Goal: Transaction & Acquisition: Complete application form

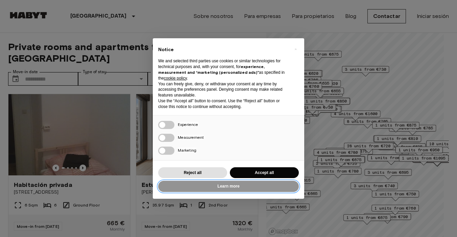
click at [216, 183] on button "Learn more" at bounding box center [228, 186] width 141 height 11
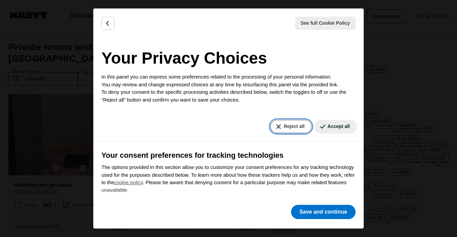
click at [292, 127] on button "Reject all" at bounding box center [290, 126] width 41 height 13
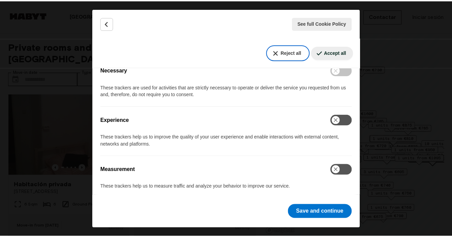
scroll to position [196, 0]
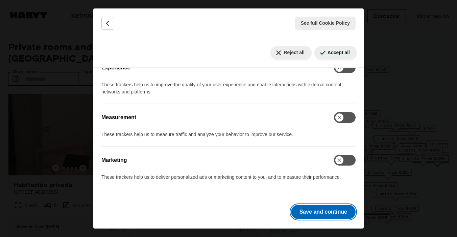
click at [305, 206] on button "Save and continue" at bounding box center [323, 212] width 65 height 14
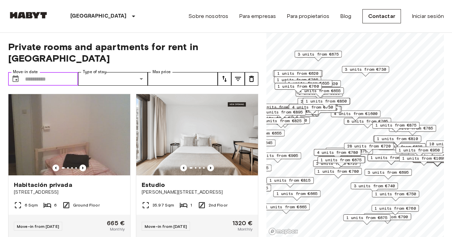
click at [56, 72] on input "Move-in date" at bounding box center [51, 79] width 53 height 14
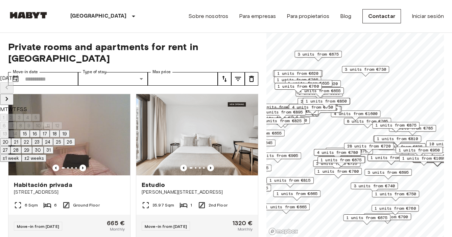
click at [11, 95] on icon "Next month" at bounding box center [7, 99] width 8 height 8
click at [41, 126] on button "7" at bounding box center [37, 125] width 8 height 7
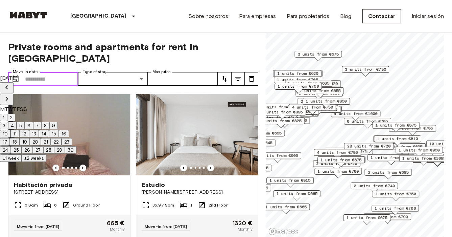
type input "**********"
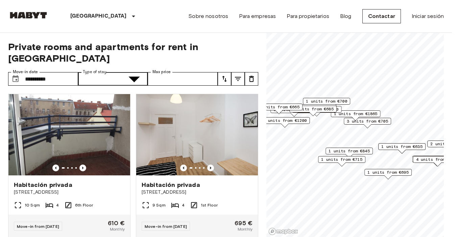
type input "**********"
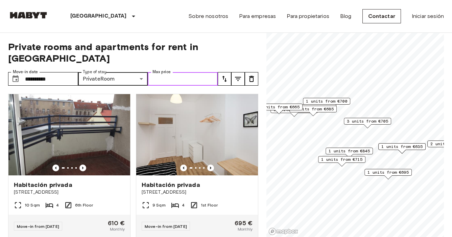
click at [175, 72] on input "Max price" at bounding box center [183, 79] width 70 height 14
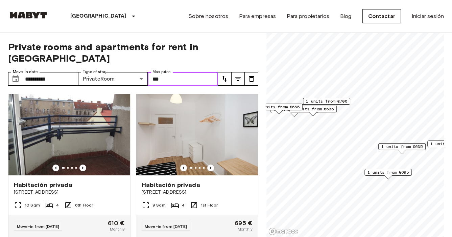
type input "***"
click at [241, 51] on span "Private rooms and apartments for rent in Berlin" at bounding box center [133, 52] width 250 height 23
click at [196, 72] on input "***" at bounding box center [183, 79] width 70 height 14
click at [55, 72] on input "**********" at bounding box center [51, 79] width 53 height 14
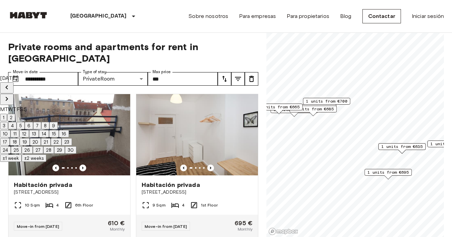
click at [46, 162] on button "±2 weeks" at bounding box center [34, 157] width 25 height 7
click at [236, 53] on div "**********" at bounding box center [133, 135] width 250 height 204
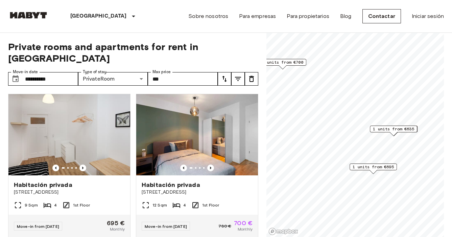
click at [397, 130] on span "1 units from €635" at bounding box center [393, 129] width 41 height 6
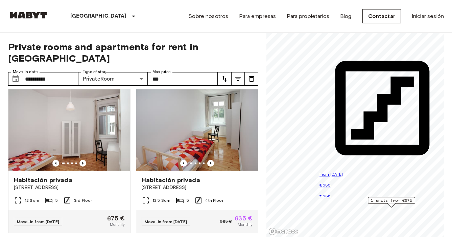
scroll to position [163, 0]
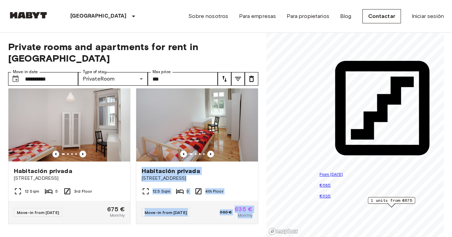
click at [194, 226] on div at bounding box center [131, 231] width 256 height 14
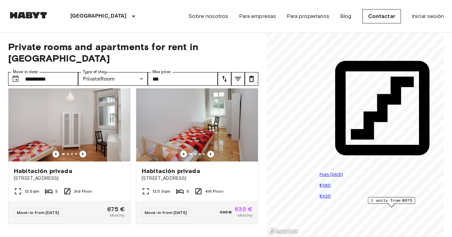
scroll to position [164, 0]
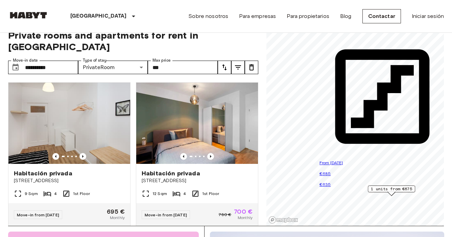
scroll to position [6, 0]
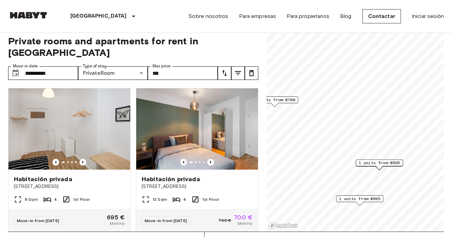
click at [366, 198] on span "1 units from €695" at bounding box center [359, 198] width 41 height 6
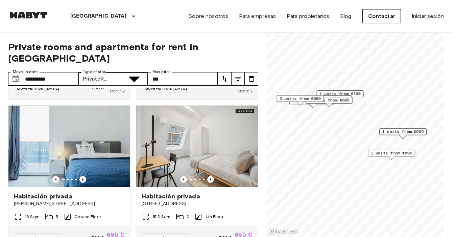
type input "**********"
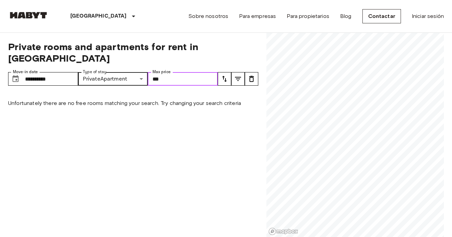
click at [163, 72] on input "***" at bounding box center [183, 79] width 70 height 14
click at [16, 130] on div "**********" at bounding box center [133, 135] width 250 height 204
click at [199, 72] on input "Max price" at bounding box center [183, 79] width 70 height 14
type input "****"
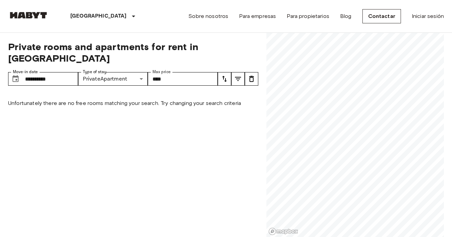
click at [254, 37] on div "**********" at bounding box center [133, 135] width 250 height 204
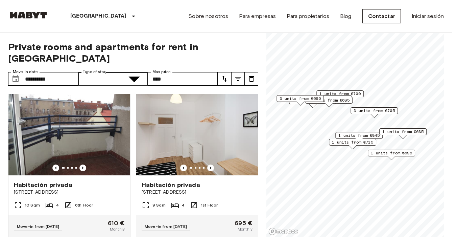
type input "******"
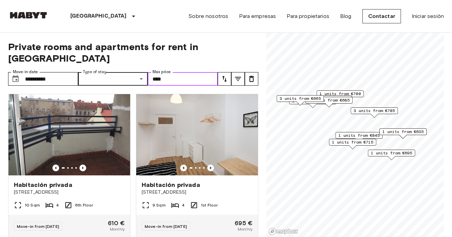
click at [193, 72] on input "****" at bounding box center [183, 79] width 70 height 14
type input "*"
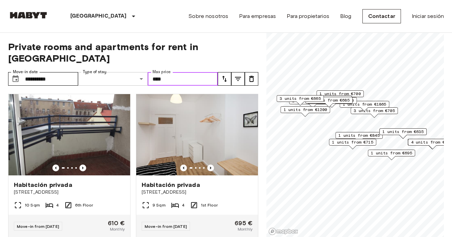
type input "****"
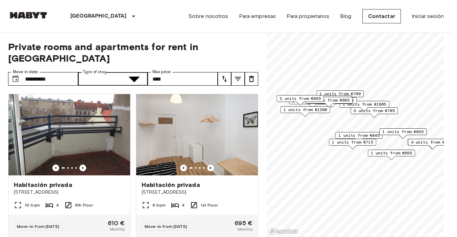
type input "**********"
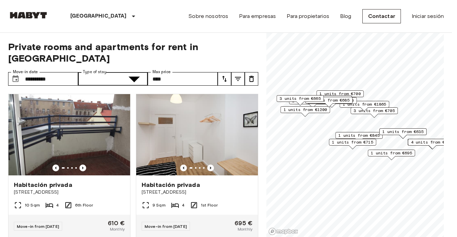
type input "**********"
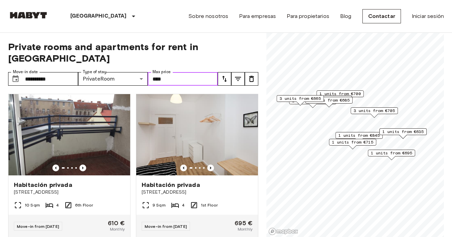
click at [185, 72] on input "****" at bounding box center [183, 79] width 70 height 14
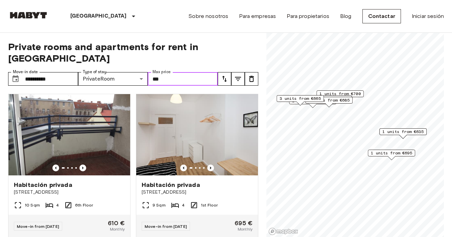
type input "***"
click at [83, 164] on icon "Previous image" at bounding box center [82, 167] width 7 height 7
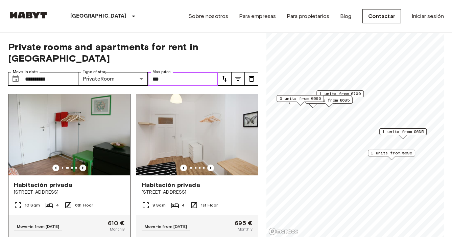
click at [83, 164] on icon "Previous image" at bounding box center [82, 167] width 7 height 7
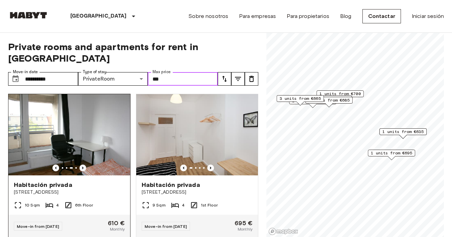
click at [83, 164] on icon "Previous image" at bounding box center [82, 167] width 7 height 7
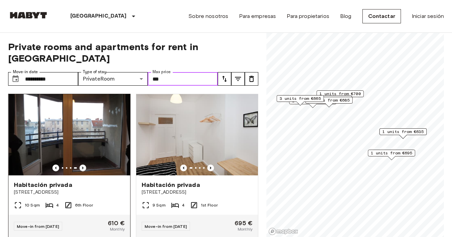
click at [83, 164] on icon "Previous image" at bounding box center [82, 167] width 7 height 7
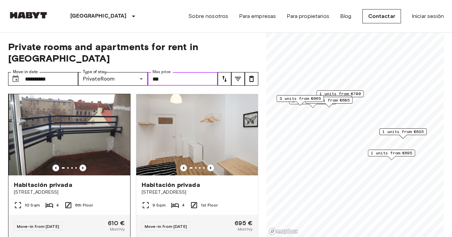
click at [83, 164] on icon "Previous image" at bounding box center [82, 167] width 7 height 7
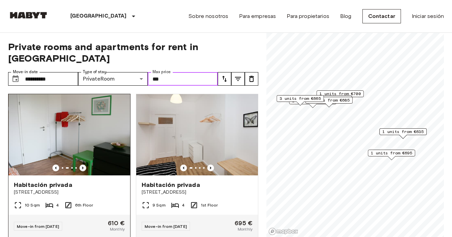
click at [83, 164] on icon "Previous image" at bounding box center [82, 167] width 7 height 7
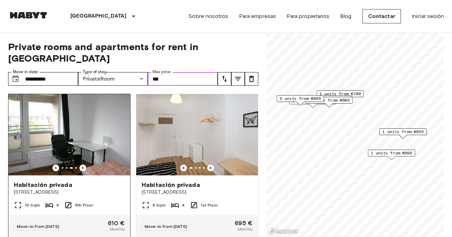
click at [83, 164] on icon "Previous image" at bounding box center [82, 167] width 7 height 7
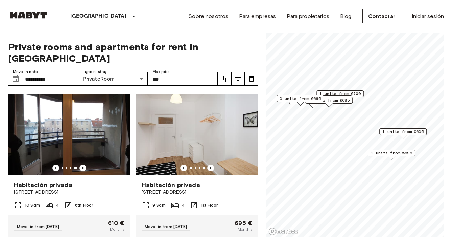
click at [224, 75] on icon "tune" at bounding box center [224, 79] width 8 height 8
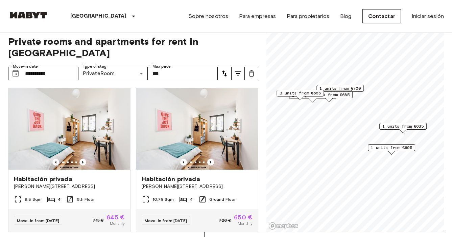
scroll to position [153, 0]
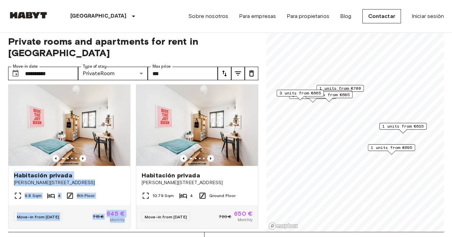
click at [258, 137] on div "**********" at bounding box center [226, 129] width 436 height 204
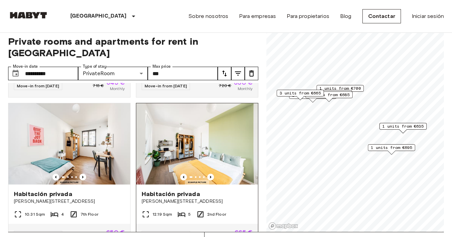
scroll to position [301, 0]
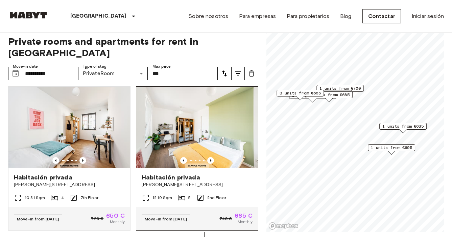
click at [247, 116] on img at bounding box center [197, 127] width 122 height 81
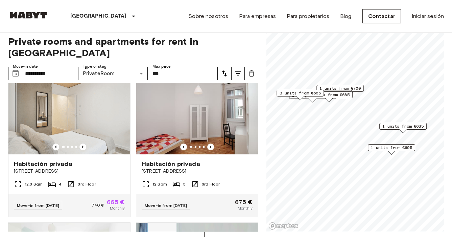
scroll to position [464, 0]
click at [81, 143] on icon "Previous image" at bounding box center [82, 146] width 7 height 7
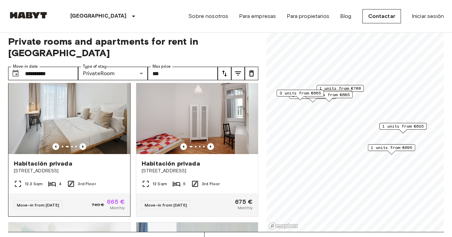
click at [81, 143] on icon "Previous image" at bounding box center [82, 146] width 7 height 7
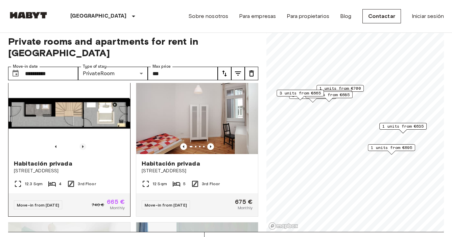
click at [81, 143] on icon "Previous image" at bounding box center [82, 146] width 7 height 7
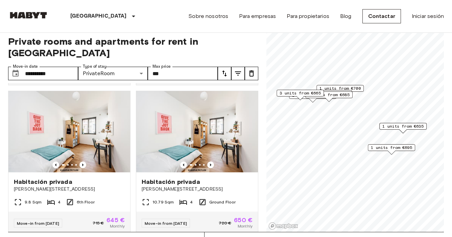
scroll to position [150, 0]
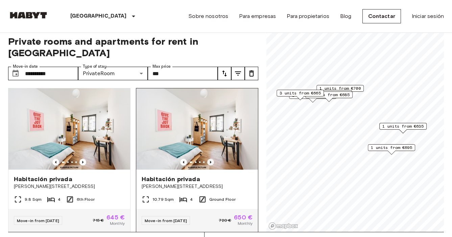
click at [209, 159] on icon "Previous image" at bounding box center [210, 162] width 7 height 7
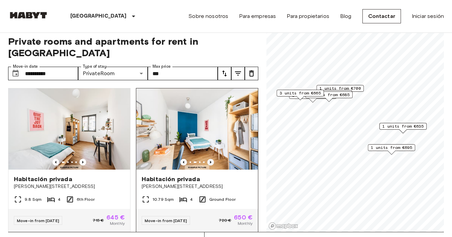
click at [209, 159] on icon "Previous image" at bounding box center [210, 162] width 7 height 7
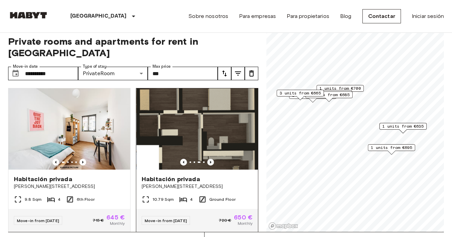
click at [209, 159] on icon "Previous image" at bounding box center [210, 162] width 7 height 7
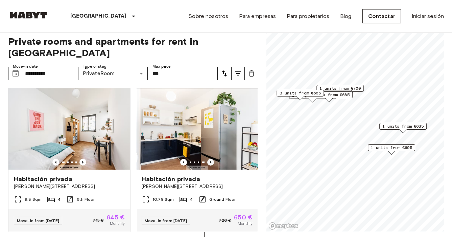
click at [209, 159] on icon "Previous image" at bounding box center [210, 162] width 7 height 7
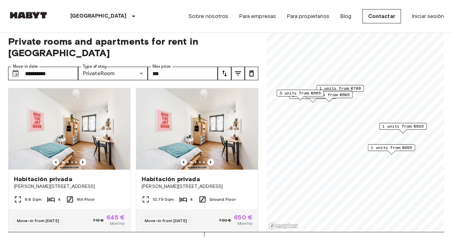
scroll to position [192, 0]
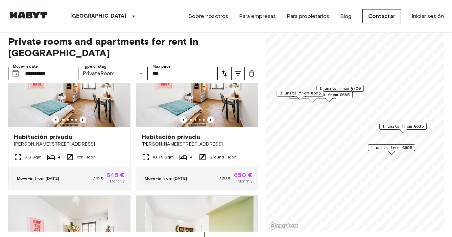
click at [4, 166] on div "Habitación privada Klara-Franke-Straße 24-28 9.8 Sqm 4 6th Floor Move-in from 0…" at bounding box center [67, 114] width 128 height 149
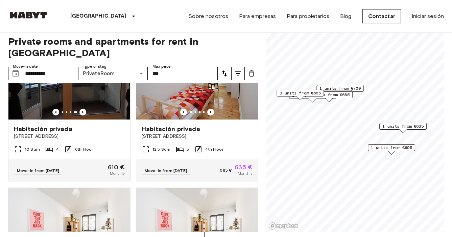
scroll to position [0, 0]
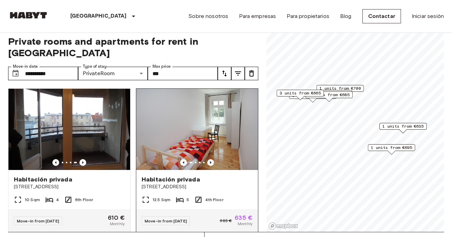
click at [207, 159] on icon "Previous image" at bounding box center [210, 162] width 7 height 7
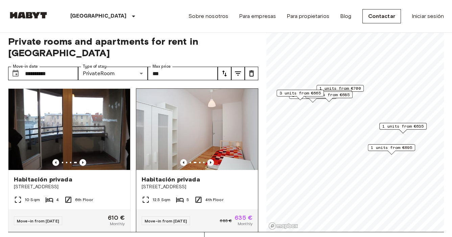
click at [207, 159] on icon "Previous image" at bounding box center [210, 162] width 7 height 7
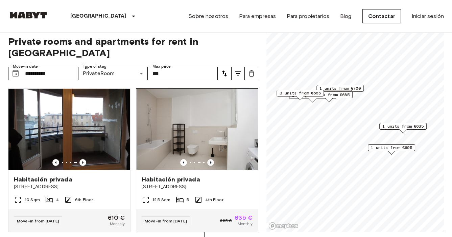
click at [207, 159] on icon "Previous image" at bounding box center [210, 162] width 7 height 7
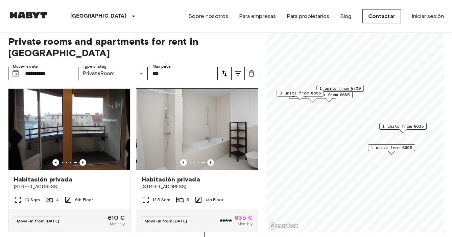
click at [207, 159] on icon "Previous image" at bounding box center [210, 162] width 7 height 7
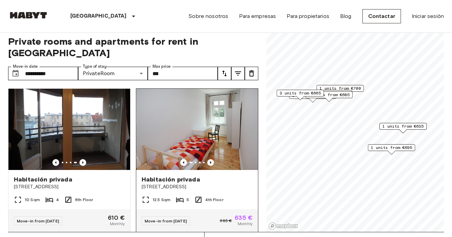
click at [207, 159] on icon "Previous image" at bounding box center [210, 162] width 7 height 7
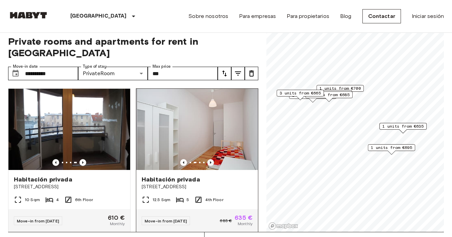
click at [207, 159] on icon "Previous image" at bounding box center [210, 162] width 7 height 7
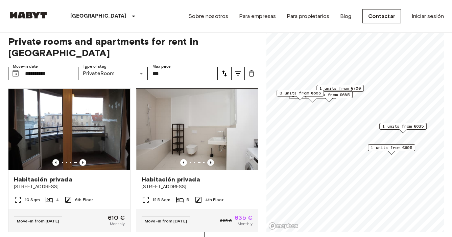
click at [207, 159] on icon "Previous image" at bounding box center [210, 162] width 7 height 7
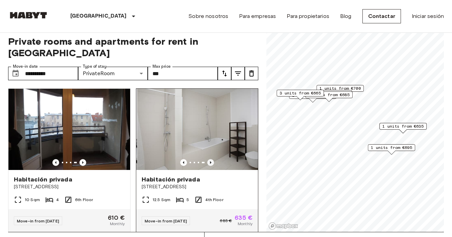
click at [207, 159] on icon "Previous image" at bounding box center [210, 162] width 7 height 7
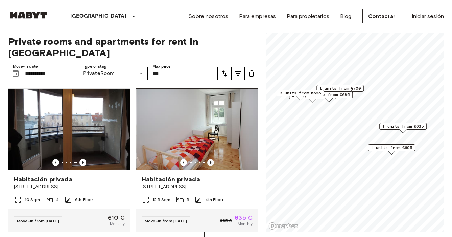
click at [207, 159] on icon "Previous image" at bounding box center [210, 162] width 7 height 7
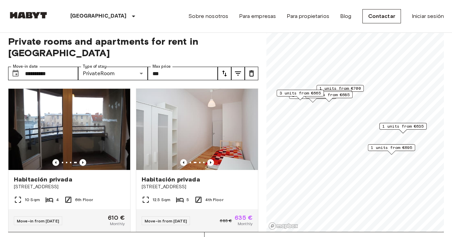
click at [260, 185] on div "**********" at bounding box center [226, 129] width 436 height 204
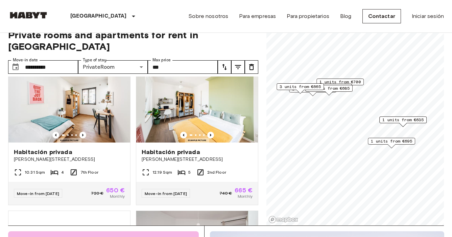
scroll to position [322, 0]
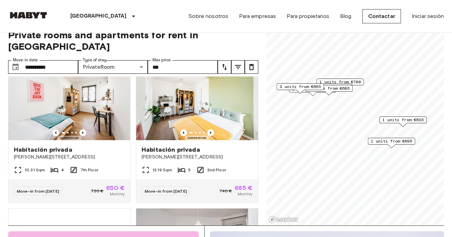
click at [398, 142] on span "1 units from €695" at bounding box center [391, 141] width 41 height 6
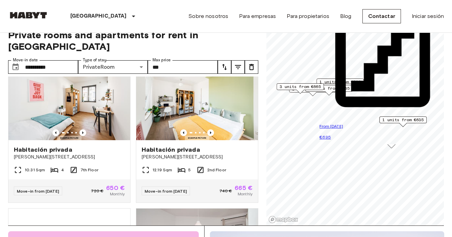
click at [259, 124] on div "**********" at bounding box center [226, 123] width 436 height 204
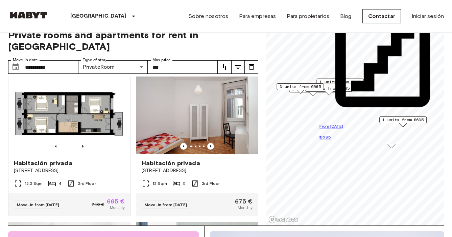
scroll to position [458, 0]
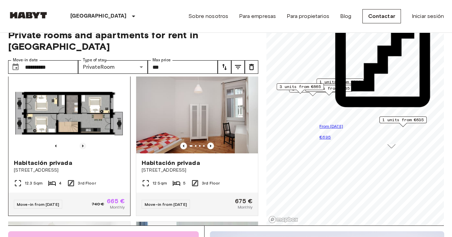
click at [81, 144] on icon "Previous image" at bounding box center [82, 145] width 7 height 7
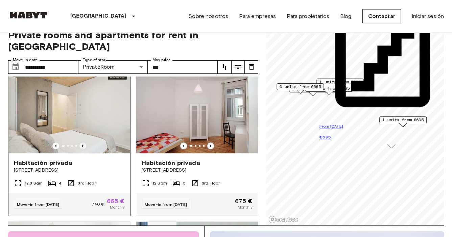
click at [81, 144] on icon "Previous image" at bounding box center [82, 145] width 7 height 7
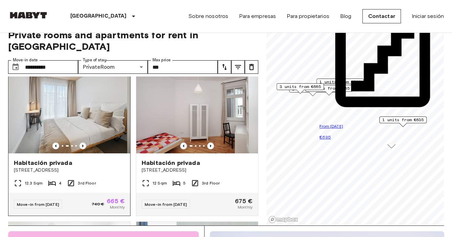
click at [81, 144] on icon "Previous image" at bounding box center [82, 145] width 7 height 7
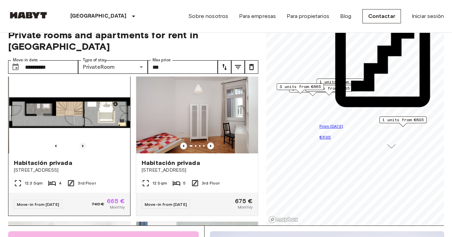
click at [81, 144] on icon "Previous image" at bounding box center [82, 145] width 7 height 7
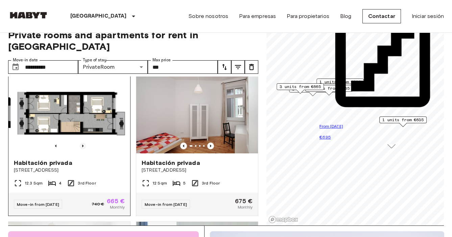
click at [81, 144] on icon "Previous image" at bounding box center [82, 145] width 7 height 7
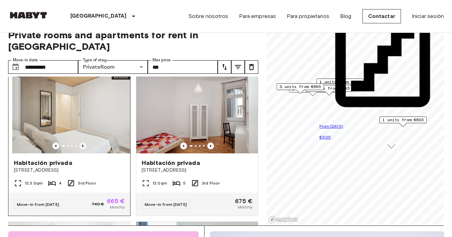
click at [81, 144] on icon "Previous image" at bounding box center [82, 145] width 7 height 7
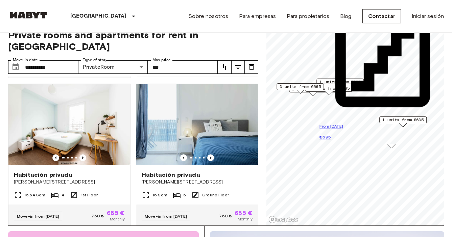
scroll to position [592, 0]
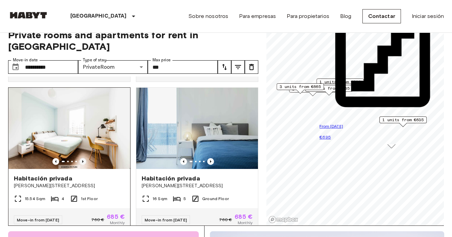
click at [79, 163] on icon "Previous image" at bounding box center [82, 161] width 7 height 7
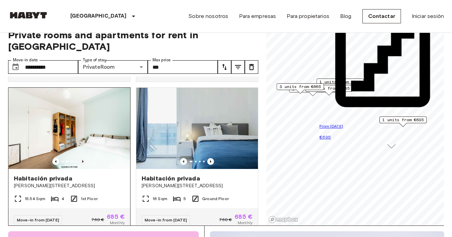
click at [79, 163] on icon "Previous image" at bounding box center [82, 161] width 7 height 7
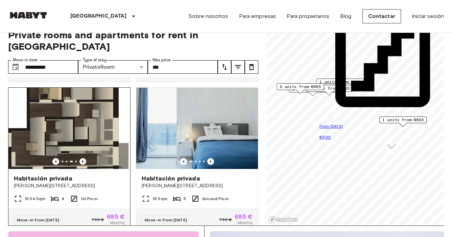
click at [79, 163] on icon "Previous image" at bounding box center [82, 161] width 7 height 7
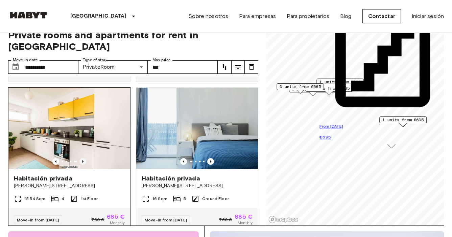
click at [79, 163] on icon "Previous image" at bounding box center [82, 161] width 7 height 7
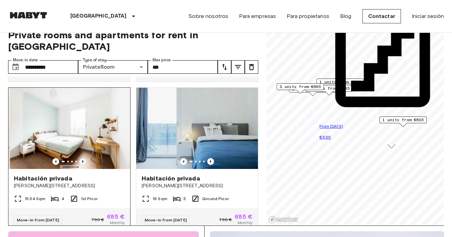
click at [79, 163] on icon "Previous image" at bounding box center [82, 161] width 7 height 7
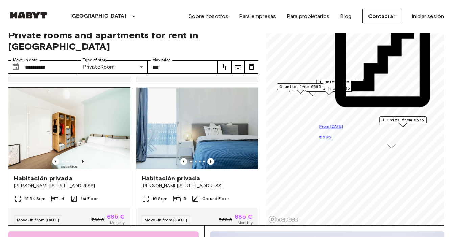
click at [79, 163] on icon "Previous image" at bounding box center [82, 161] width 7 height 7
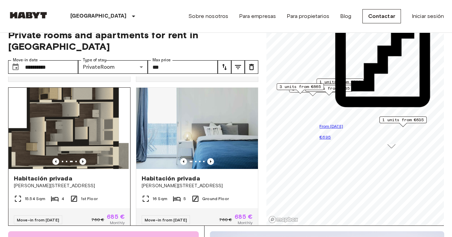
click at [79, 163] on icon "Previous image" at bounding box center [82, 161] width 7 height 7
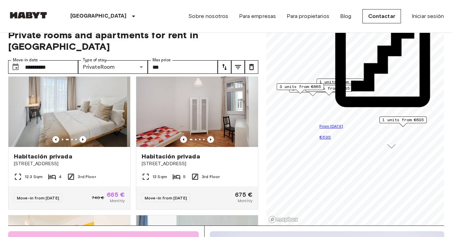
scroll to position [466, 0]
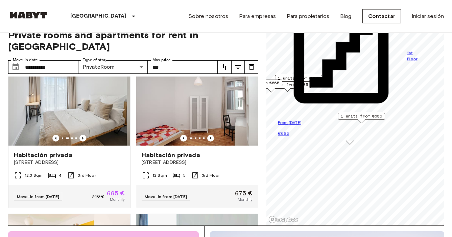
drag, startPoint x: 432, startPoint y: 74, endPoint x: 391, endPoint y: 71, distance: 41.4
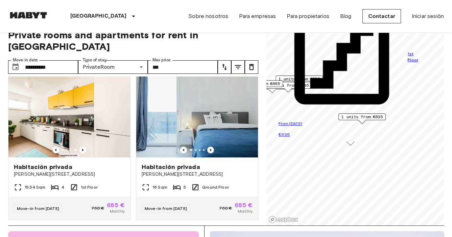
scroll to position [606, 0]
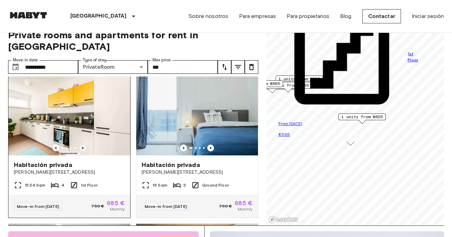
click at [82, 146] on icon "Previous image" at bounding box center [82, 147] width 7 height 7
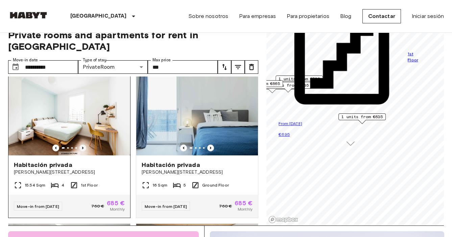
click at [82, 146] on icon "Previous image" at bounding box center [82, 147] width 7 height 7
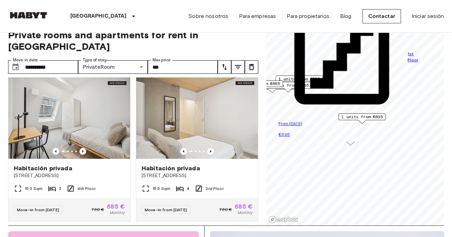
scroll to position [24, 0]
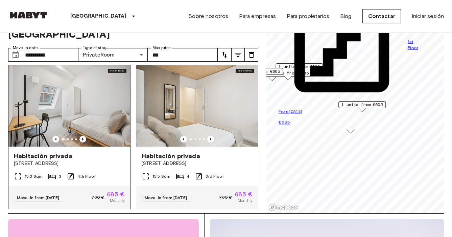
click at [82, 140] on icon "Previous image" at bounding box center [82, 139] width 1 height 3
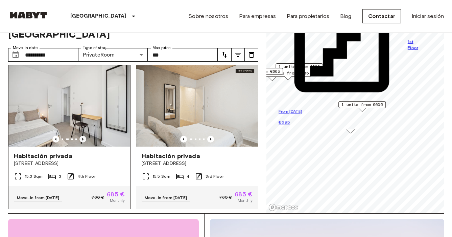
click at [82, 140] on icon "Previous image" at bounding box center [82, 139] width 1 height 3
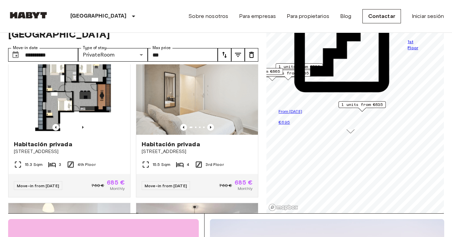
scroll to position [756, 0]
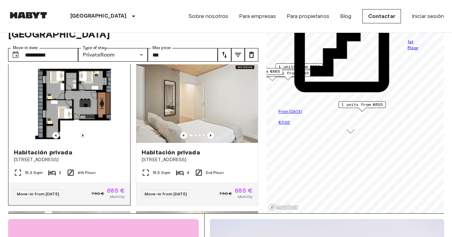
click at [83, 139] on icon "Previous image" at bounding box center [82, 135] width 7 height 7
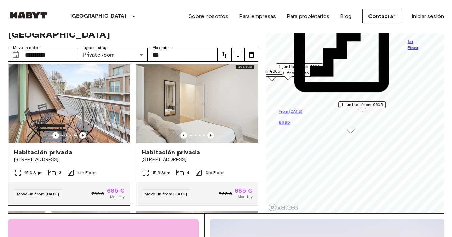
click at [83, 139] on icon "Previous image" at bounding box center [82, 135] width 7 height 7
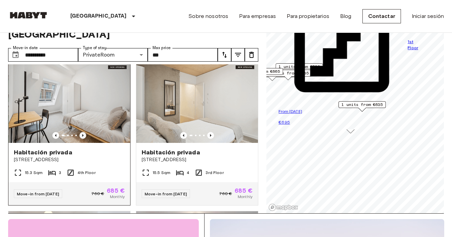
click at [83, 139] on icon "Previous image" at bounding box center [82, 135] width 7 height 7
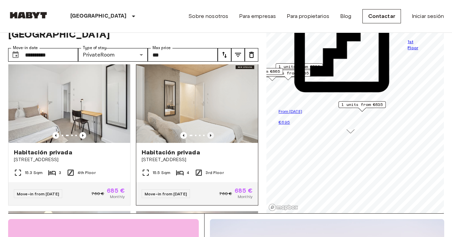
click at [210, 137] on icon "Previous image" at bounding box center [210, 135] width 1 height 3
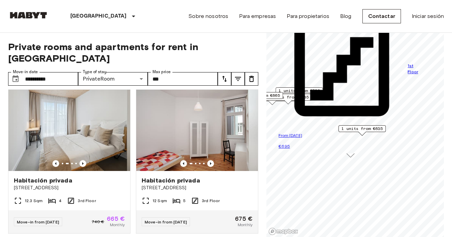
scroll to position [459, 0]
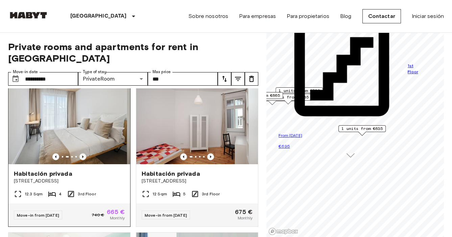
click at [82, 155] on icon "Previous image" at bounding box center [82, 156] width 1 height 3
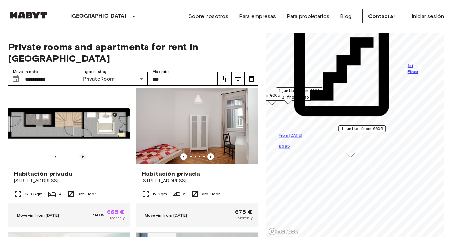
click at [82, 155] on icon "Previous image" at bounding box center [82, 156] width 1 height 3
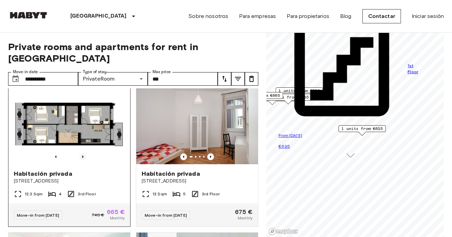
click at [82, 155] on icon "Previous image" at bounding box center [82, 156] width 1 height 3
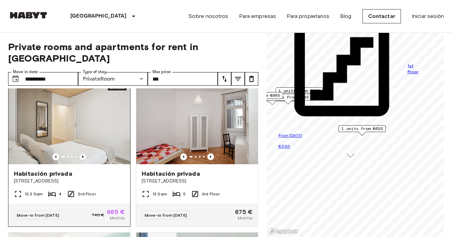
click at [82, 155] on icon "Previous image" at bounding box center [82, 156] width 1 height 3
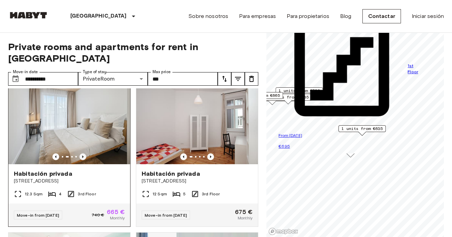
click at [82, 155] on icon "Previous image" at bounding box center [82, 156] width 1 height 3
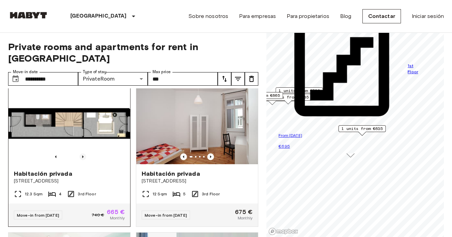
click at [82, 155] on icon "Previous image" at bounding box center [82, 156] width 1 height 3
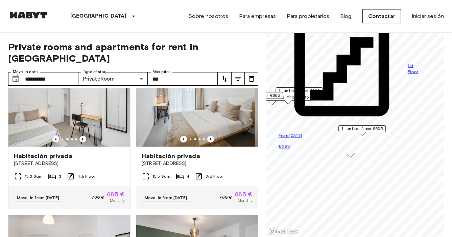
scroll to position [776, 0]
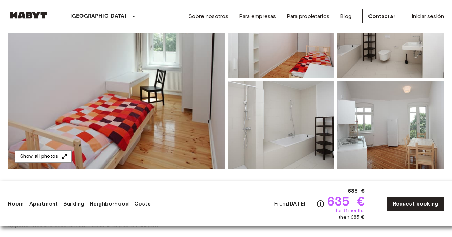
scroll to position [107, 0]
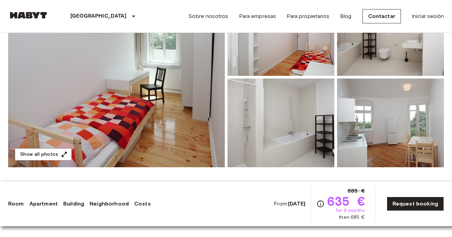
click at [161, 76] on img at bounding box center [116, 77] width 217 height 180
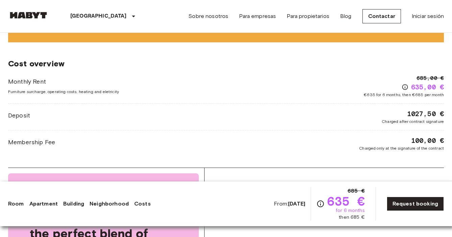
scroll to position [754, 0]
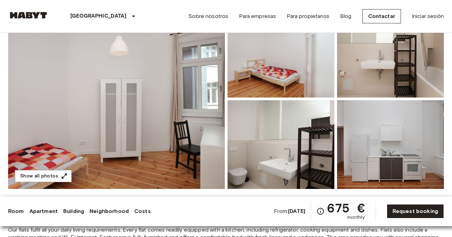
scroll to position [64, 0]
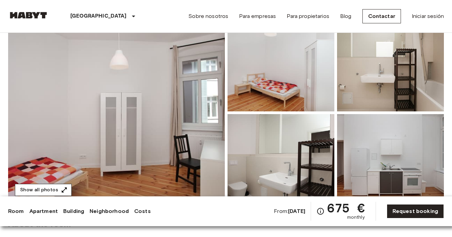
click at [42, 188] on button "Show all photos" at bounding box center [43, 190] width 57 height 13
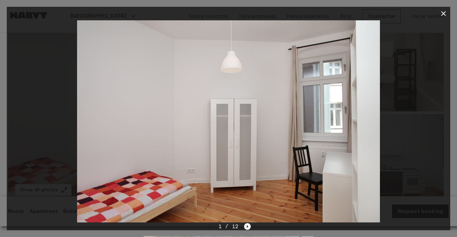
click at [248, 228] on icon "Next image" at bounding box center [247, 226] width 7 height 7
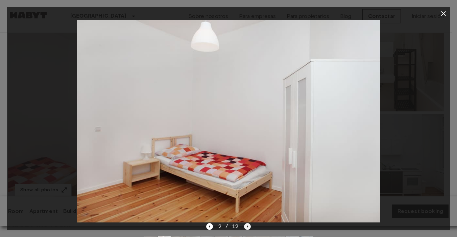
click at [248, 228] on icon "Next image" at bounding box center [247, 226] width 7 height 7
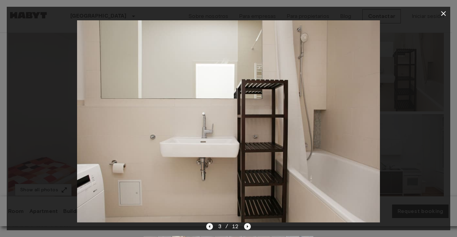
click at [210, 225] on icon "Previous image" at bounding box center [209, 226] width 1 height 3
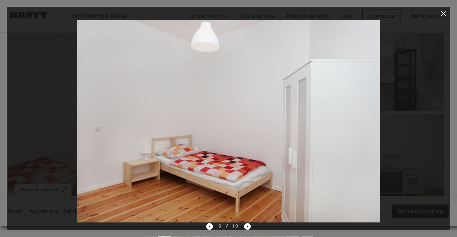
click at [421, 162] on div at bounding box center [228, 121] width 443 height 202
click at [58, 192] on div at bounding box center [228, 121] width 443 height 202
click at [445, 14] on icon "button" at bounding box center [443, 13] width 8 height 8
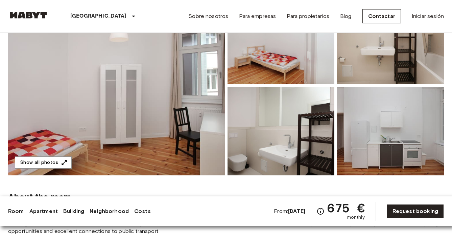
scroll to position [92, 0]
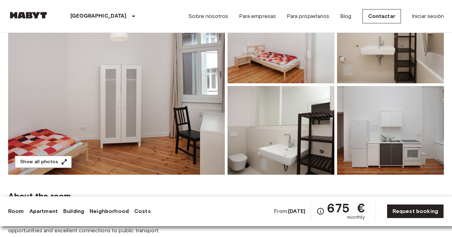
click at [179, 155] on img at bounding box center [116, 85] width 217 height 180
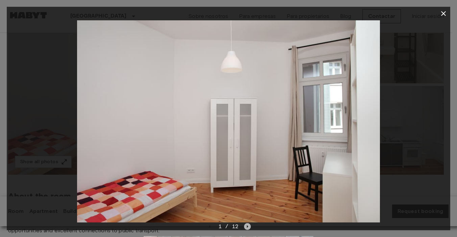
click at [247, 225] on icon "Next image" at bounding box center [247, 226] width 7 height 7
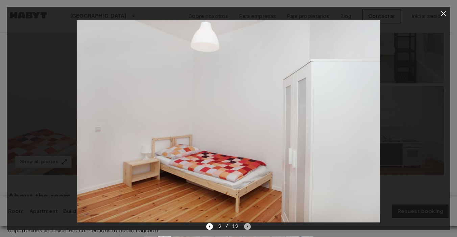
click at [247, 225] on icon "Next image" at bounding box center [247, 226] width 7 height 7
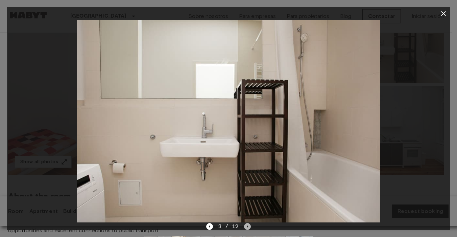
click at [247, 225] on icon "Next image" at bounding box center [247, 226] width 7 height 7
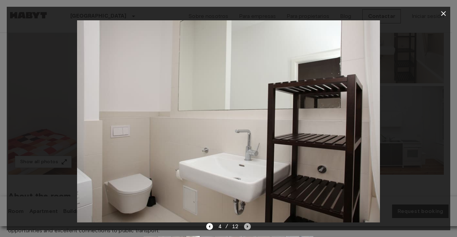
click at [247, 225] on icon "Next image" at bounding box center [247, 226] width 7 height 7
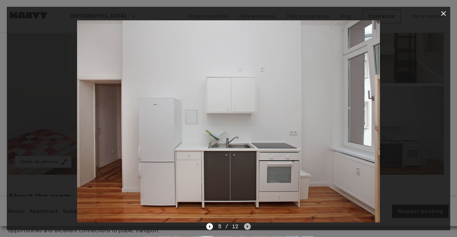
click at [247, 225] on icon "Next image" at bounding box center [247, 226] width 7 height 7
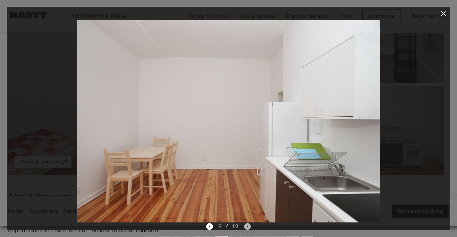
click at [247, 225] on icon "Next image" at bounding box center [247, 226] width 7 height 7
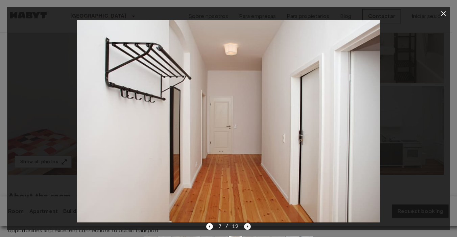
click at [247, 225] on icon "Next image" at bounding box center [247, 226] width 7 height 7
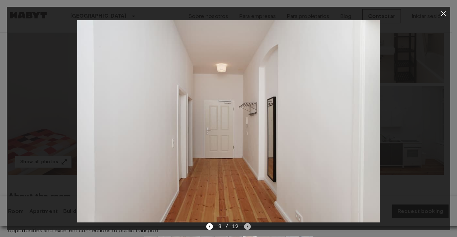
click at [247, 225] on icon "Next image" at bounding box center [247, 226] width 7 height 7
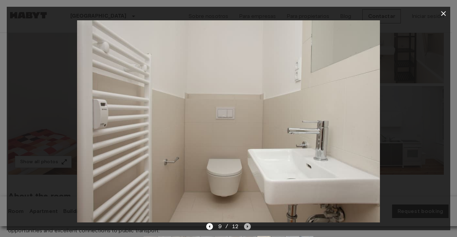
click at [247, 225] on icon "Next image" at bounding box center [247, 226] width 7 height 7
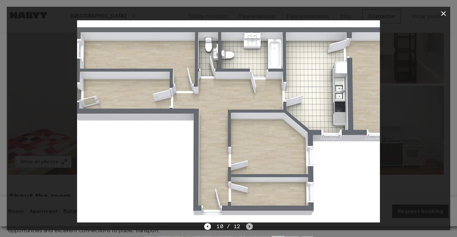
click at [247, 225] on icon "Next image" at bounding box center [249, 226] width 7 height 7
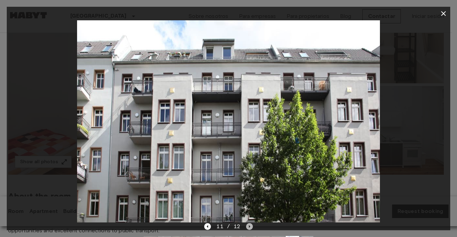
click at [247, 225] on icon "Next image" at bounding box center [249, 226] width 7 height 7
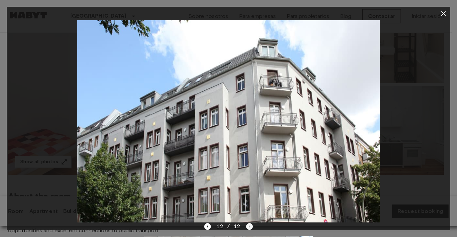
click at [247, 225] on div "12 / 12" at bounding box center [228, 226] width 48 height 8
click at [416, 104] on div at bounding box center [228, 121] width 443 height 202
click at [443, 13] on icon "button" at bounding box center [443, 13] width 5 height 5
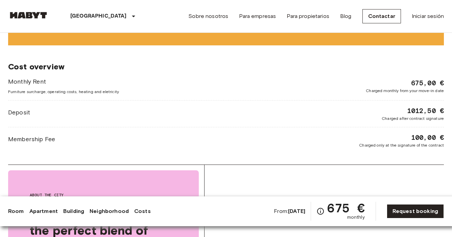
scroll to position [743, 0]
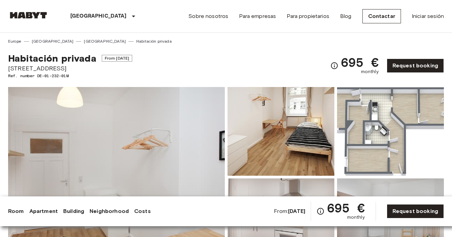
click at [229, 63] on div "Habitación privada From Nov 4 2025 Ratiborstraße 9 Ref. number DE-01-232-01M 69…" at bounding box center [226, 61] width 436 height 34
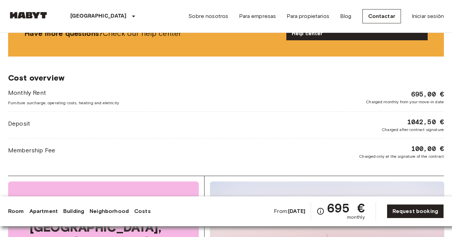
scroll to position [685, 0]
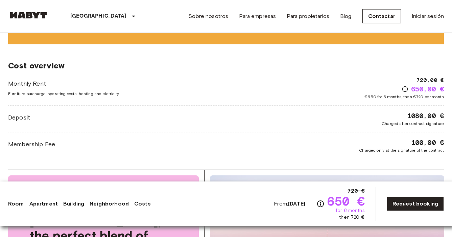
scroll to position [971, 0]
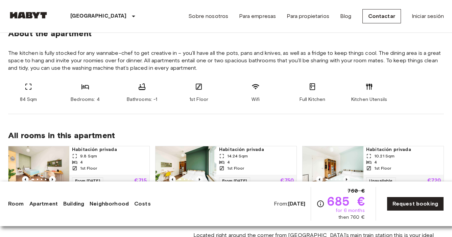
scroll to position [357, 0]
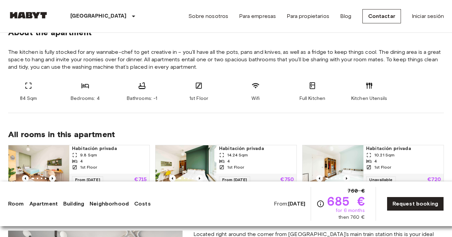
click at [157, 99] on span "Bathrooms: -1" at bounding box center [142, 98] width 31 height 7
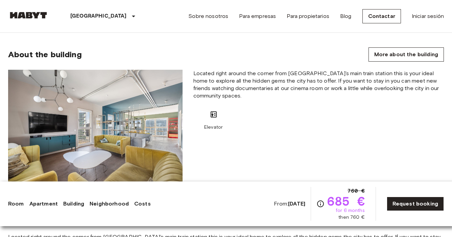
scroll to position [518, 0]
click at [282, 98] on span "Located right around the corner from [GEOGRAPHIC_DATA]’s main train station thi…" at bounding box center [318, 85] width 250 height 30
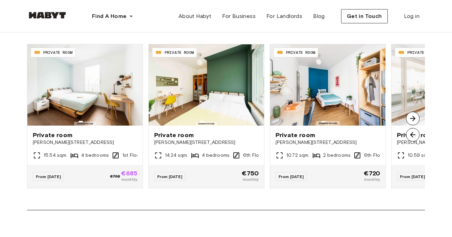
scroll to position [485, 0]
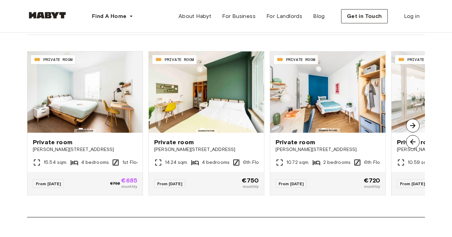
click at [414, 128] on img at bounding box center [413, 126] width 14 height 14
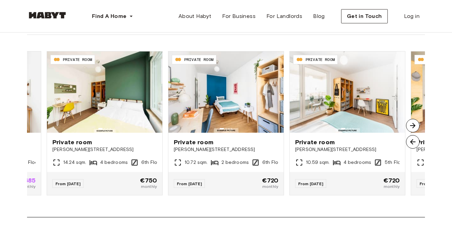
click at [414, 128] on img at bounding box center [413, 126] width 14 height 14
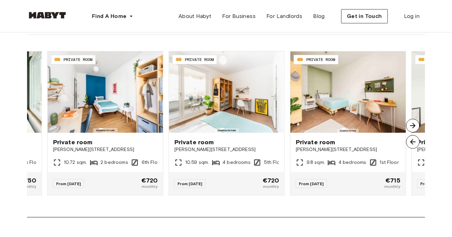
click at [414, 128] on img at bounding box center [413, 126] width 14 height 14
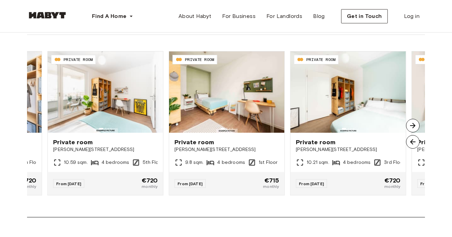
click at [414, 128] on img at bounding box center [413, 126] width 14 height 14
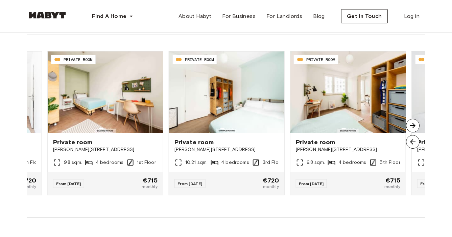
click at [414, 128] on img at bounding box center [413, 126] width 14 height 14
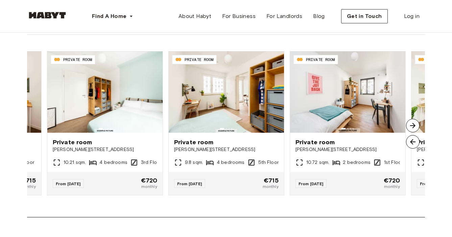
click at [414, 128] on img at bounding box center [413, 126] width 14 height 14
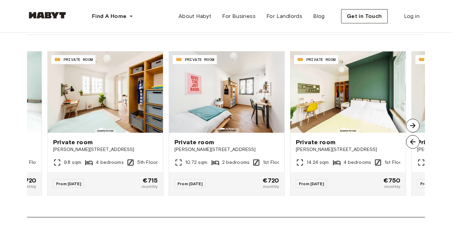
click at [414, 128] on img at bounding box center [413, 126] width 14 height 14
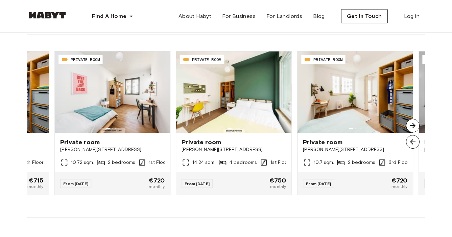
click at [414, 128] on img at bounding box center [413, 126] width 14 height 14
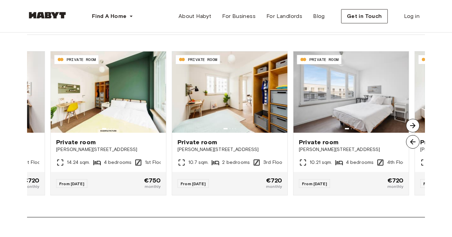
click at [414, 128] on img at bounding box center [413, 126] width 14 height 14
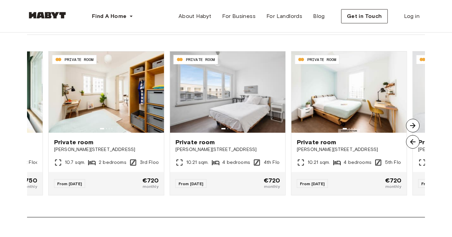
click at [414, 128] on img at bounding box center [413, 126] width 14 height 14
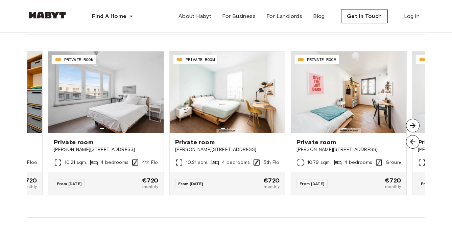
click at [414, 128] on img at bounding box center [413, 126] width 14 height 14
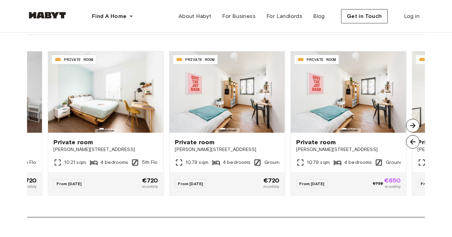
click at [414, 128] on img at bounding box center [413, 126] width 14 height 14
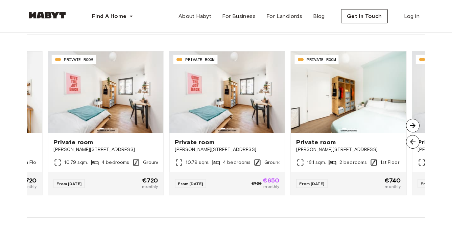
click at [414, 128] on img at bounding box center [413, 126] width 14 height 14
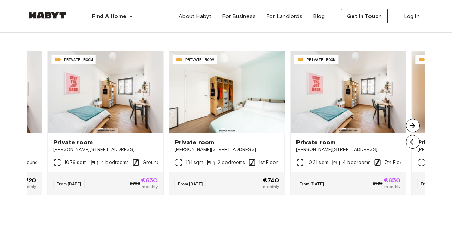
click at [414, 128] on img at bounding box center [413, 126] width 14 height 14
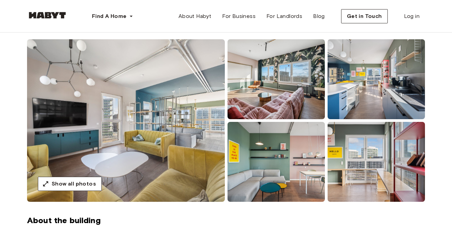
scroll to position [50, 0]
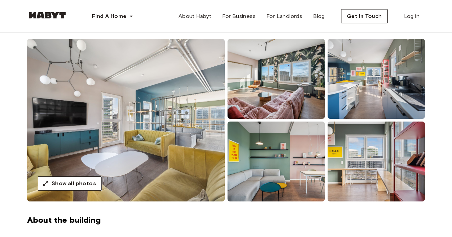
click at [97, 123] on img at bounding box center [126, 120] width 198 height 162
click at [62, 181] on span "Show all photos" at bounding box center [74, 183] width 44 height 8
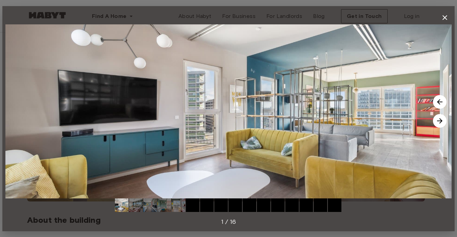
click at [443, 104] on img at bounding box center [440, 102] width 14 height 14
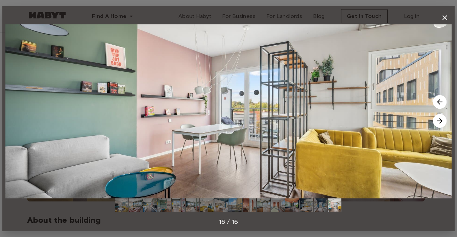
click at [438, 103] on img at bounding box center [440, 102] width 14 height 14
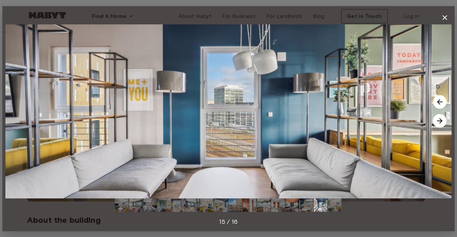
click at [438, 103] on img at bounding box center [440, 102] width 14 height 14
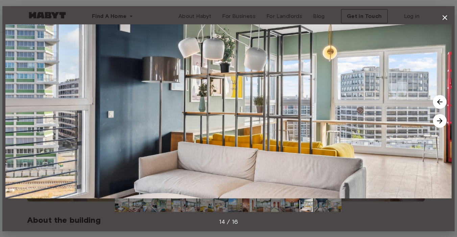
click at [438, 103] on img at bounding box center [440, 102] width 14 height 14
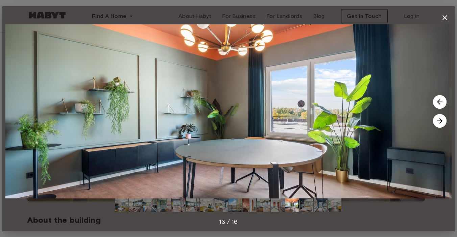
click at [438, 103] on img at bounding box center [440, 102] width 14 height 14
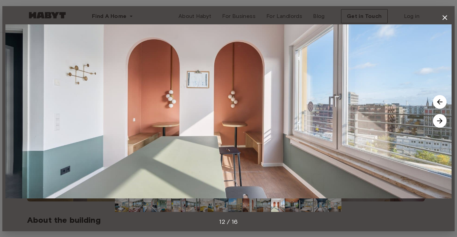
click at [438, 103] on img at bounding box center [440, 102] width 14 height 14
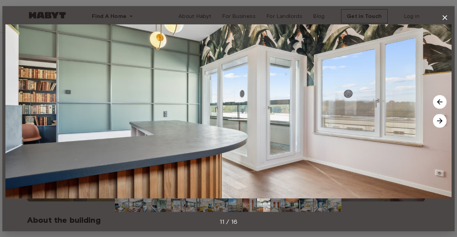
click at [438, 103] on img at bounding box center [440, 102] width 14 height 14
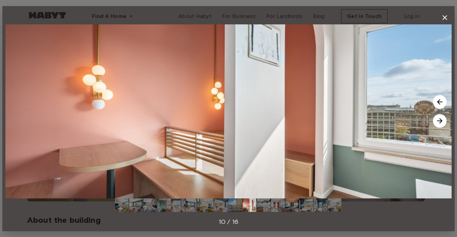
click at [438, 103] on img at bounding box center [440, 102] width 14 height 14
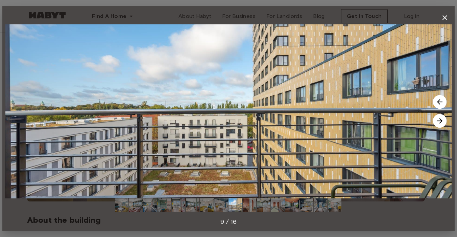
click at [438, 103] on img at bounding box center [440, 102] width 14 height 14
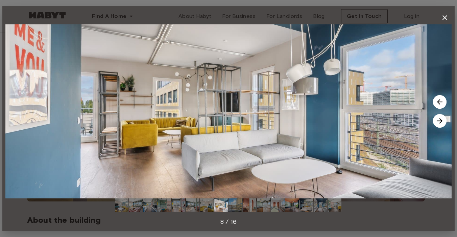
click at [438, 103] on img at bounding box center [440, 102] width 14 height 14
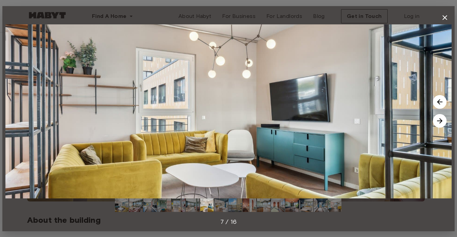
click at [438, 103] on img at bounding box center [440, 102] width 14 height 14
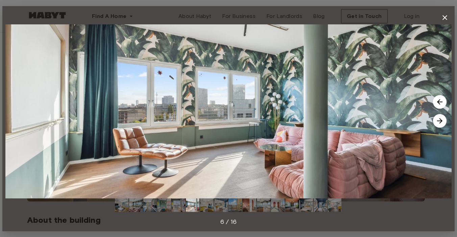
click at [438, 103] on img at bounding box center [440, 102] width 14 height 14
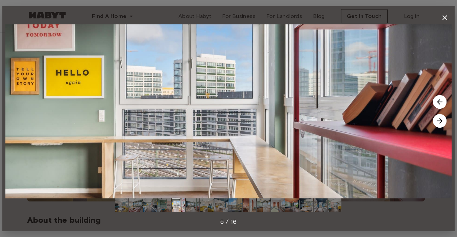
click at [438, 103] on img at bounding box center [440, 102] width 14 height 14
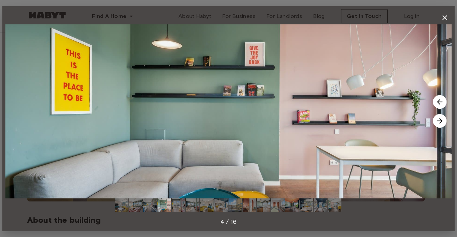
click at [438, 103] on img at bounding box center [440, 102] width 14 height 14
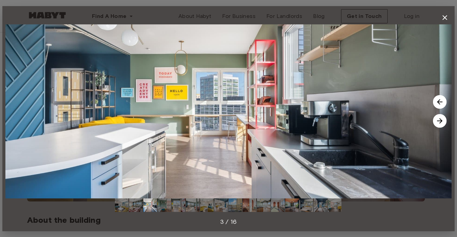
click at [438, 103] on img at bounding box center [440, 102] width 14 height 14
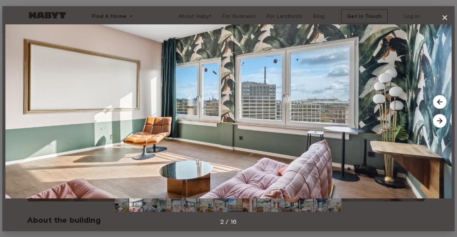
click at [438, 103] on img at bounding box center [440, 102] width 14 height 14
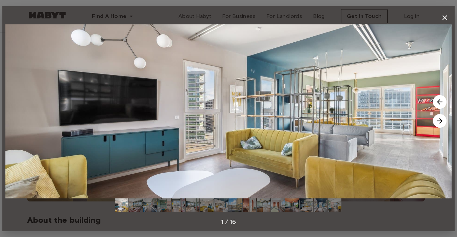
click at [438, 103] on img at bounding box center [440, 102] width 14 height 14
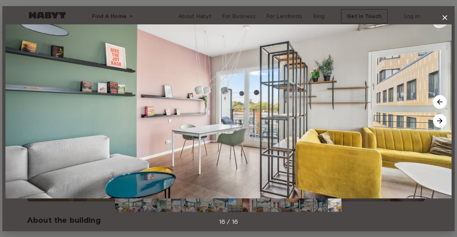
click at [438, 103] on img at bounding box center [440, 102] width 14 height 14
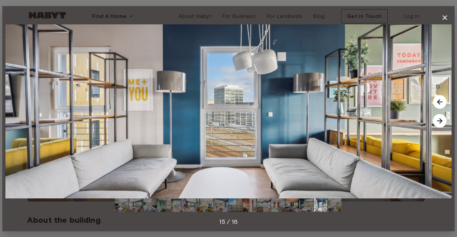
click at [438, 103] on img at bounding box center [440, 102] width 14 height 14
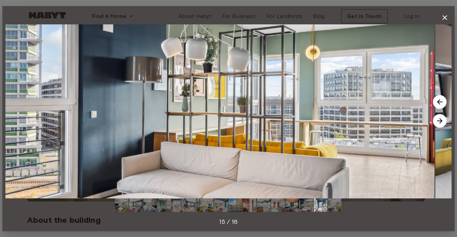
click at [438, 103] on img at bounding box center [440, 102] width 14 height 14
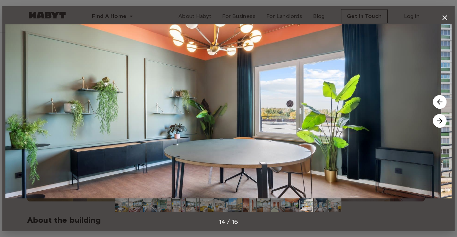
click at [438, 103] on img at bounding box center [440, 102] width 14 height 14
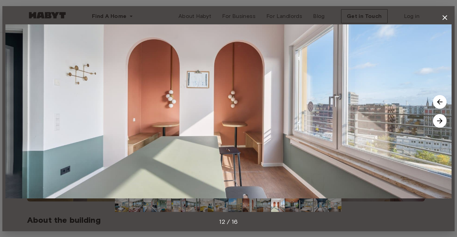
click at [446, 17] on icon "button" at bounding box center [445, 18] width 8 height 8
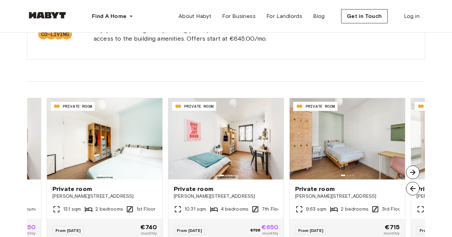
scroll to position [445, 0]
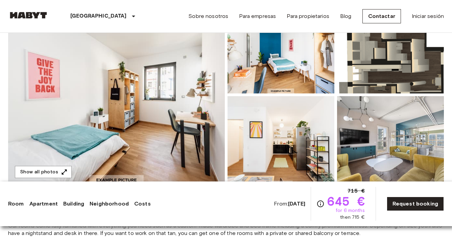
scroll to position [90, 0]
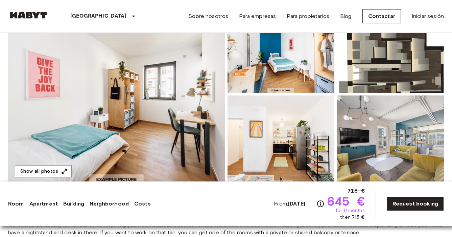
click at [426, 60] on img at bounding box center [390, 48] width 107 height 89
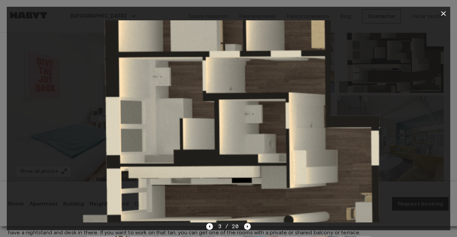
click at [446, 16] on icon "button" at bounding box center [443, 13] width 8 height 8
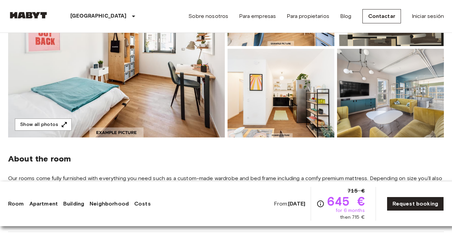
scroll to position [139, 0]
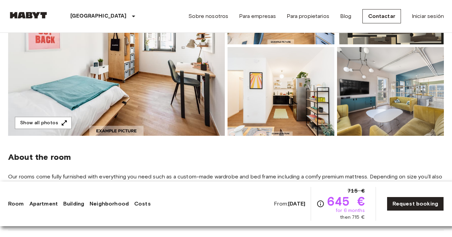
click at [207, 108] on img at bounding box center [116, 46] width 217 height 180
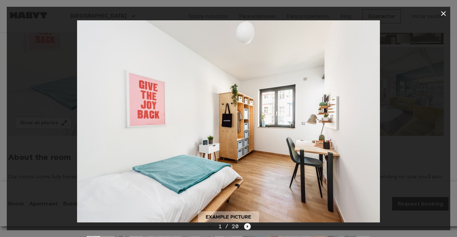
click at [249, 226] on icon "Next image" at bounding box center [247, 226] width 7 height 7
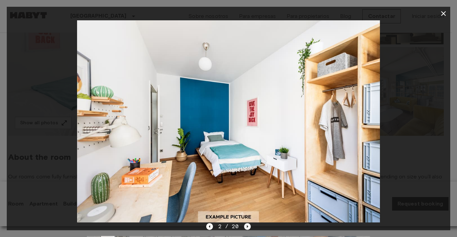
click at [249, 226] on icon "Next image" at bounding box center [247, 226] width 7 height 7
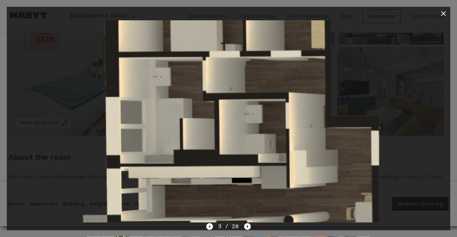
click at [249, 226] on icon "Next image" at bounding box center [247, 226] width 7 height 7
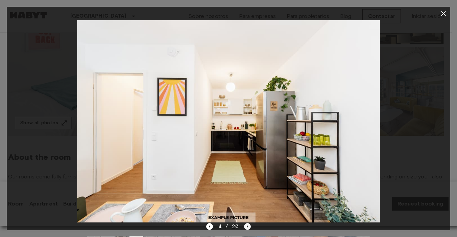
click at [249, 226] on icon "Next image" at bounding box center [247, 226] width 7 height 7
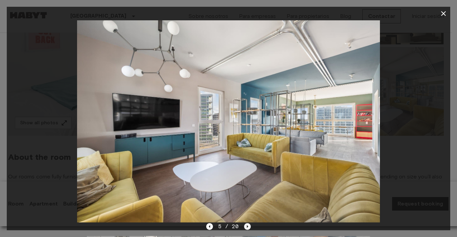
click at [249, 226] on icon "Next image" at bounding box center [247, 226] width 7 height 7
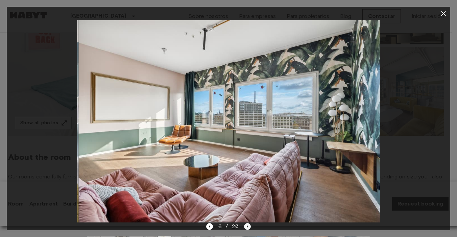
click at [249, 226] on icon "Next image" at bounding box center [247, 226] width 7 height 7
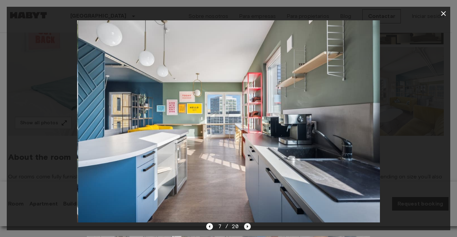
click at [249, 226] on icon "Next image" at bounding box center [247, 226] width 7 height 7
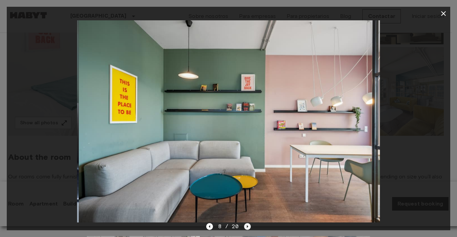
click at [249, 226] on icon "Next image" at bounding box center [247, 226] width 7 height 7
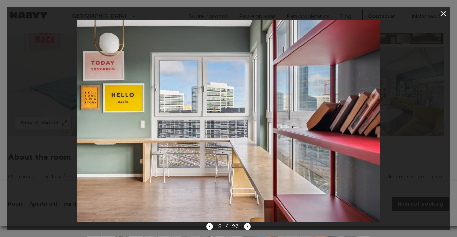
click at [249, 226] on icon "Next image" at bounding box center [247, 226] width 7 height 7
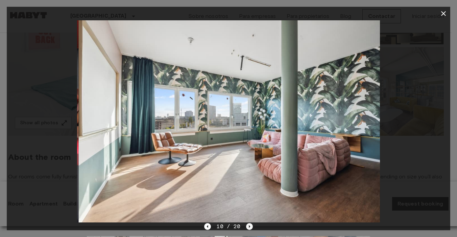
click at [249, 226] on icon "Next image" at bounding box center [249, 226] width 1 height 3
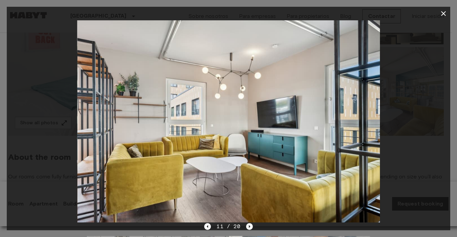
click at [249, 226] on icon "Next image" at bounding box center [249, 226] width 1 height 3
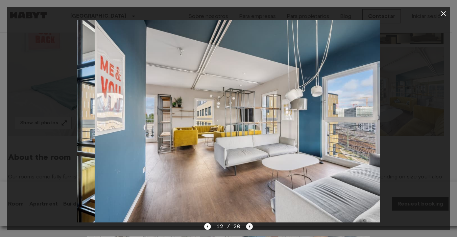
click at [249, 226] on icon "Next image" at bounding box center [249, 226] width 1 height 3
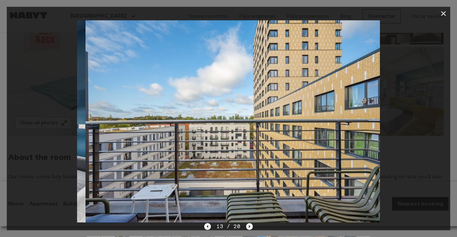
click at [249, 226] on icon "Next image" at bounding box center [249, 226] width 1 height 3
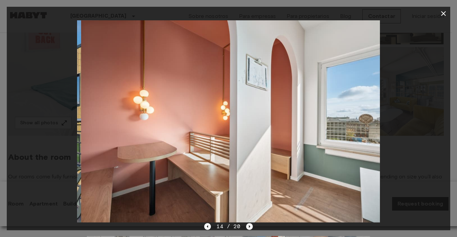
click at [249, 226] on icon "Next image" at bounding box center [249, 226] width 1 height 3
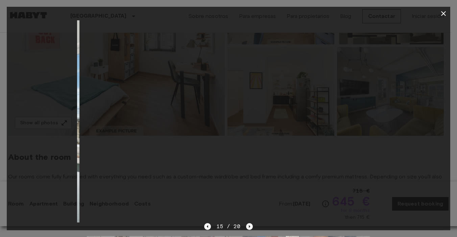
click at [249, 226] on icon "Next image" at bounding box center [249, 226] width 1 height 3
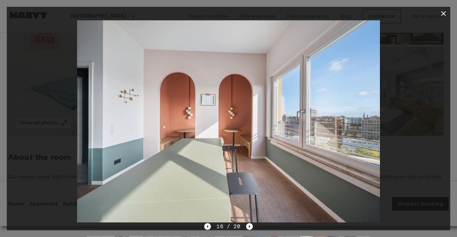
click at [392, 147] on div at bounding box center [228, 121] width 443 height 202
click at [447, 7] on button "button" at bounding box center [444, 14] width 14 height 14
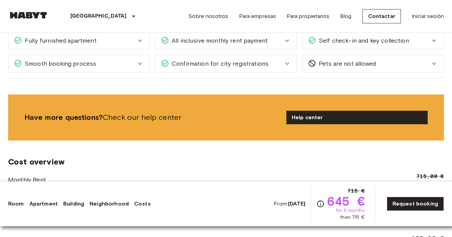
scroll to position [885, 0]
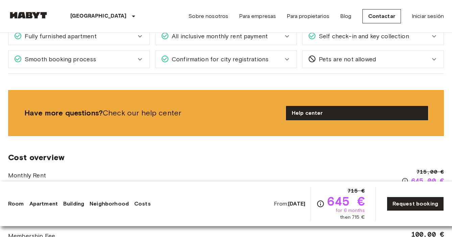
click at [312, 114] on link "Help center" at bounding box center [356, 113] width 141 height 14
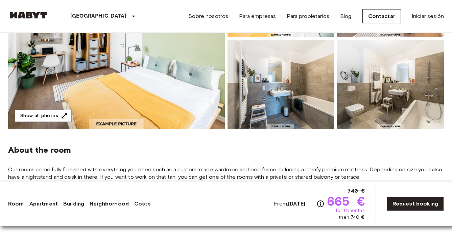
scroll to position [160, 0]
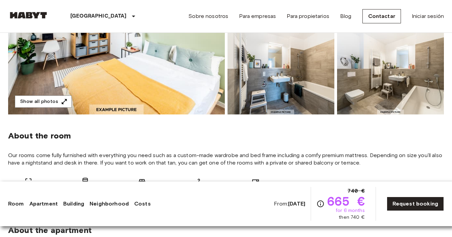
click at [412, 87] on img at bounding box center [390, 70] width 107 height 89
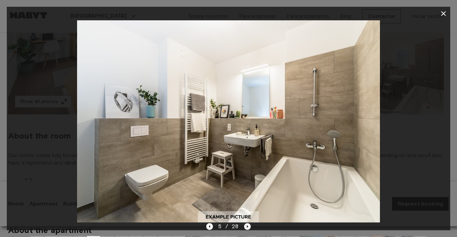
click at [248, 225] on icon "Next image" at bounding box center [247, 226] width 7 height 7
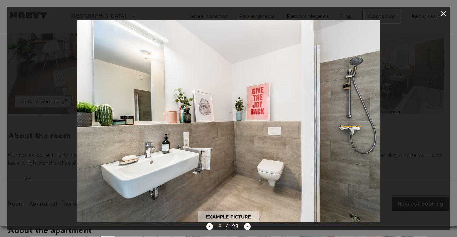
click at [248, 225] on icon "Next image" at bounding box center [247, 226] width 7 height 7
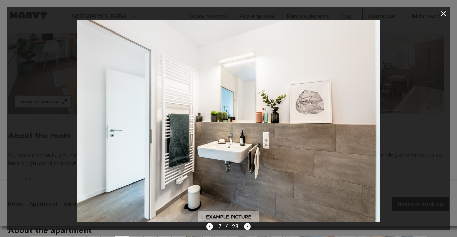
click at [248, 225] on icon "Next image" at bounding box center [247, 226] width 7 height 7
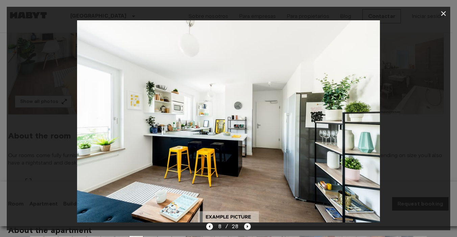
click at [248, 225] on icon "Next image" at bounding box center [247, 226] width 7 height 7
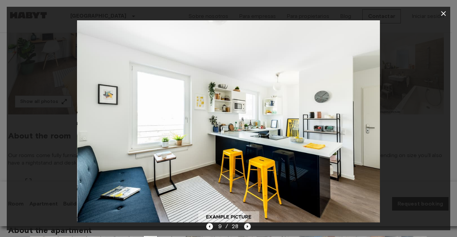
click at [248, 225] on icon "Next image" at bounding box center [247, 226] width 7 height 7
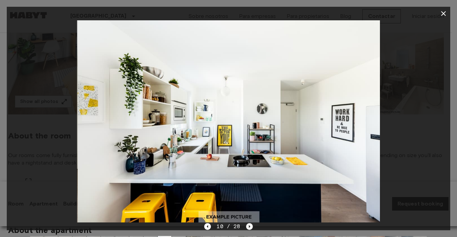
click at [248, 225] on icon "Next image" at bounding box center [249, 226] width 7 height 7
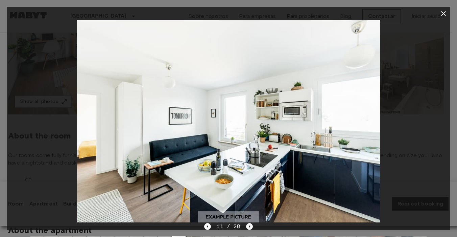
click at [248, 225] on icon "Next image" at bounding box center [249, 226] width 7 height 7
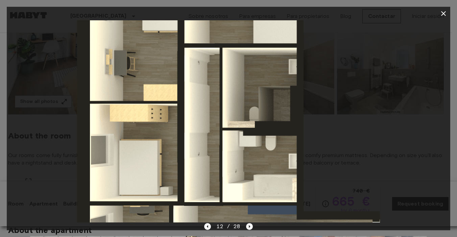
click at [248, 225] on icon "Next image" at bounding box center [249, 226] width 7 height 7
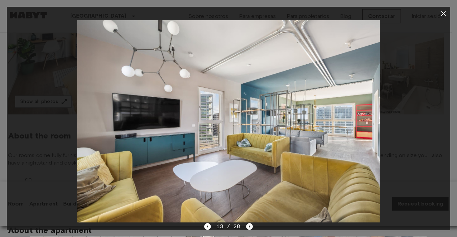
click at [248, 225] on icon "Next image" at bounding box center [249, 226] width 7 height 7
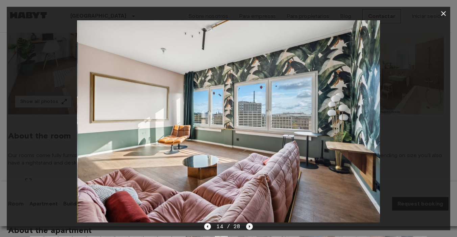
click at [248, 225] on icon "Next image" at bounding box center [249, 226] width 7 height 7
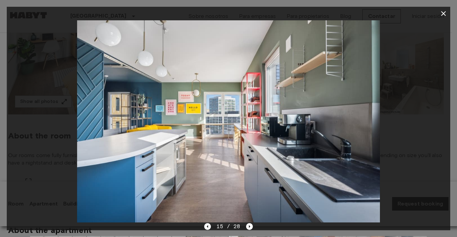
click at [444, 9] on button "button" at bounding box center [444, 14] width 14 height 14
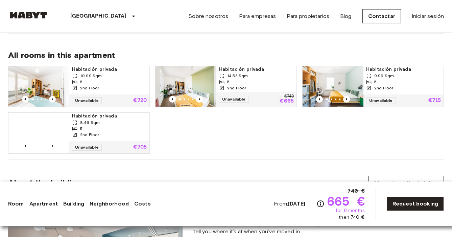
scroll to position [472, 0]
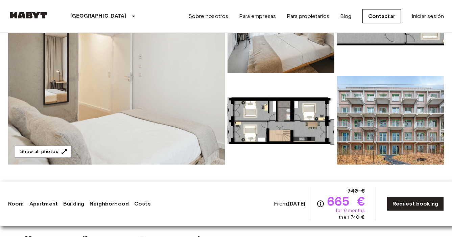
scroll to position [110, 0]
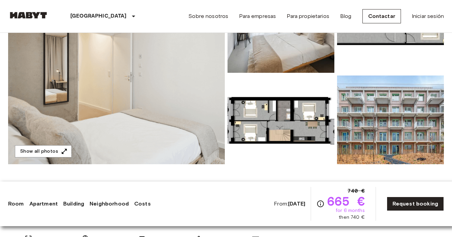
click at [172, 62] on img at bounding box center [116, 74] width 217 height 180
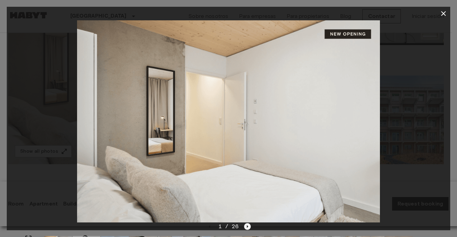
click at [245, 225] on icon "Next image" at bounding box center [247, 226] width 7 height 7
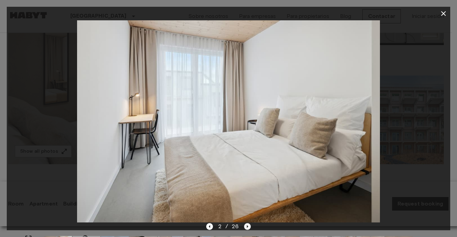
click at [245, 225] on icon "Next image" at bounding box center [247, 226] width 7 height 7
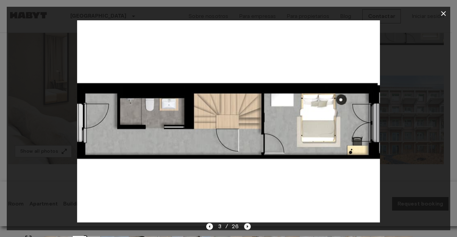
click at [245, 225] on icon "Next image" at bounding box center [247, 226] width 7 height 7
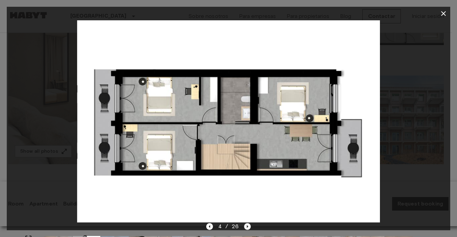
click at [245, 225] on icon "Next image" at bounding box center [247, 226] width 7 height 7
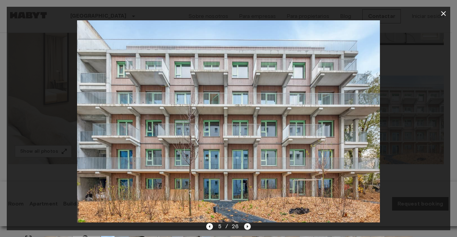
click at [245, 225] on icon "Next image" at bounding box center [247, 226] width 7 height 7
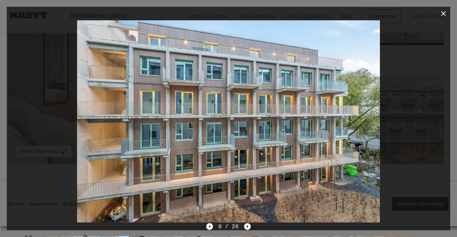
click at [245, 225] on icon "Next image" at bounding box center [247, 226] width 7 height 7
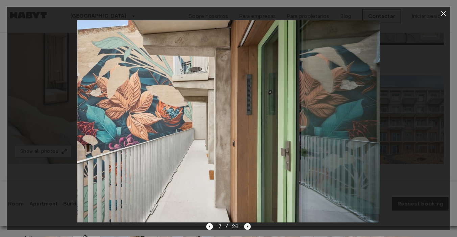
click at [245, 225] on icon "Next image" at bounding box center [247, 226] width 7 height 7
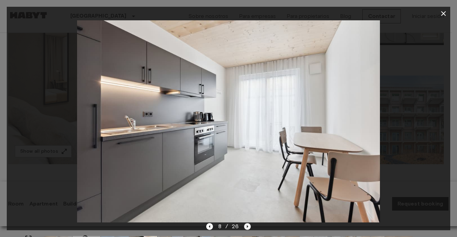
click at [245, 225] on icon "Next image" at bounding box center [247, 226] width 7 height 7
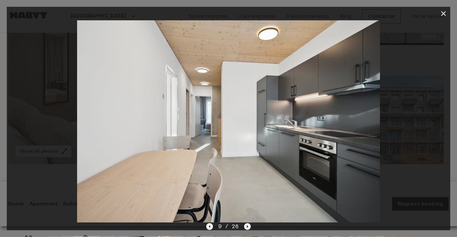
click at [245, 225] on icon "Next image" at bounding box center [247, 226] width 7 height 7
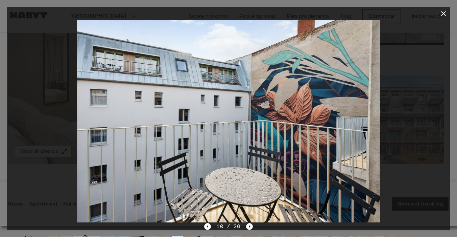
click at [246, 225] on icon "Next image" at bounding box center [249, 226] width 7 height 7
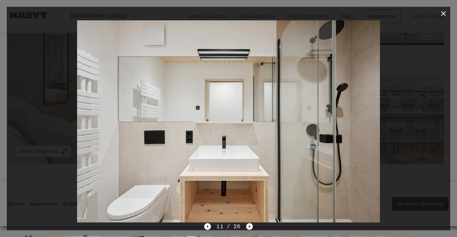
click at [246, 225] on icon "Next image" at bounding box center [249, 226] width 7 height 7
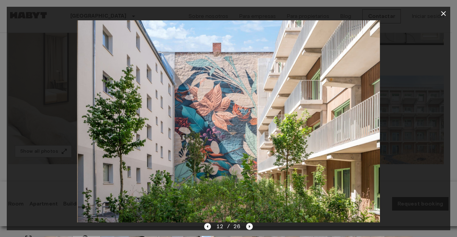
click at [246, 225] on icon "Next image" at bounding box center [249, 226] width 7 height 7
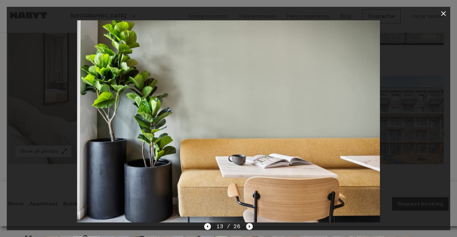
click at [246, 225] on icon "Next image" at bounding box center [249, 226] width 7 height 7
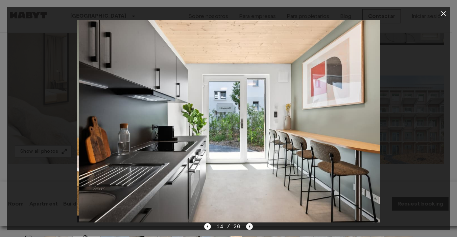
click at [246, 225] on icon "Next image" at bounding box center [249, 226] width 7 height 7
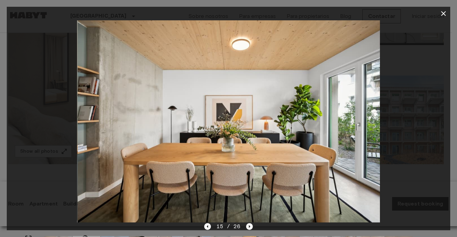
click at [246, 225] on icon "Next image" at bounding box center [249, 226] width 7 height 7
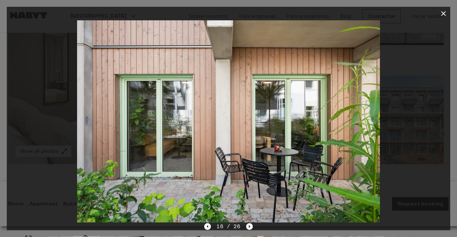
click at [246, 225] on icon "Next image" at bounding box center [249, 226] width 7 height 7
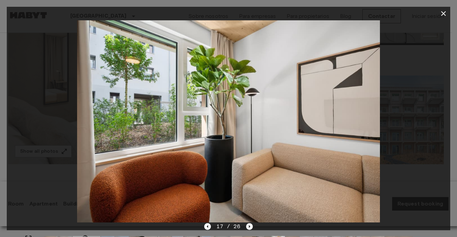
click at [246, 225] on icon "Next image" at bounding box center [249, 226] width 7 height 7
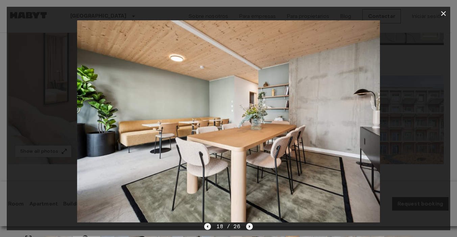
click at [246, 225] on icon "Next image" at bounding box center [249, 226] width 7 height 7
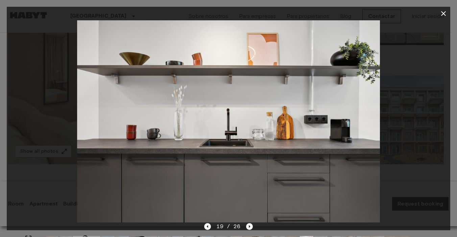
click at [246, 225] on icon "Next image" at bounding box center [249, 226] width 7 height 7
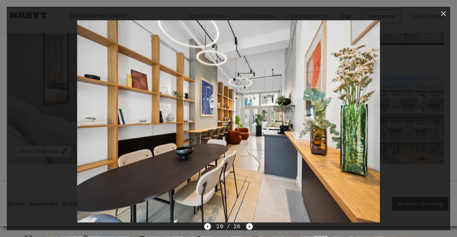
click at [246, 225] on icon "Next image" at bounding box center [249, 226] width 7 height 7
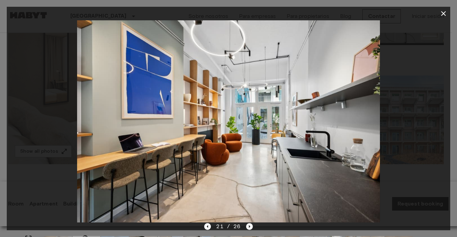
click at [246, 225] on icon "Next image" at bounding box center [249, 226] width 7 height 7
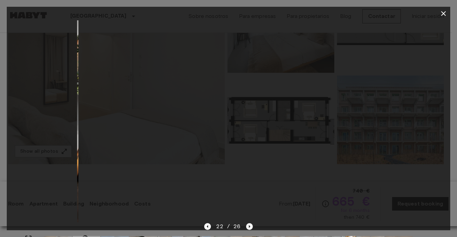
click at [246, 225] on icon "Next image" at bounding box center [249, 226] width 7 height 7
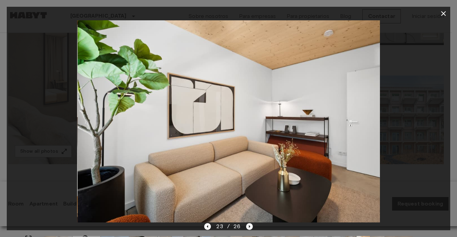
click at [246, 225] on icon "Next image" at bounding box center [249, 226] width 7 height 7
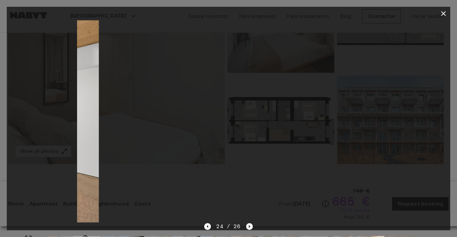
click at [246, 225] on icon "Next image" at bounding box center [249, 226] width 7 height 7
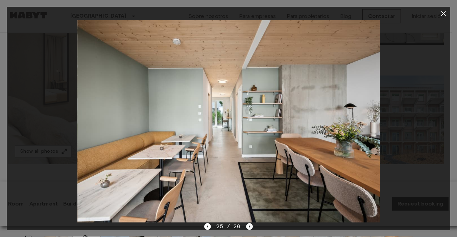
click at [246, 225] on icon "Next image" at bounding box center [249, 226] width 7 height 7
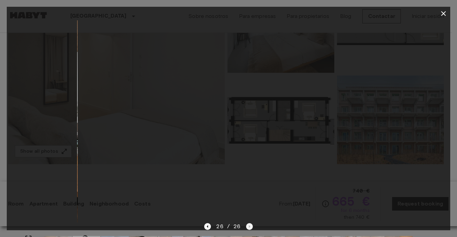
click at [245, 225] on div "26 / 26" at bounding box center [228, 226] width 48 height 8
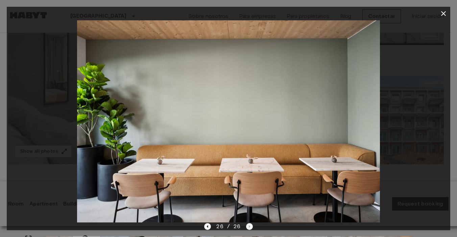
click at [245, 225] on div "26 / 26" at bounding box center [228, 226] width 48 height 8
click at [423, 97] on div at bounding box center [228, 121] width 443 height 202
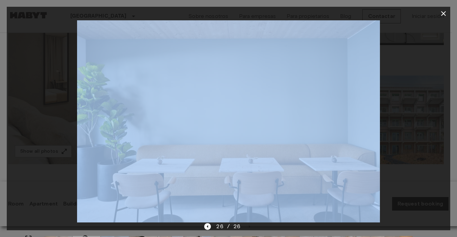
click at [423, 97] on div at bounding box center [228, 121] width 443 height 202
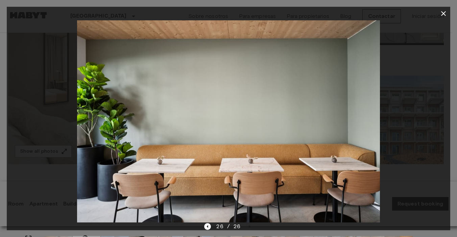
click at [443, 12] on icon "button" at bounding box center [443, 13] width 8 height 8
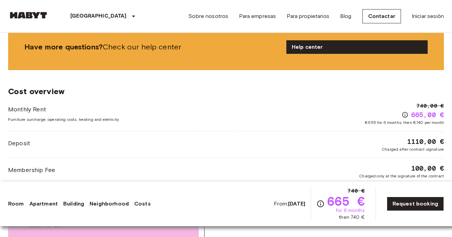
scroll to position [999, 0]
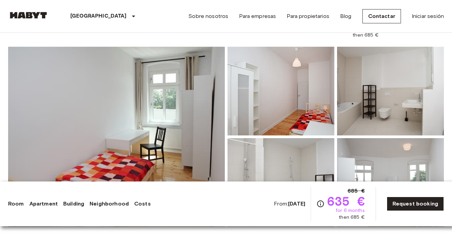
scroll to position [50, 0]
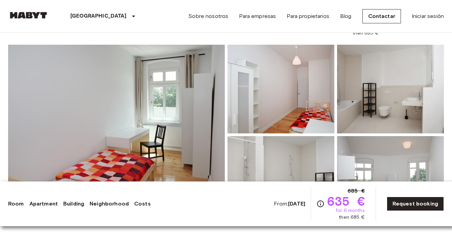
click at [157, 99] on img at bounding box center [116, 135] width 217 height 180
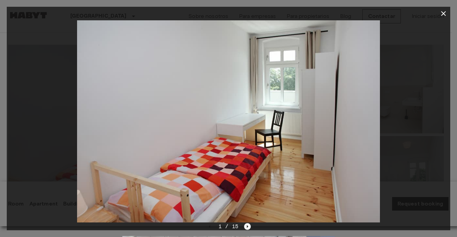
click at [247, 226] on icon "Next image" at bounding box center [247, 226] width 1 height 3
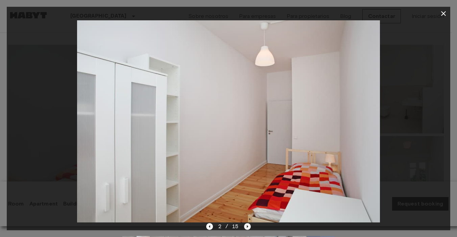
click at [247, 226] on icon "Next image" at bounding box center [247, 226] width 1 height 3
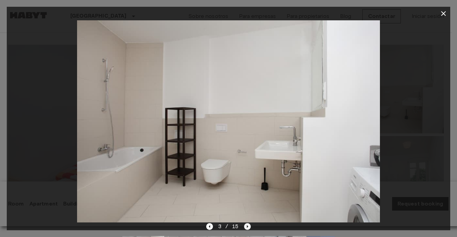
click at [247, 226] on icon "Next image" at bounding box center [247, 226] width 1 height 3
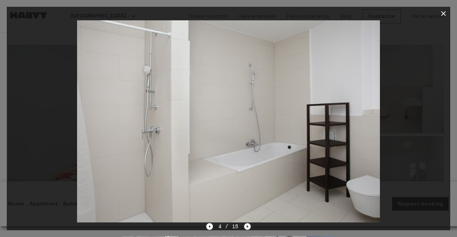
click at [247, 226] on icon "Next image" at bounding box center [247, 226] width 1 height 3
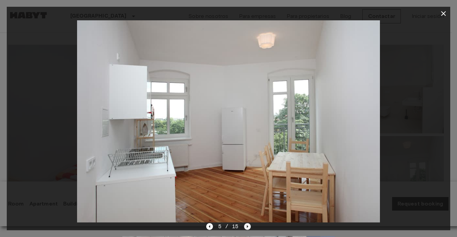
click at [247, 226] on icon "Next image" at bounding box center [247, 226] width 1 height 3
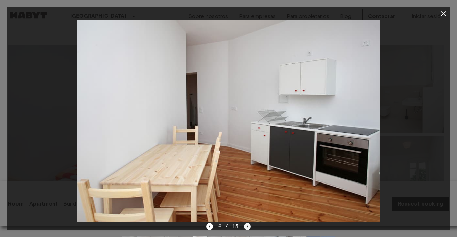
click at [247, 226] on icon "Next image" at bounding box center [247, 226] width 1 height 3
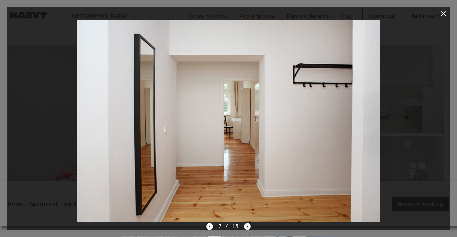
click at [247, 226] on icon "Next image" at bounding box center [247, 226] width 1 height 3
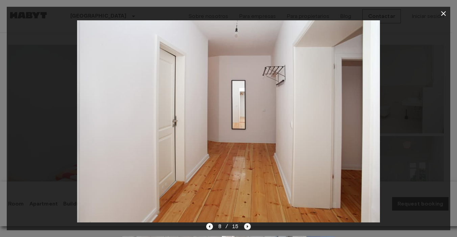
click at [247, 226] on icon "Next image" at bounding box center [247, 226] width 1 height 3
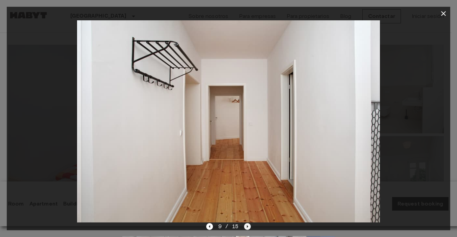
click at [247, 226] on icon "Next image" at bounding box center [247, 226] width 1 height 3
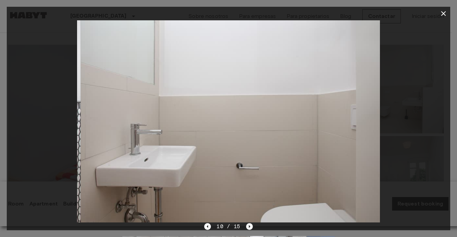
click at [247, 226] on icon "Next image" at bounding box center [249, 226] width 7 height 7
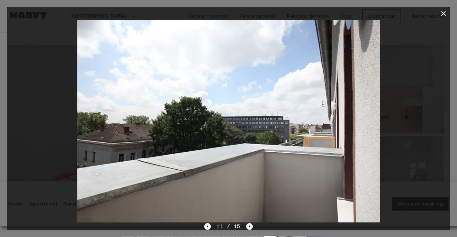
click at [247, 226] on icon "Next image" at bounding box center [249, 226] width 7 height 7
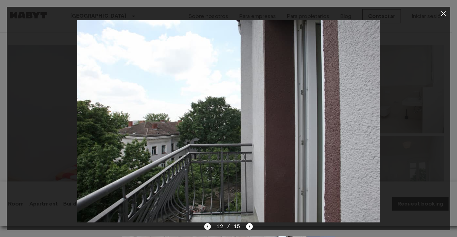
click at [208, 227] on icon "Previous image" at bounding box center [207, 226] width 7 height 7
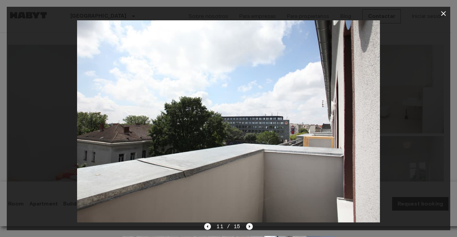
click at [251, 225] on icon "Next image" at bounding box center [249, 226] width 7 height 7
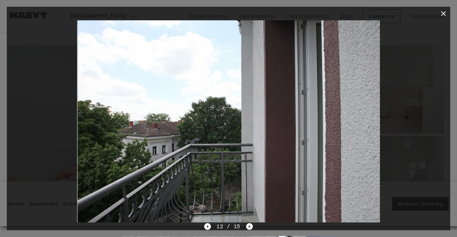
click at [251, 225] on icon "Next image" at bounding box center [249, 226] width 7 height 7
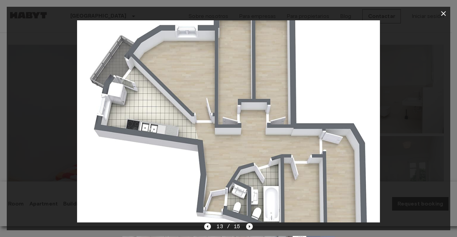
click at [251, 225] on icon "Next image" at bounding box center [249, 226] width 7 height 7
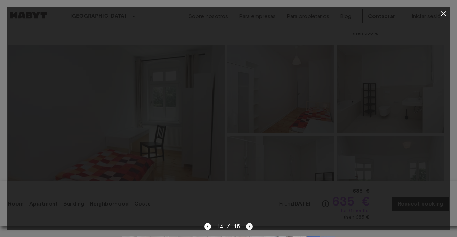
click at [251, 225] on icon "Next image" at bounding box center [249, 226] width 7 height 7
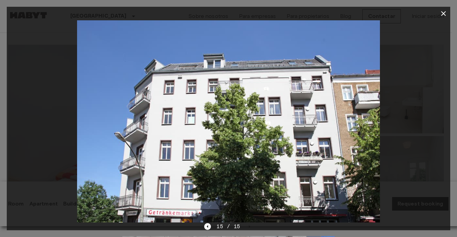
click at [415, 100] on div at bounding box center [228, 121] width 443 height 202
click at [442, 14] on icon "button" at bounding box center [443, 13] width 8 height 8
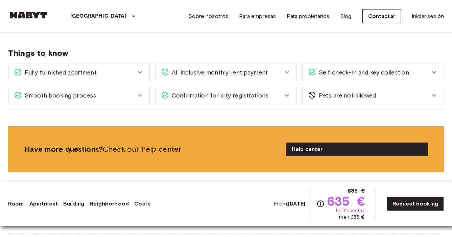
scroll to position [625, 0]
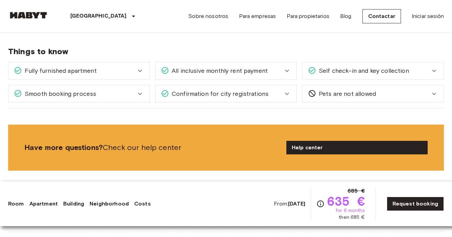
click at [140, 70] on icon at bounding box center [140, 71] width 8 height 8
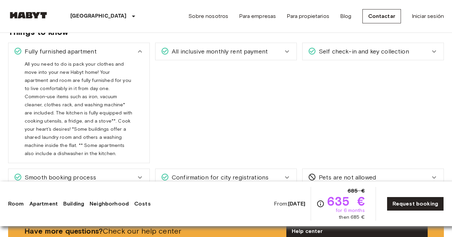
scroll to position [646, 0]
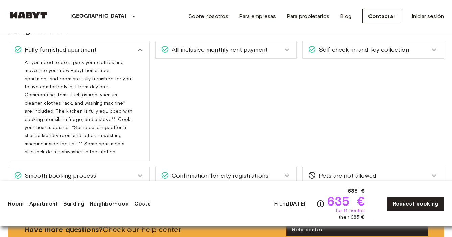
click at [200, 45] on span "All inclusive monthly rent payment" at bounding box center [218, 49] width 99 height 9
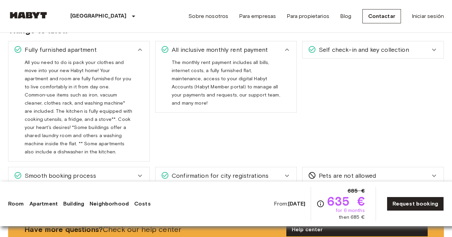
click at [140, 50] on icon at bounding box center [140, 50] width 8 height 8
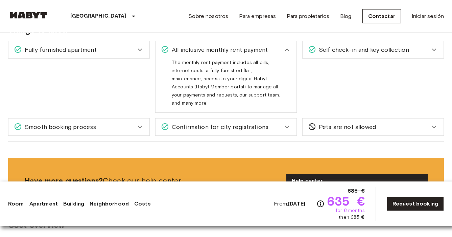
click at [344, 52] on span "Self check-in and key collection" at bounding box center [362, 49] width 93 height 9
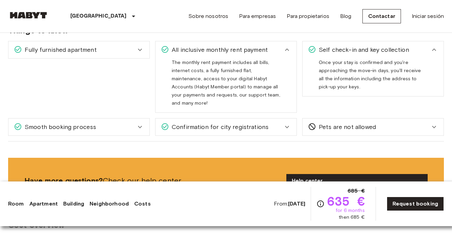
click at [273, 55] on div "All inclusive monthly rent payment" at bounding box center [225, 49] width 141 height 17
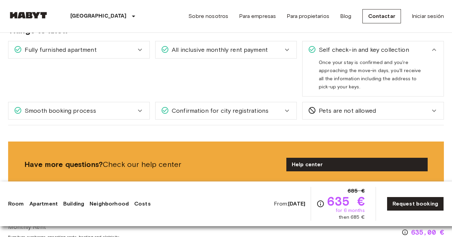
click at [400, 49] on span "Self check-in and key collection" at bounding box center [362, 49] width 93 height 9
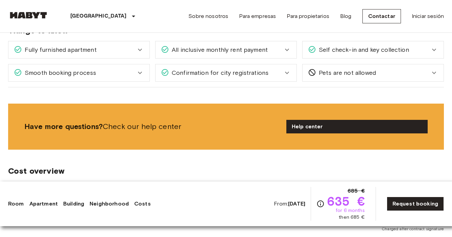
click at [118, 71] on div "Smooth booking process" at bounding box center [75, 72] width 122 height 9
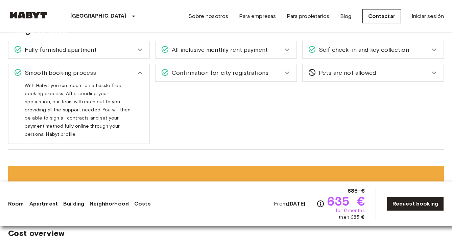
click at [194, 74] on span "Confirmation for city registrations" at bounding box center [218, 72] width 99 height 9
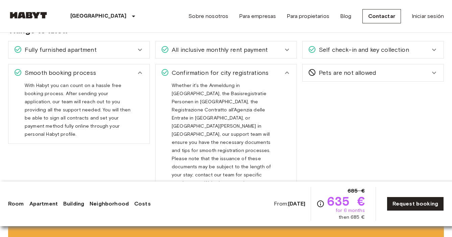
click at [194, 74] on span "Confirmation for city registrations" at bounding box center [218, 72] width 99 height 9
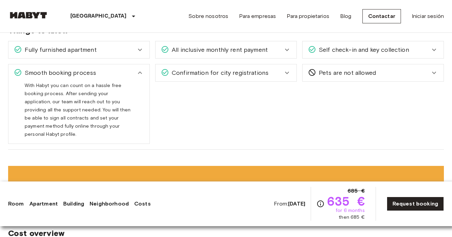
click at [312, 68] on icon at bounding box center [312, 72] width 8 height 8
click at [91, 75] on span "Smooth booking process" at bounding box center [59, 72] width 74 height 9
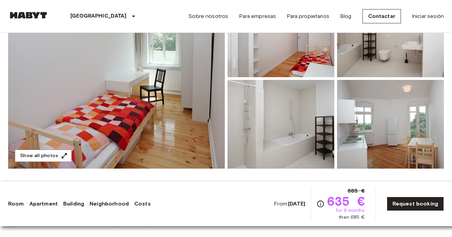
scroll to position [106, 0]
click at [149, 59] on img at bounding box center [116, 78] width 217 height 180
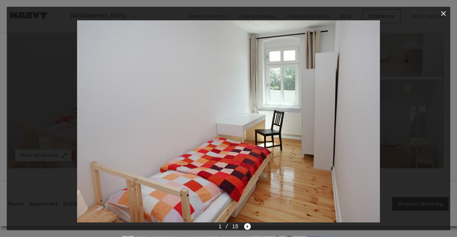
click at [245, 223] on icon "Next image" at bounding box center [247, 226] width 7 height 7
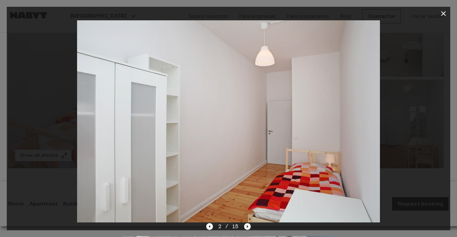
click at [245, 223] on icon "Next image" at bounding box center [247, 226] width 7 height 7
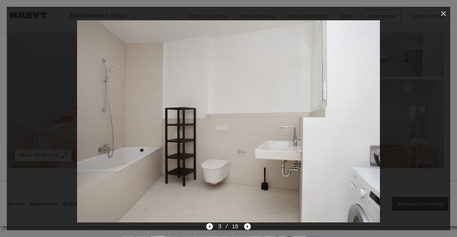
click at [245, 223] on icon "Next image" at bounding box center [247, 226] width 7 height 7
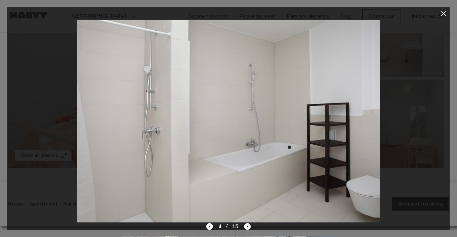
click at [245, 223] on icon "Next image" at bounding box center [247, 226] width 7 height 7
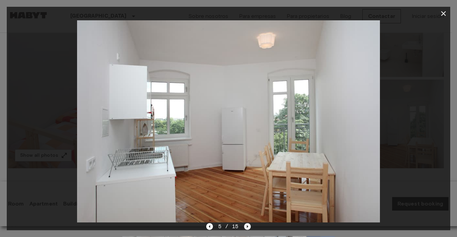
click at [245, 223] on icon "Next image" at bounding box center [247, 226] width 7 height 7
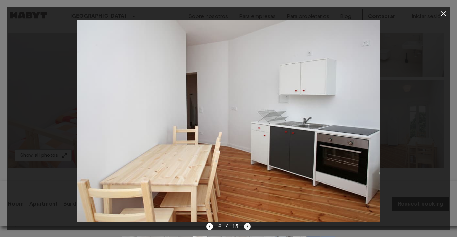
click at [245, 223] on icon "Next image" at bounding box center [247, 226] width 7 height 7
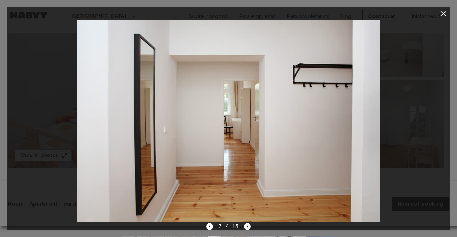
click at [245, 223] on icon "Next image" at bounding box center [247, 226] width 7 height 7
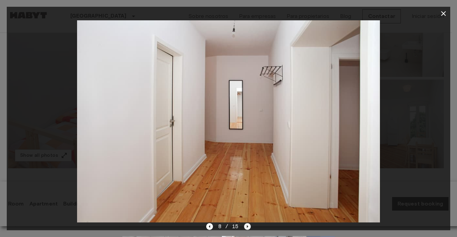
click at [245, 223] on icon "Next image" at bounding box center [247, 226] width 7 height 7
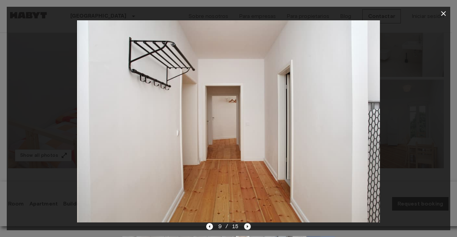
click at [245, 223] on icon "Next image" at bounding box center [247, 226] width 7 height 7
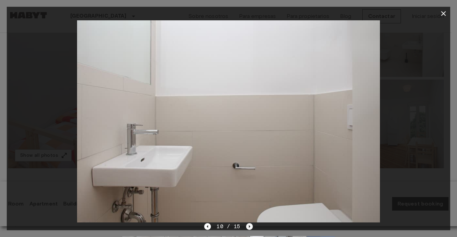
click at [245, 223] on div "10 / 15" at bounding box center [228, 226] width 48 height 8
click at [248, 226] on icon "Next image" at bounding box center [249, 226] width 7 height 7
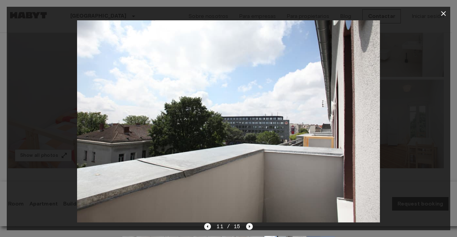
click at [248, 226] on icon "Next image" at bounding box center [249, 226] width 7 height 7
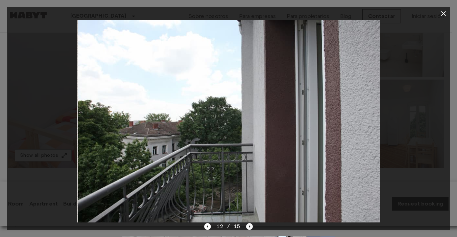
click at [248, 226] on icon "Next image" at bounding box center [249, 226] width 7 height 7
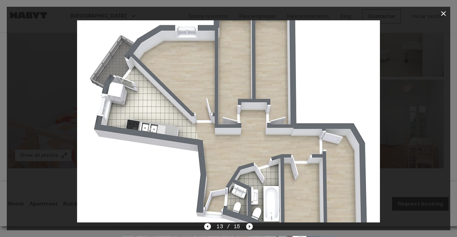
click at [248, 226] on icon "Next image" at bounding box center [249, 226] width 7 height 7
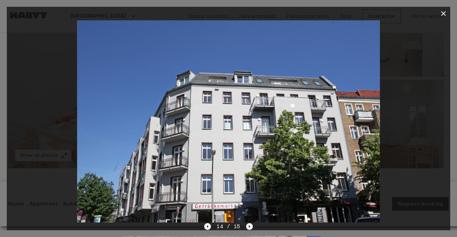
click at [248, 226] on icon "Next image" at bounding box center [249, 226] width 7 height 7
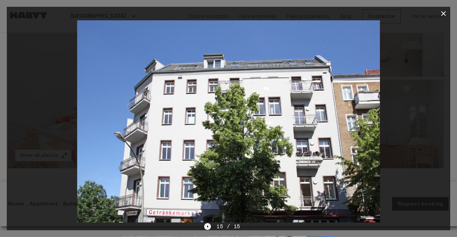
click at [402, 134] on div at bounding box center [228, 121] width 443 height 202
click at [441, 11] on icon "button" at bounding box center [443, 13] width 5 height 5
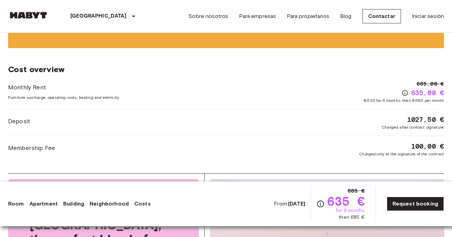
scroll to position [757, 0]
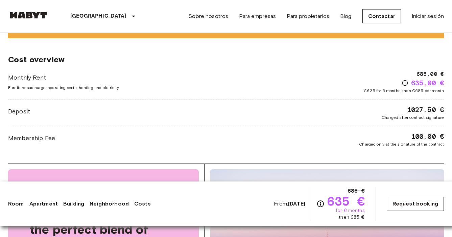
click at [407, 203] on link "Request booking" at bounding box center [415, 203] width 57 height 14
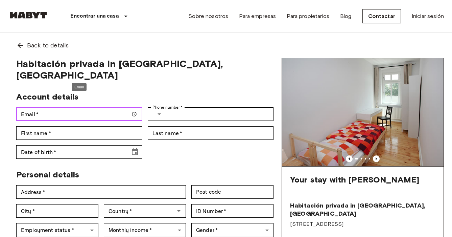
click at [119, 107] on input "Email   *" at bounding box center [79, 114] width 126 height 14
click at [91, 107] on input "**********" at bounding box center [79, 114] width 126 height 14
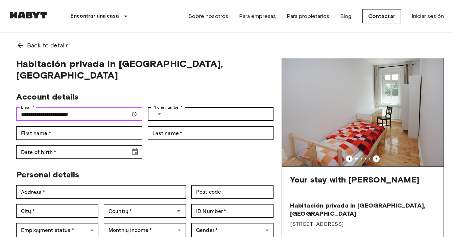
type input "**********"
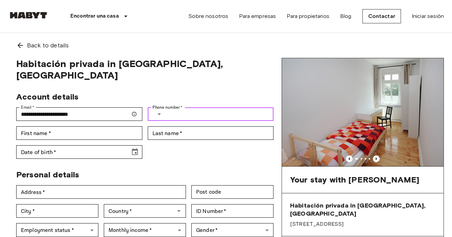
click at [183, 107] on input "Phone number   *" at bounding box center [221, 114] width 105 height 14
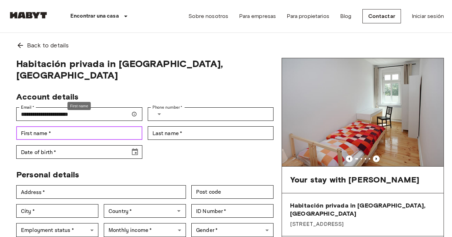
click at [112, 127] on input "First name   *" at bounding box center [79, 133] width 126 height 14
type input "**********"
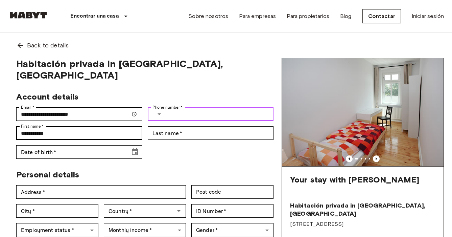
type input "**********"
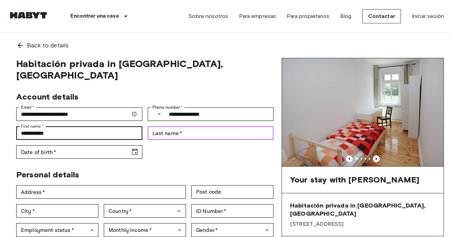
type input "**********"
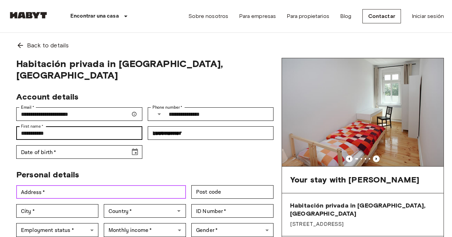
type input "**********"
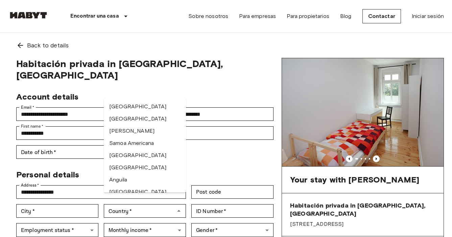
click at [206, 164] on div "Personal details" at bounding box center [142, 172] width 263 height 16
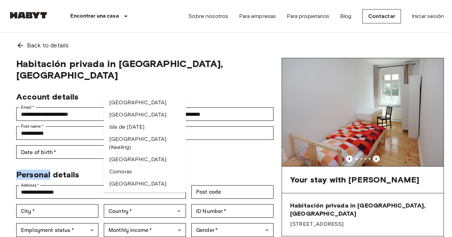
scroll to position [531, 0]
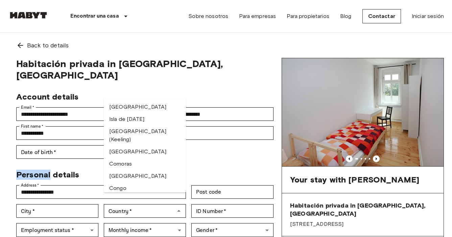
click at [130, 145] on li "Colombia" at bounding box center [145, 151] width 82 height 12
type input "********"
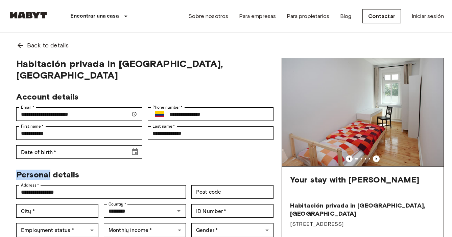
click at [185, 164] on div "Personal details" at bounding box center [142, 172] width 263 height 16
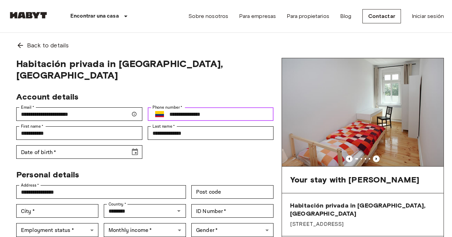
click at [187, 107] on input "**********" at bounding box center [221, 114] width 104 height 14
drag, startPoint x: 216, startPoint y: 99, endPoint x: 172, endPoint y: 96, distance: 44.4
click at [172, 107] on div "**********" at bounding box center [211, 114] width 126 height 14
type input "**********"
click at [168, 142] on div "**********" at bounding box center [142, 122] width 263 height 72
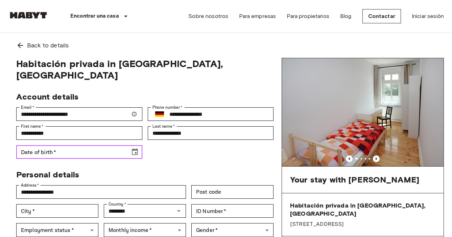
click at [132, 148] on icon "Choose date" at bounding box center [135, 151] width 6 height 7
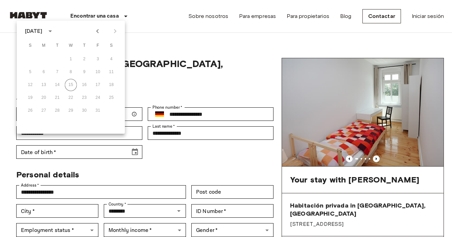
click at [52, 30] on icon "calendar view is open, switch to year view" at bounding box center [49, 31] width 3 height 2
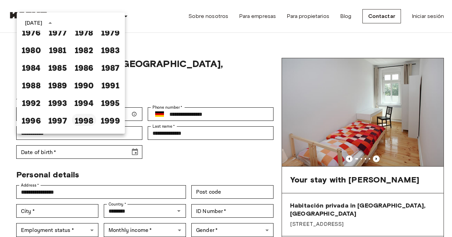
scroll to position [342, 0]
click at [82, 102] on button "1994" at bounding box center [84, 102] width 24 height 12
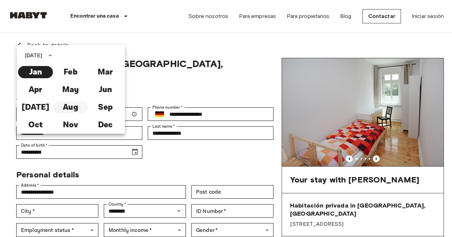
click at [74, 105] on button "Aug" at bounding box center [70, 107] width 35 height 12
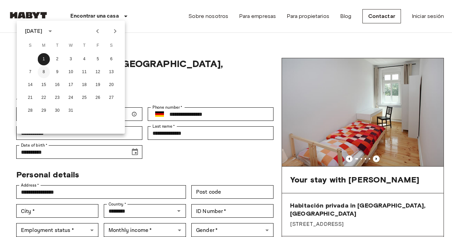
click at [43, 70] on button "8" at bounding box center [44, 72] width 12 height 12
type input "**********"
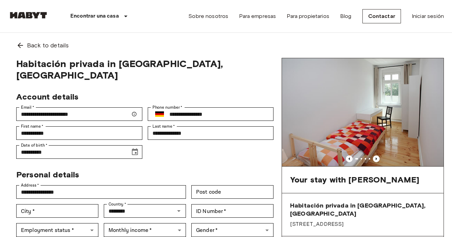
click at [166, 145] on div "**********" at bounding box center [142, 122] width 263 height 72
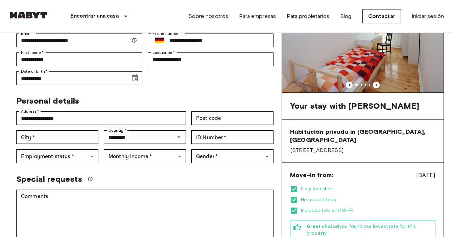
scroll to position [81, 0]
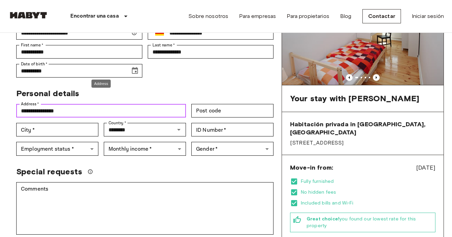
click at [68, 104] on input "**********" at bounding box center [101, 111] width 170 height 14
type input "**********"
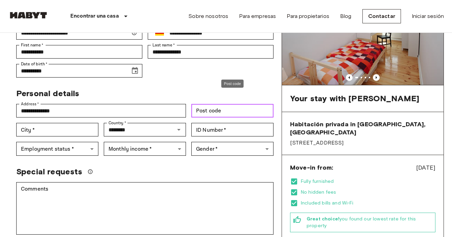
click at [213, 104] on div "Post code Post code" at bounding box center [232, 111] width 82 height 14
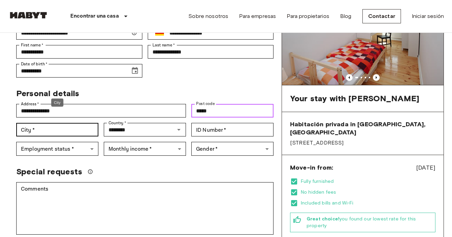
type input "*****"
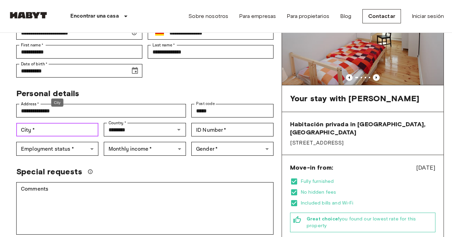
click at [79, 123] on input "City   *" at bounding box center [57, 130] width 82 height 14
type input "******"
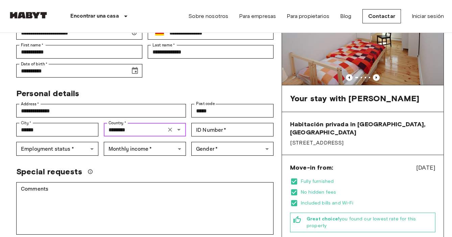
click at [144, 125] on input "********" at bounding box center [135, 129] width 58 height 9
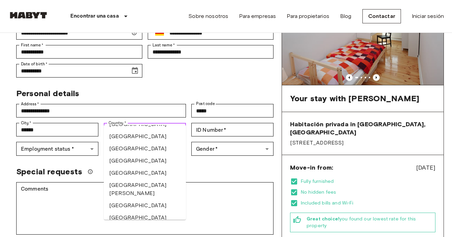
scroll to position [0, 0]
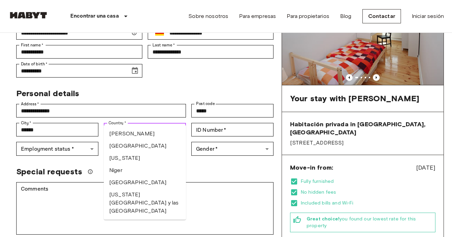
type input "*"
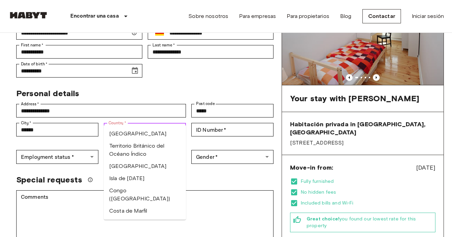
type input "*"
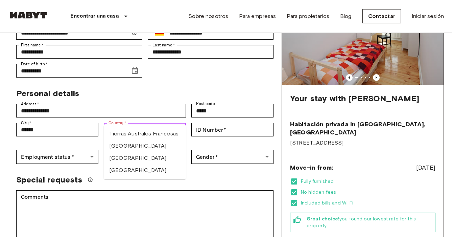
click at [133, 146] on li "[GEOGRAPHIC_DATA]" at bounding box center [145, 146] width 82 height 12
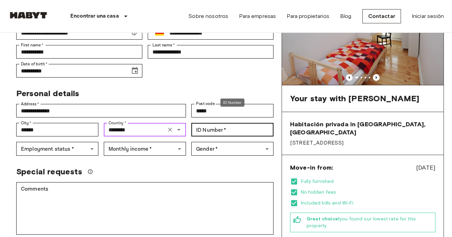
type input "********"
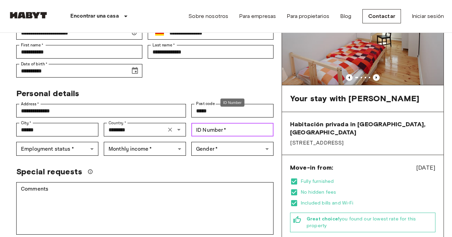
click at [215, 123] on div "ID Number   * ID Number   *" at bounding box center [232, 130] width 82 height 14
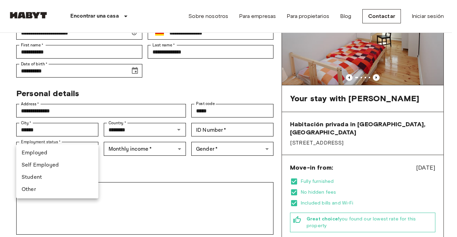
click at [62, 177] on li "Student" at bounding box center [57, 177] width 82 height 12
type input "*******"
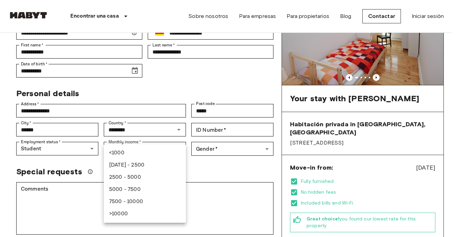
click at [145, 169] on li "[DATE] - 2500" at bounding box center [145, 165] width 82 height 12
type input "***"
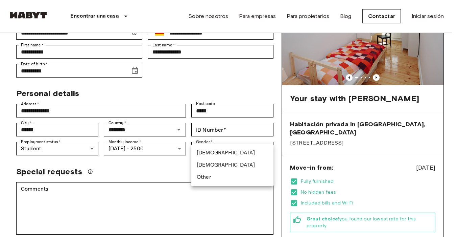
click at [218, 168] on li "[DEMOGRAPHIC_DATA]" at bounding box center [232, 165] width 82 height 12
type input "******"
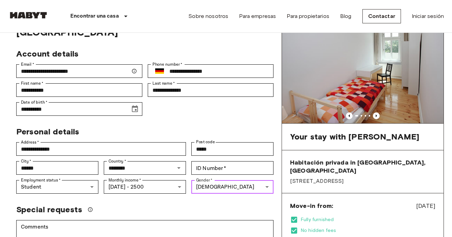
scroll to position [42, 0]
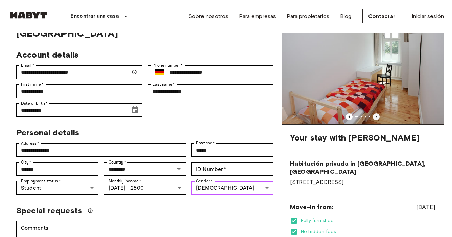
click at [376, 117] on icon "Previous image" at bounding box center [376, 116] width 1 height 3
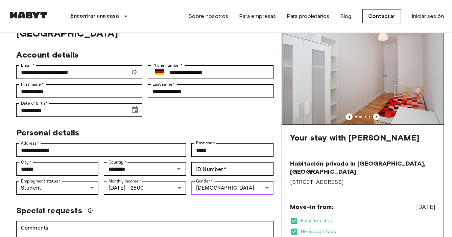
click at [376, 117] on icon "Previous image" at bounding box center [376, 116] width 1 height 3
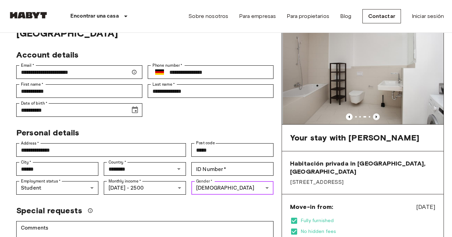
click at [376, 117] on icon "Previous image" at bounding box center [376, 116] width 1 height 3
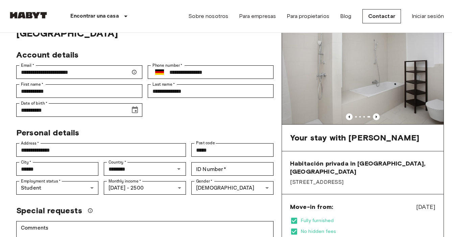
drag, startPoint x: 334, startPoint y: 176, endPoint x: 283, endPoint y: 175, distance: 51.7
click at [283, 175] on div "Habitación privada in Berlin, Friedrichshain Libauer Straße 11" at bounding box center [363, 172] width 162 height 43
copy span "Libauer Straße 11"
click at [164, 205] on div "Special requests" at bounding box center [144, 210] width 257 height 10
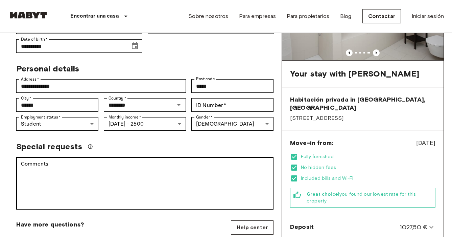
scroll to position [104, 0]
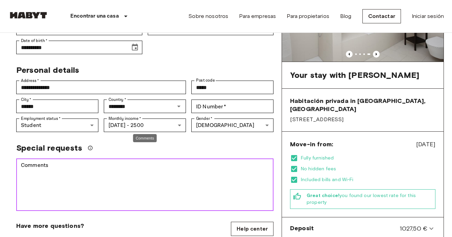
click at [131, 174] on textarea "Comments" at bounding box center [145, 184] width 248 height 47
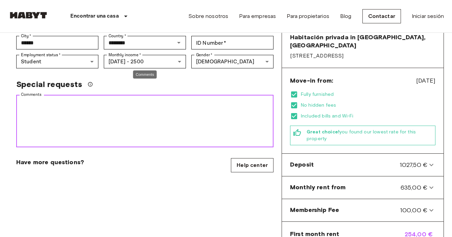
scroll to position [174, 0]
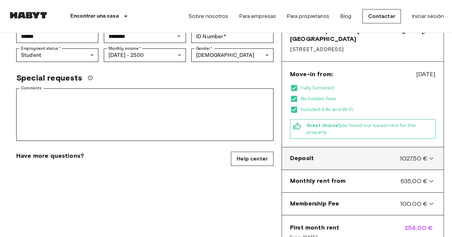
click at [435, 154] on icon at bounding box center [431, 158] width 8 height 8
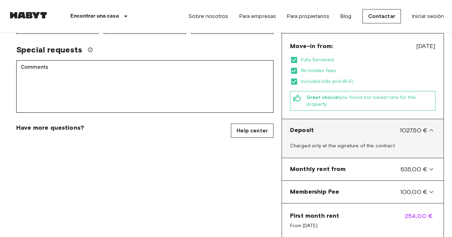
scroll to position [209, 0]
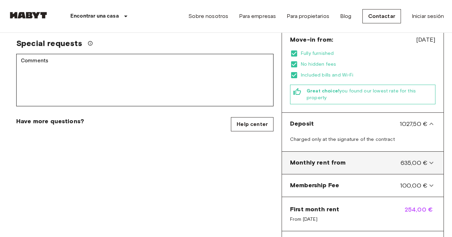
click at [433, 159] on icon at bounding box center [431, 163] width 8 height 8
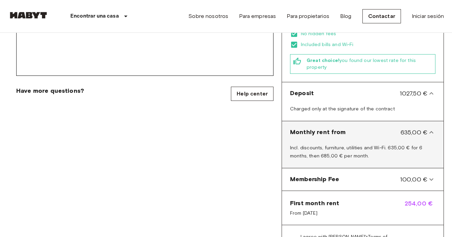
scroll to position [241, 0]
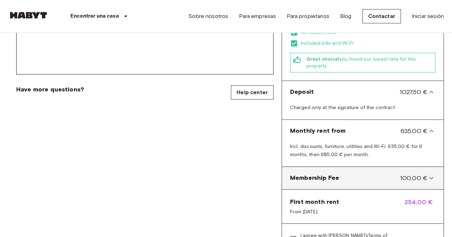
click at [431, 174] on icon at bounding box center [431, 178] width 8 height 8
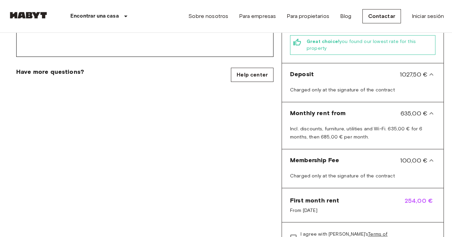
scroll to position [256, 0]
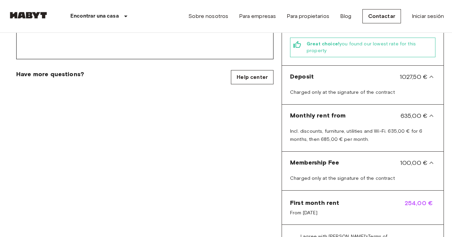
click at [280, 166] on div "**********" at bounding box center [144, 56] width 273 height 508
click at [327, 209] on span "From Nov 19, 2025" at bounding box center [314, 212] width 49 height 7
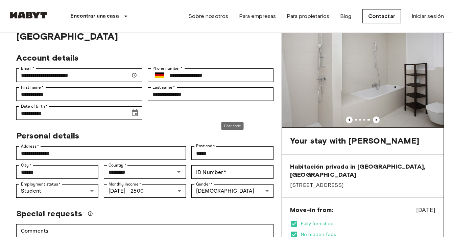
scroll to position [44, 0]
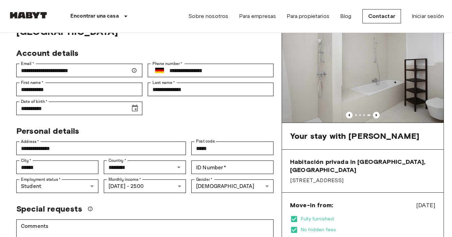
click at [198, 203] on div "Special requests" at bounding box center [144, 208] width 257 height 10
click at [217, 160] on div "ID Number   * ID Number   *" at bounding box center [232, 167] width 82 height 14
type input "********"
click at [195, 203] on div "Special requests" at bounding box center [144, 208] width 257 height 10
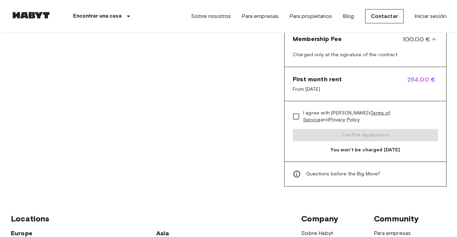
scroll to position [374, 0]
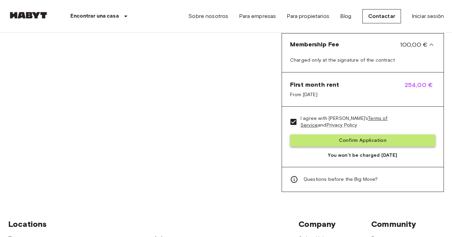
click at [307, 134] on button "Confirm Application" at bounding box center [362, 140] width 145 height 13
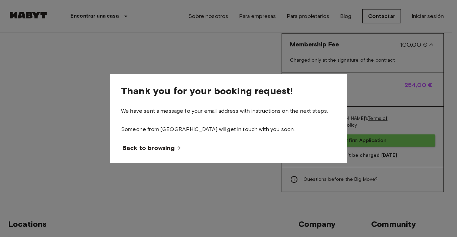
click at [162, 146] on span "Back to browsing" at bounding box center [148, 148] width 52 height 8
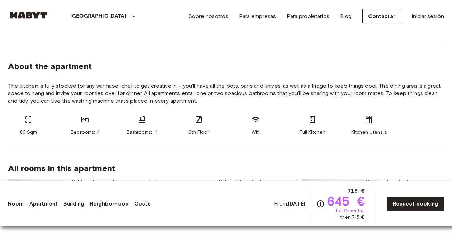
scroll to position [329, 0]
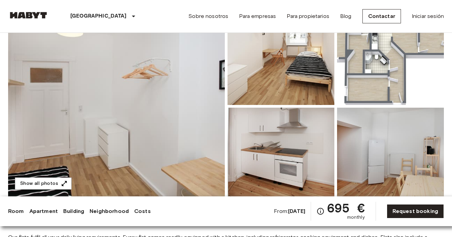
scroll to position [62, 0]
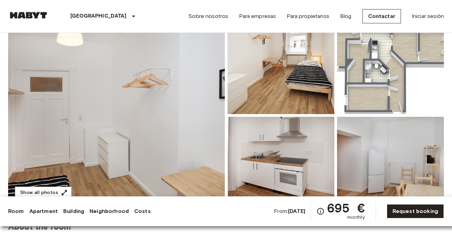
click at [178, 133] on img at bounding box center [116, 115] width 217 height 180
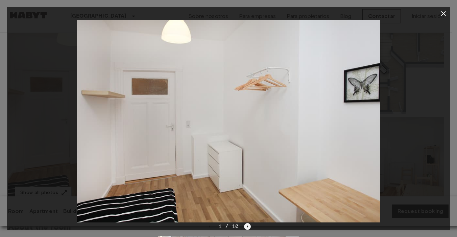
click at [247, 227] on icon "Next image" at bounding box center [247, 226] width 7 height 7
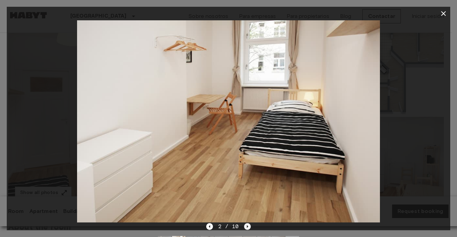
click at [247, 227] on icon "Next image" at bounding box center [247, 226] width 7 height 7
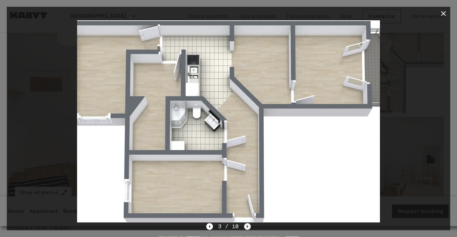
click at [247, 227] on icon "Next image" at bounding box center [247, 226] width 7 height 7
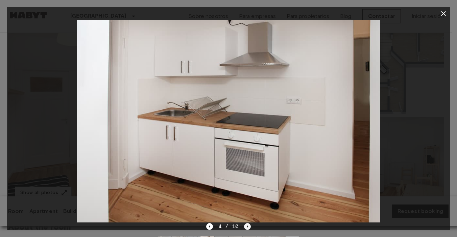
click at [247, 227] on icon "Next image" at bounding box center [247, 226] width 7 height 7
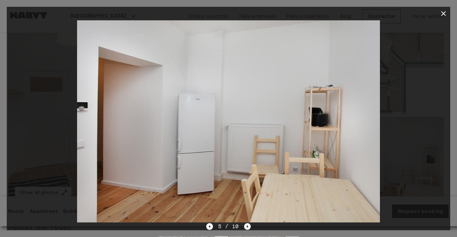
click at [247, 227] on icon "Next image" at bounding box center [247, 226] width 7 height 7
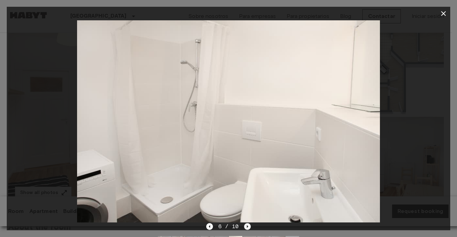
click at [247, 227] on icon "Next image" at bounding box center [247, 226] width 7 height 7
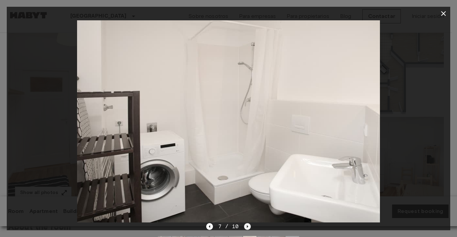
click at [247, 227] on icon "Next image" at bounding box center [247, 226] width 7 height 7
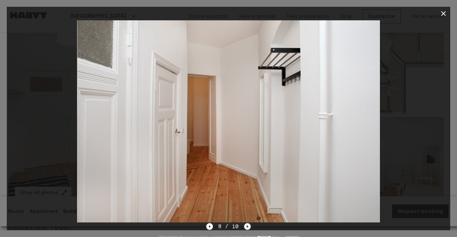
click at [247, 227] on icon "Next image" at bounding box center [247, 226] width 7 height 7
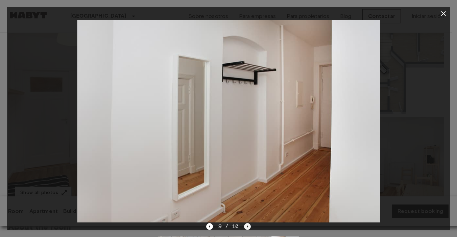
click at [247, 227] on icon "Next image" at bounding box center [247, 226] width 7 height 7
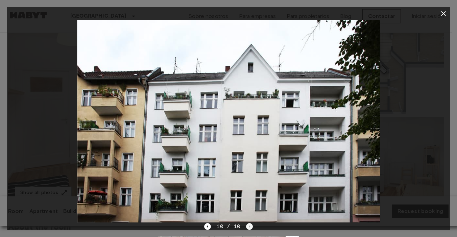
click at [247, 227] on div "10 / 10" at bounding box center [228, 226] width 48 height 8
click at [404, 135] on div at bounding box center [228, 121] width 443 height 202
click at [446, 13] on icon "button" at bounding box center [443, 13] width 8 height 8
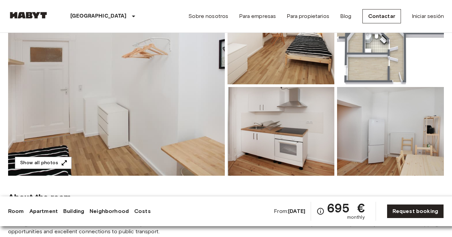
scroll to position [0, 0]
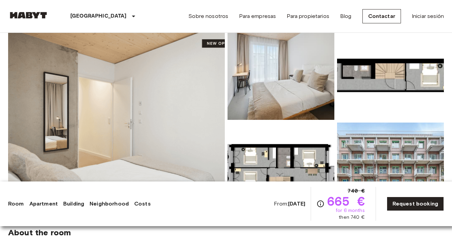
scroll to position [65, 0]
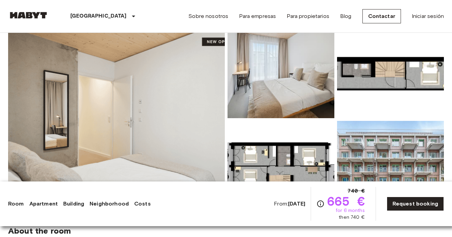
click at [102, 157] on img at bounding box center [116, 119] width 217 height 180
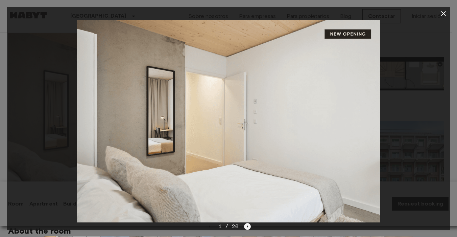
click at [248, 225] on icon "Next image" at bounding box center [247, 226] width 7 height 7
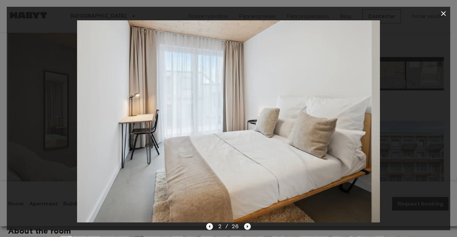
click at [248, 225] on icon "Next image" at bounding box center [247, 226] width 7 height 7
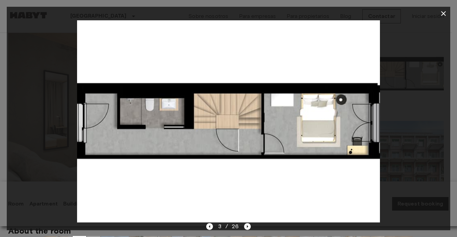
click at [206, 225] on div "3 / 26" at bounding box center [228, 238] width 443 height 32
click at [209, 227] on icon "Previous image" at bounding box center [209, 226] width 7 height 7
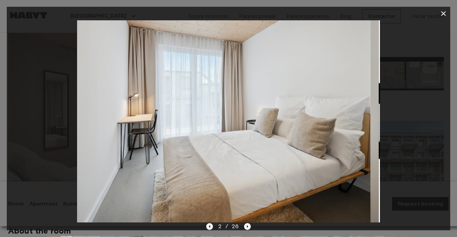
click at [209, 227] on icon "Previous image" at bounding box center [209, 226] width 7 height 7
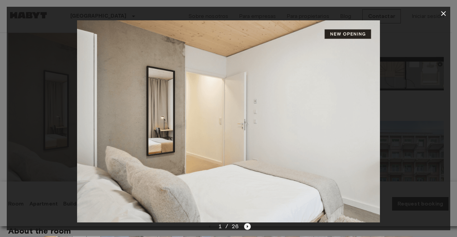
click at [247, 226] on icon "Next image" at bounding box center [247, 226] width 1 height 3
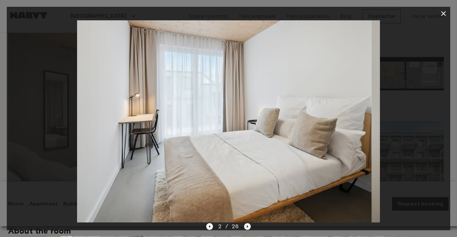
click at [247, 226] on icon "Next image" at bounding box center [247, 226] width 1 height 3
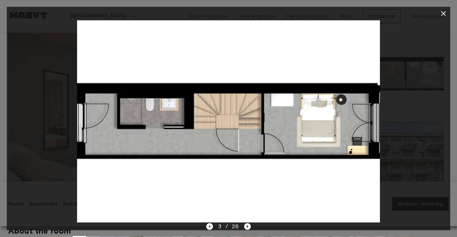
click at [247, 226] on icon "Next image" at bounding box center [247, 226] width 1 height 3
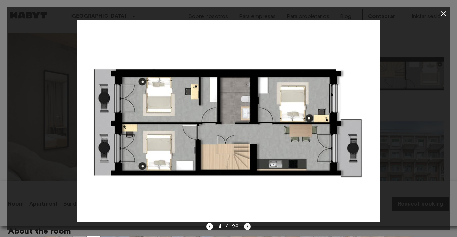
click at [247, 226] on icon "Next image" at bounding box center [247, 226] width 1 height 3
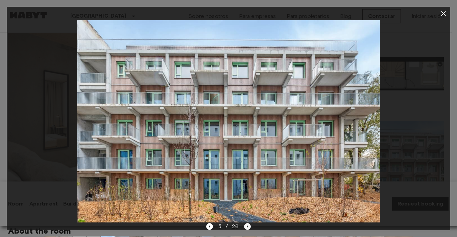
click at [247, 226] on icon "Next image" at bounding box center [247, 226] width 1 height 3
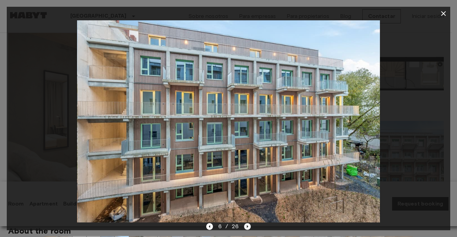
click at [247, 226] on icon "Next image" at bounding box center [247, 226] width 1 height 3
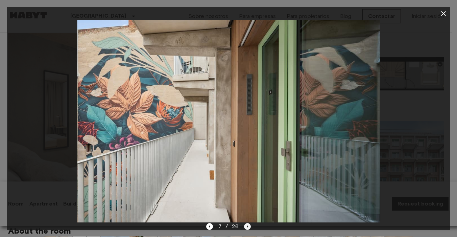
click at [247, 226] on icon "Next image" at bounding box center [247, 226] width 1 height 3
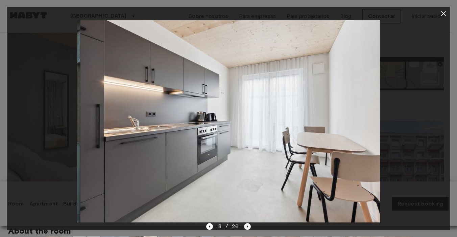
click at [247, 226] on icon "Next image" at bounding box center [247, 226] width 1 height 3
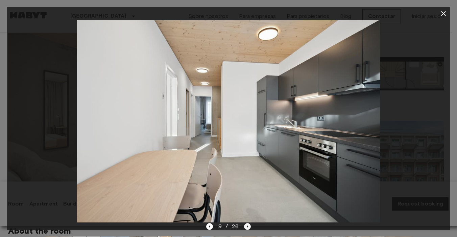
click at [247, 226] on icon "Next image" at bounding box center [247, 226] width 1 height 3
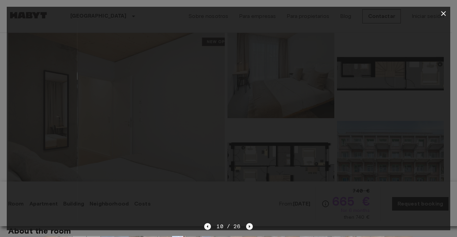
click at [247, 226] on icon "Next image" at bounding box center [249, 226] width 7 height 7
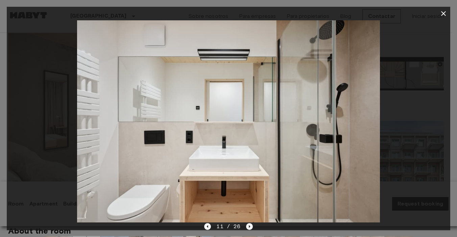
click at [247, 226] on icon "Next image" at bounding box center [249, 226] width 7 height 7
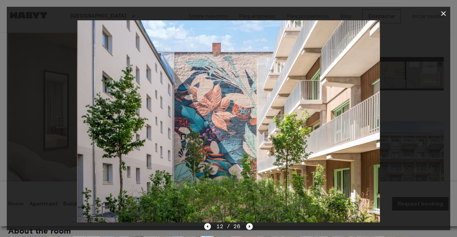
click at [247, 226] on icon "Next image" at bounding box center [249, 226] width 7 height 7
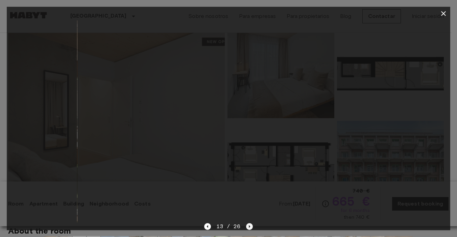
click at [247, 226] on icon "Next image" at bounding box center [249, 226] width 7 height 7
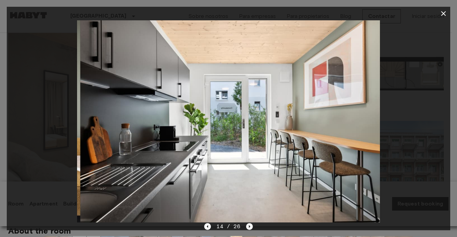
click at [247, 226] on icon "Next image" at bounding box center [249, 226] width 7 height 7
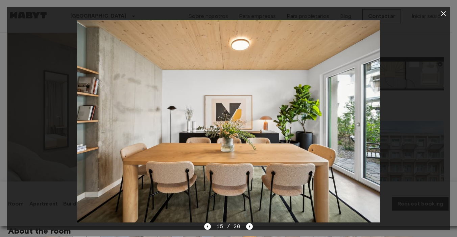
click at [405, 145] on div at bounding box center [228, 121] width 443 height 202
click at [246, 223] on icon "Next image" at bounding box center [249, 226] width 7 height 7
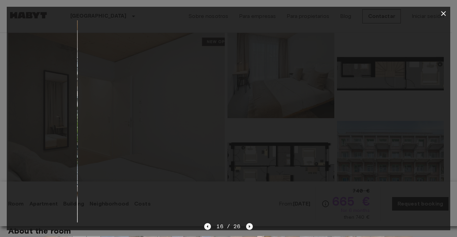
click at [246, 223] on icon "Next image" at bounding box center [249, 226] width 7 height 7
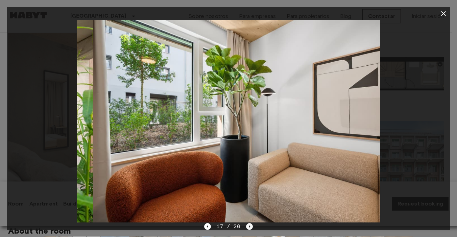
click at [246, 223] on icon "Next image" at bounding box center [249, 226] width 7 height 7
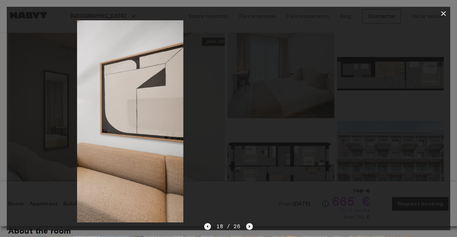
click at [246, 223] on icon "Next image" at bounding box center [249, 226] width 7 height 7
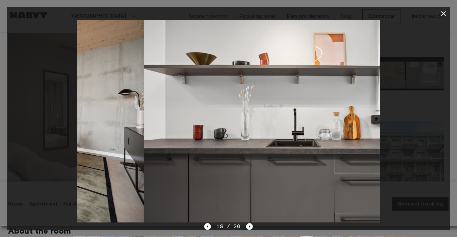
click at [246, 223] on icon "Next image" at bounding box center [249, 226] width 7 height 7
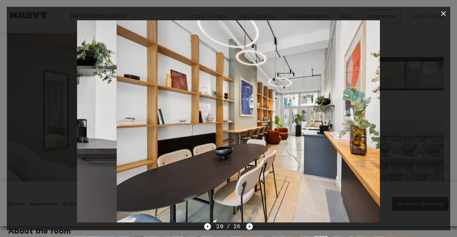
click at [246, 223] on icon "Next image" at bounding box center [249, 226] width 7 height 7
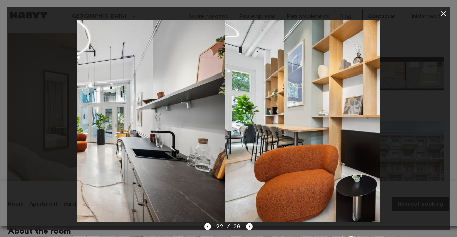
click at [246, 223] on icon "Next image" at bounding box center [249, 226] width 7 height 7
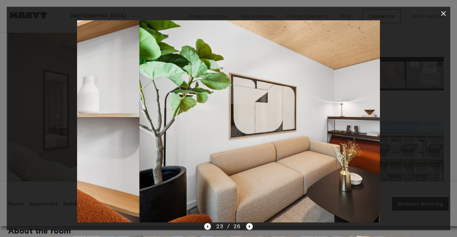
click at [246, 223] on icon "Next image" at bounding box center [249, 226] width 7 height 7
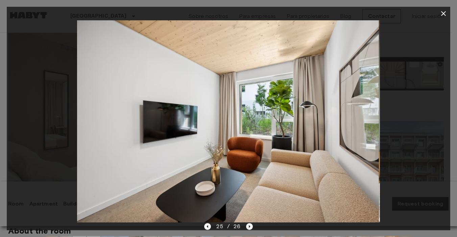
click at [246, 223] on icon "Next image" at bounding box center [249, 226] width 7 height 7
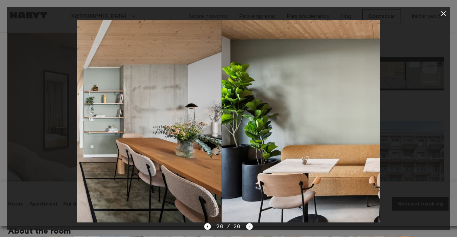
click at [246, 223] on div "26 / 26" at bounding box center [228, 226] width 48 height 8
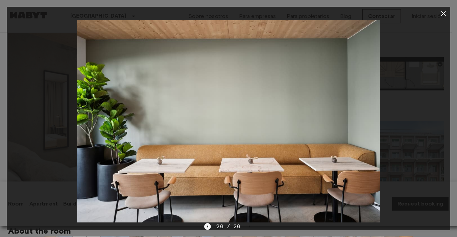
click at [209, 226] on icon "Previous image" at bounding box center [207, 226] width 7 height 7
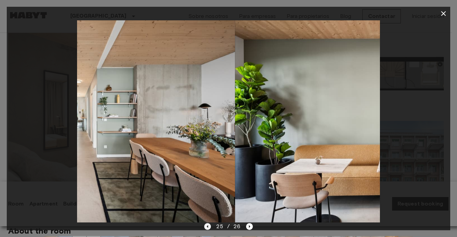
click at [209, 226] on icon "Previous image" at bounding box center [207, 226] width 7 height 7
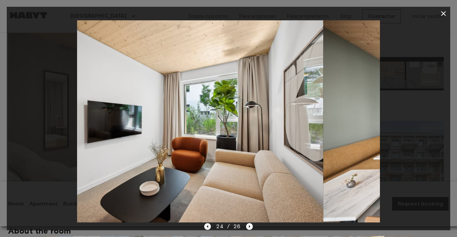
click at [209, 226] on icon "Previous image" at bounding box center [207, 226] width 7 height 7
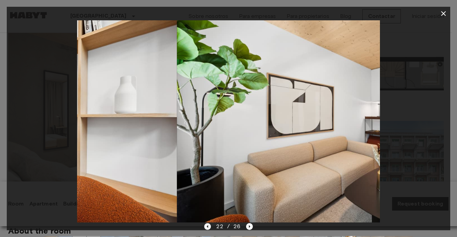
click at [209, 226] on icon "Previous image" at bounding box center [207, 226] width 7 height 7
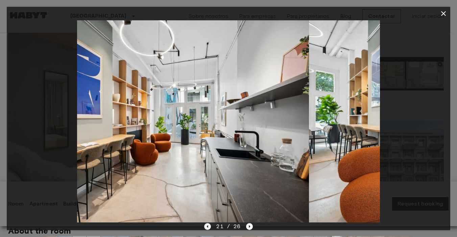
click at [209, 226] on icon "Previous image" at bounding box center [207, 226] width 7 height 7
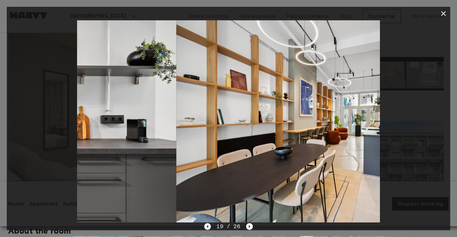
click at [209, 226] on icon "Previous image" at bounding box center [207, 226] width 7 height 7
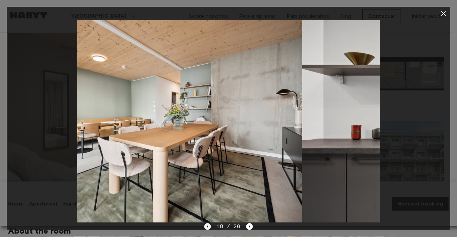
click at [209, 226] on icon "Previous image" at bounding box center [207, 226] width 7 height 7
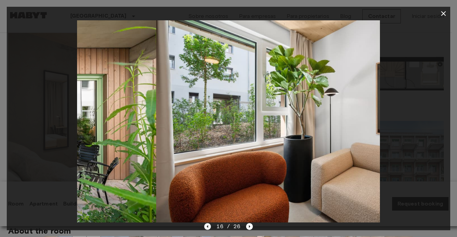
click at [209, 226] on icon "Previous image" at bounding box center [207, 226] width 7 height 7
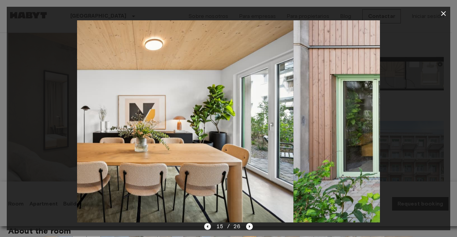
click at [209, 226] on icon "Previous image" at bounding box center [207, 226] width 7 height 7
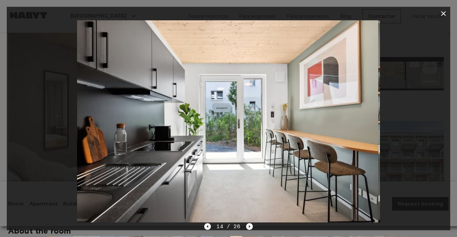
click at [209, 226] on icon "Previous image" at bounding box center [207, 226] width 7 height 7
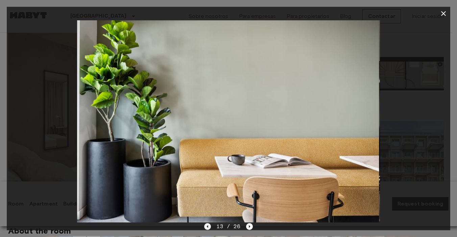
click at [209, 226] on icon "Previous image" at bounding box center [207, 226] width 7 height 7
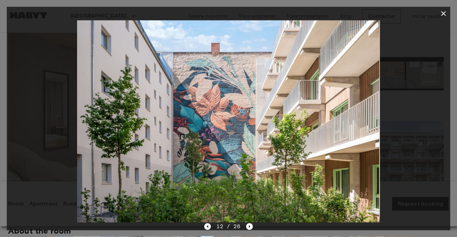
click at [209, 226] on icon "Previous image" at bounding box center [207, 226] width 7 height 7
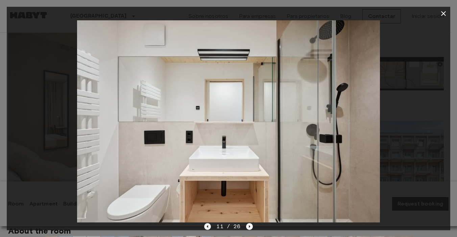
click at [209, 226] on icon "Previous image" at bounding box center [207, 226] width 7 height 7
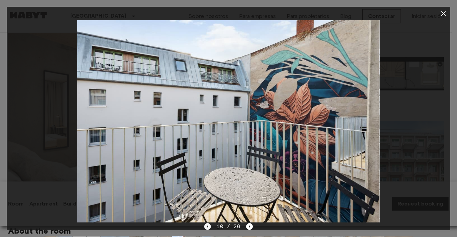
click at [209, 226] on icon "Previous image" at bounding box center [207, 226] width 7 height 7
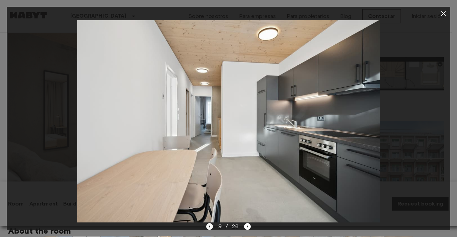
click at [209, 226] on icon "Previous image" at bounding box center [209, 226] width 7 height 7
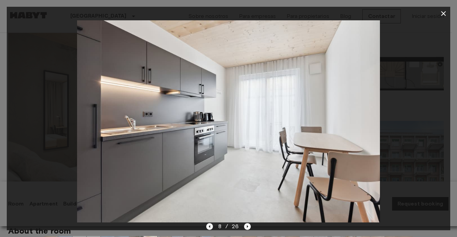
click at [209, 226] on icon "Previous image" at bounding box center [209, 226] width 7 height 7
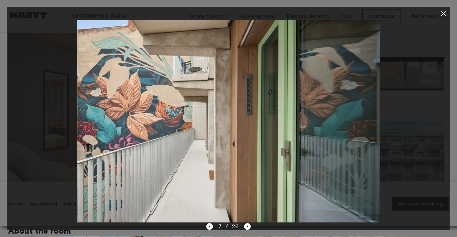
click at [209, 226] on icon "Previous image" at bounding box center [209, 226] width 7 height 7
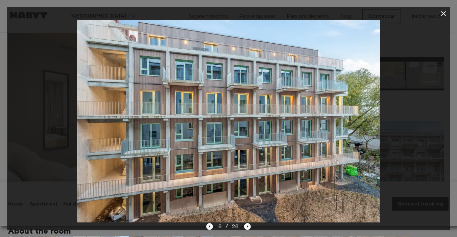
click at [209, 226] on icon "Previous image" at bounding box center [209, 226] width 7 height 7
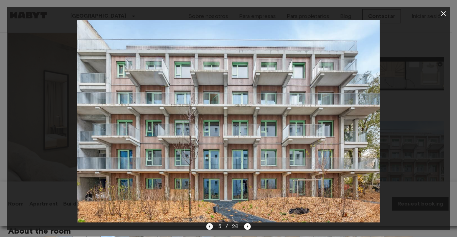
click at [209, 226] on icon "Previous image" at bounding box center [209, 226] width 7 height 7
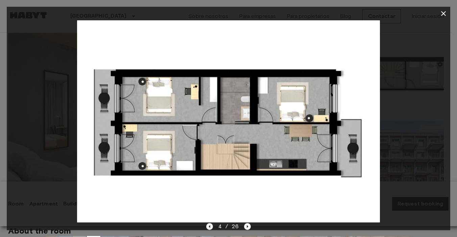
click at [209, 226] on icon "Previous image" at bounding box center [209, 226] width 7 height 7
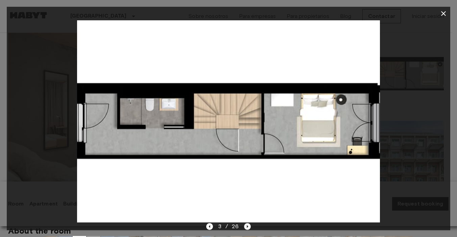
click at [247, 225] on icon "Next image" at bounding box center [247, 226] width 7 height 7
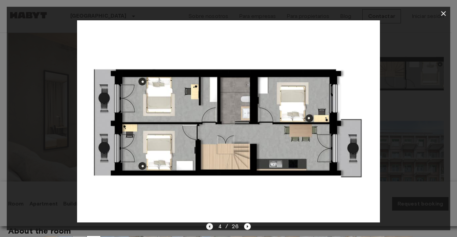
click at [209, 228] on icon "Previous image" at bounding box center [209, 226] width 7 height 7
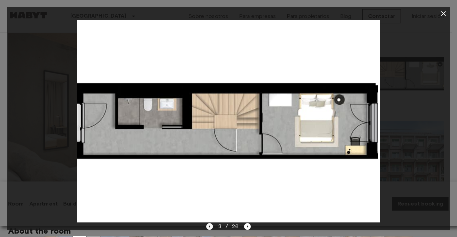
click at [209, 228] on icon "Previous image" at bounding box center [209, 226] width 7 height 7
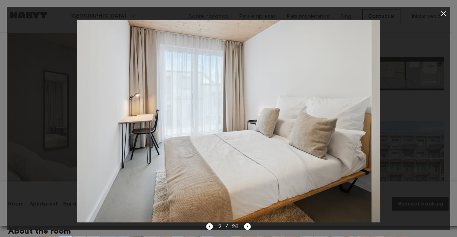
click at [209, 228] on icon "Previous image" at bounding box center [209, 226] width 7 height 7
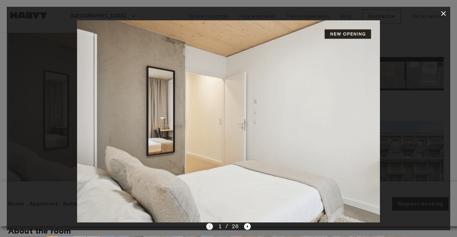
click at [209, 228] on div "1 / 26" at bounding box center [228, 226] width 45 height 8
click at [445, 16] on icon "button" at bounding box center [443, 13] width 8 height 8
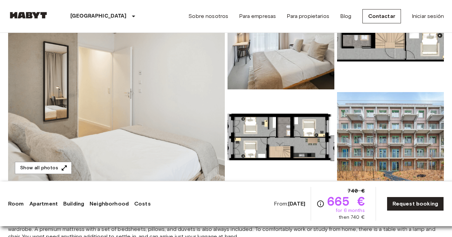
scroll to position [82, 0]
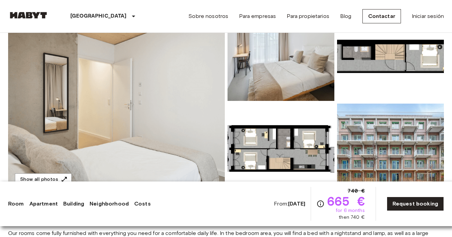
click at [158, 91] on img at bounding box center [116, 102] width 217 height 180
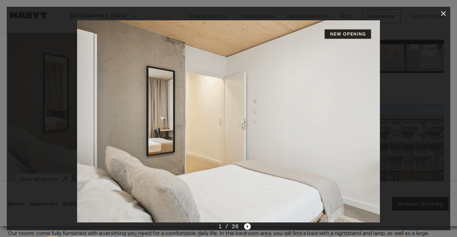
click at [248, 225] on icon "Next image" at bounding box center [247, 226] width 7 height 7
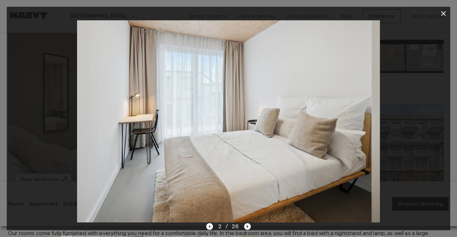
click at [248, 225] on icon "Next image" at bounding box center [247, 226] width 7 height 7
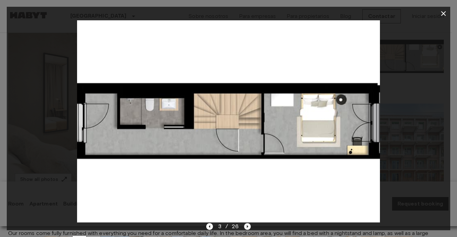
click at [248, 225] on icon "Next image" at bounding box center [247, 226] width 7 height 7
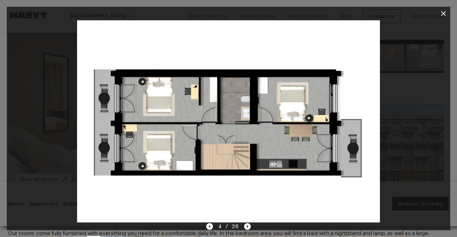
click at [248, 225] on icon "Next image" at bounding box center [247, 226] width 7 height 7
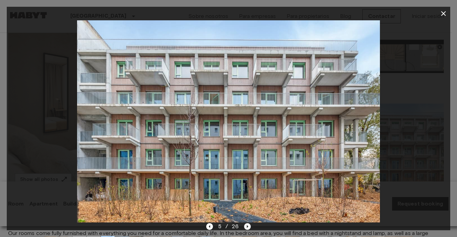
click at [248, 225] on icon "Next image" at bounding box center [247, 226] width 7 height 7
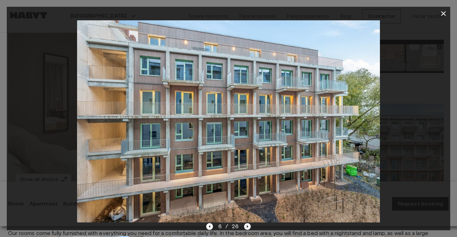
click at [248, 225] on icon "Next image" at bounding box center [247, 226] width 7 height 7
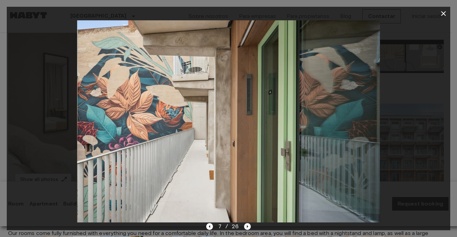
click at [394, 118] on div at bounding box center [228, 121] width 443 height 202
click at [445, 15] on icon "button" at bounding box center [443, 13] width 5 height 5
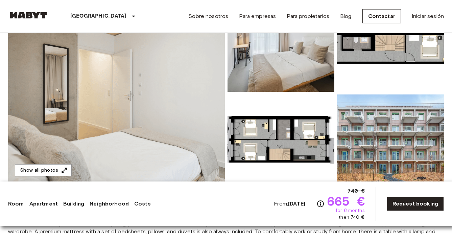
scroll to position [90, 0]
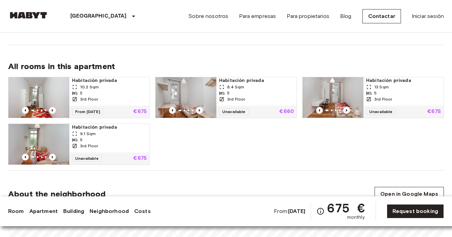
scroll to position [325, 0]
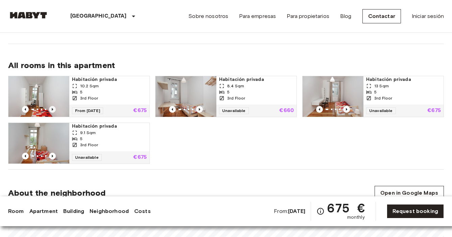
click at [52, 109] on icon "Previous image" at bounding box center [52, 109] width 1 height 3
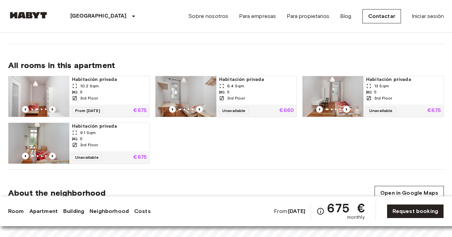
click at [52, 109] on icon "Previous image" at bounding box center [52, 109] width 1 height 3
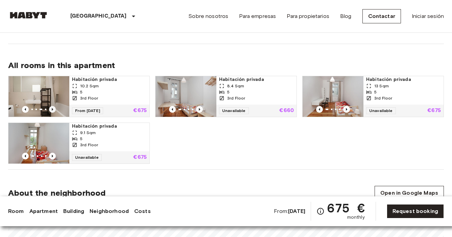
click at [52, 109] on icon "Previous image" at bounding box center [52, 109] width 1 height 3
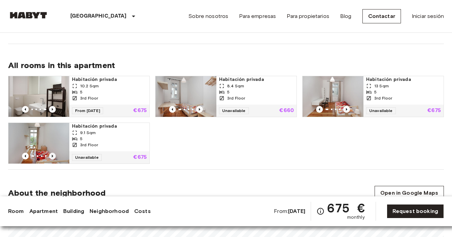
click at [51, 154] on icon "Previous image" at bounding box center [52, 155] width 7 height 7
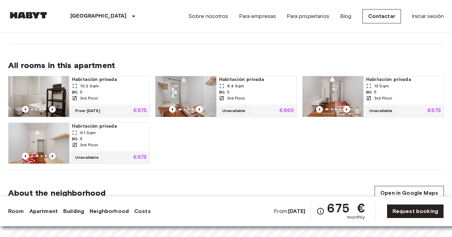
click at [51, 154] on icon "Previous image" at bounding box center [52, 155] width 7 height 7
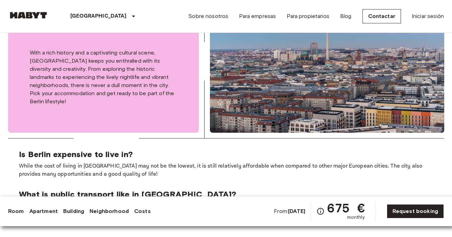
scroll to position [1041, 0]
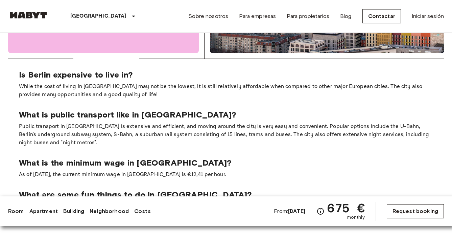
click at [401, 207] on link "Request booking" at bounding box center [415, 211] width 57 height 14
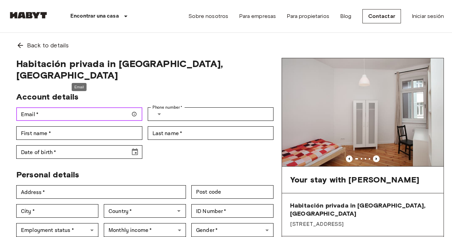
click at [118, 107] on input "Email   *" at bounding box center [79, 114] width 126 height 14
type input "**********"
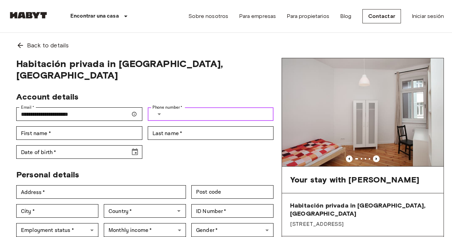
click at [185, 107] on input "Phone number   *" at bounding box center [221, 114] width 105 height 14
click at [190, 107] on input "Phone number   *" at bounding box center [221, 114] width 105 height 14
type input "**********"
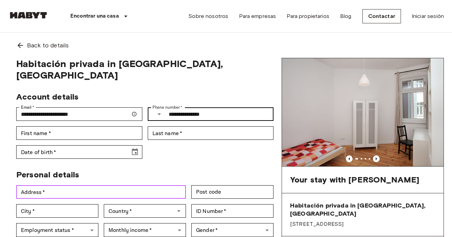
type input "**********"
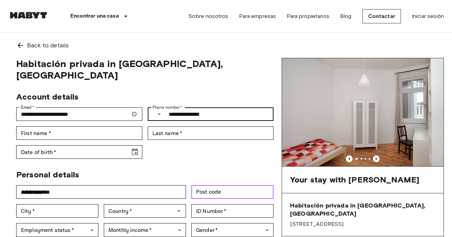
type input "*****"
type input "******"
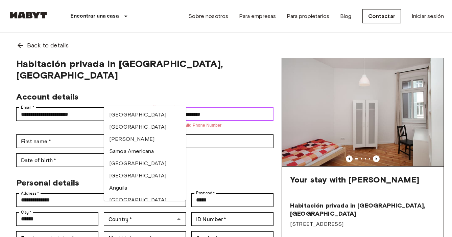
click at [183, 107] on input "**********" at bounding box center [221, 114] width 104 height 14
click at [179, 107] on input "**********" at bounding box center [221, 114] width 104 height 14
click at [200, 107] on input "**********" at bounding box center [221, 114] width 104 height 14
type input "**********"
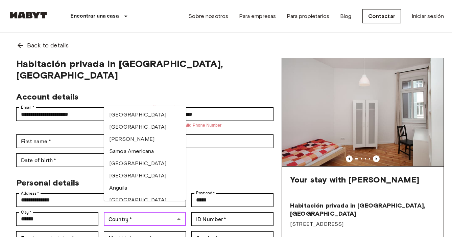
click at [152, 214] on input "Country   *" at bounding box center [139, 218] width 67 height 9
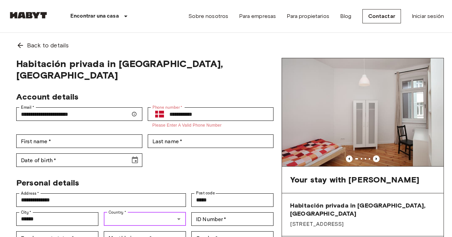
type input "********"
click at [139, 221] on li "[GEOGRAPHIC_DATA]" at bounding box center [145, 223] width 82 height 12
click at [198, 140] on div "**********" at bounding box center [142, 126] width 263 height 80
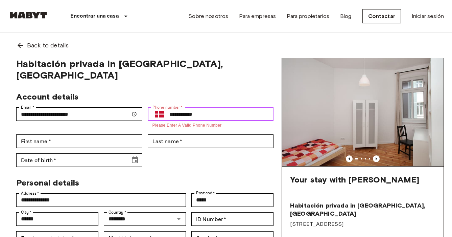
click at [191, 107] on input "**********" at bounding box center [221, 114] width 104 height 14
click at [178, 107] on input "**********" at bounding box center [221, 114] width 104 height 14
type input "**********"
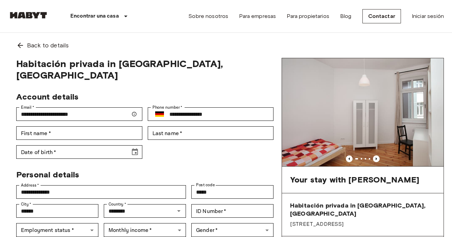
click at [232, 147] on div "**********" at bounding box center [142, 122] width 263 height 72
click at [183, 107] on input "**********" at bounding box center [221, 114] width 104 height 14
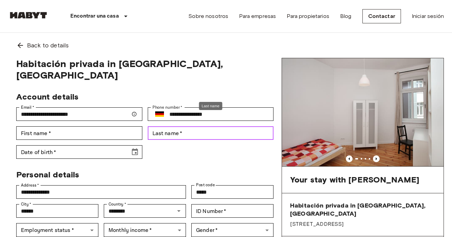
click at [198, 126] on input "Last name   *" at bounding box center [211, 133] width 126 height 14
type input "**********"
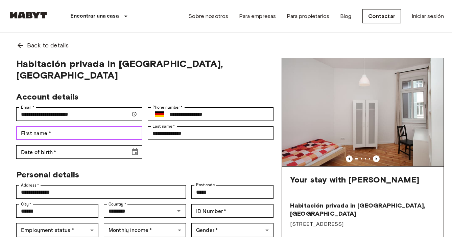
type input "**********"
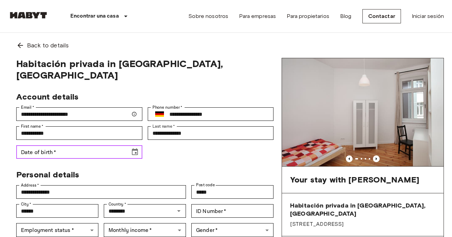
click at [137, 148] on icon "Choose date" at bounding box center [135, 152] width 8 height 8
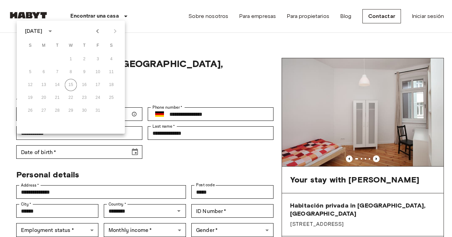
click at [56, 30] on button "calendar view is open, switch to year view" at bounding box center [49, 30] width 11 height 11
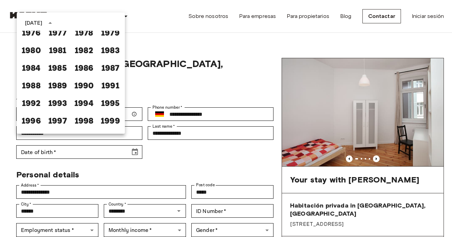
scroll to position [340, 0]
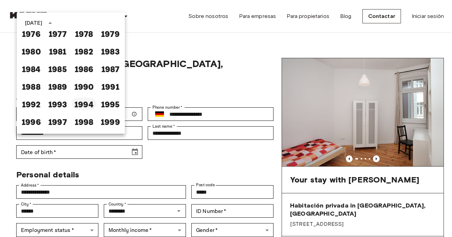
click at [88, 105] on button "1994" at bounding box center [84, 103] width 24 height 12
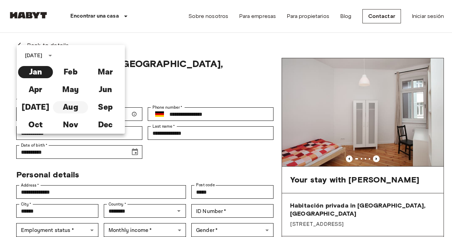
click at [68, 108] on button "Aug" at bounding box center [70, 107] width 35 height 12
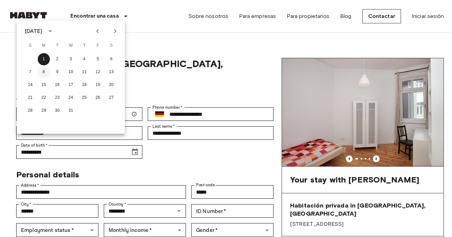
click at [43, 72] on button "8" at bounding box center [44, 72] width 12 height 12
type input "**********"
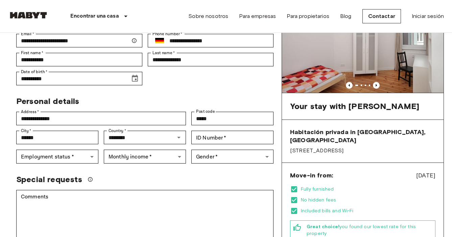
scroll to position [80, 0]
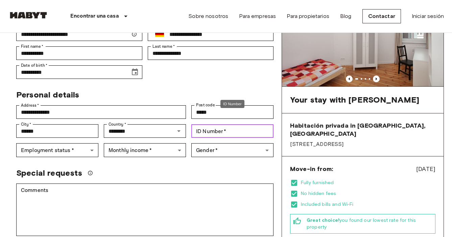
click at [215, 124] on div "ID Number   * ID Number   *" at bounding box center [232, 131] width 82 height 14
type input "********"
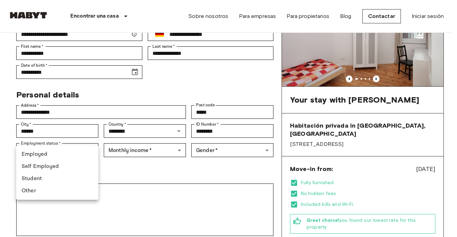
click at [52, 179] on li "Student" at bounding box center [57, 178] width 82 height 12
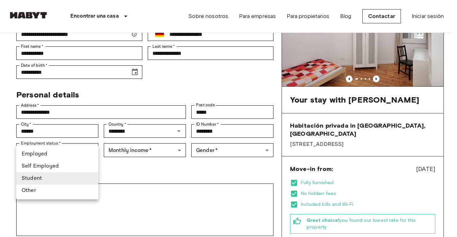
click at [50, 163] on li "Self Employed" at bounding box center [57, 166] width 82 height 12
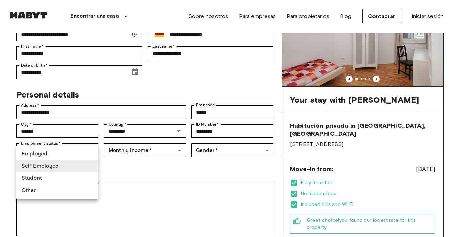
click at [58, 178] on li "Student" at bounding box center [57, 178] width 82 height 12
type input "*******"
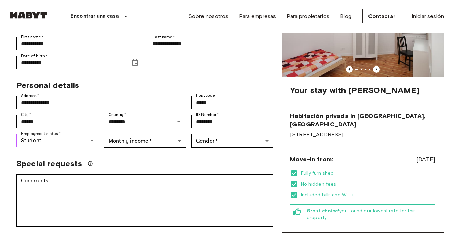
scroll to position [87, 0]
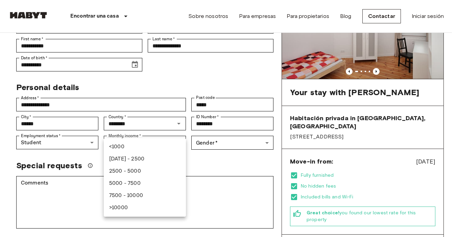
click at [144, 157] on li "[DATE] - 2500" at bounding box center [145, 159] width 82 height 12
type input "***"
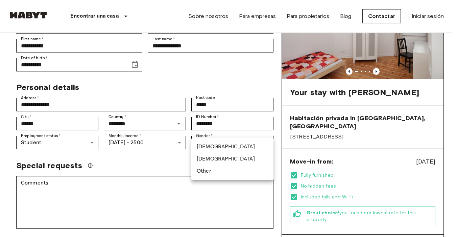
click at [211, 161] on li "[DEMOGRAPHIC_DATA]" at bounding box center [232, 159] width 82 height 12
type input "******"
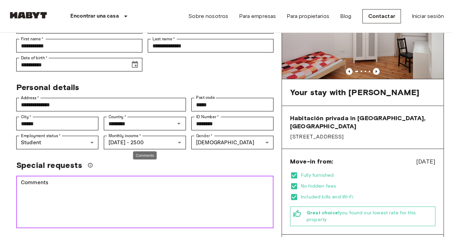
click at [114, 188] on textarea "Comments" at bounding box center [145, 201] width 248 height 47
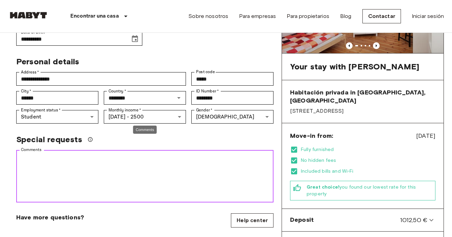
scroll to position [114, 0]
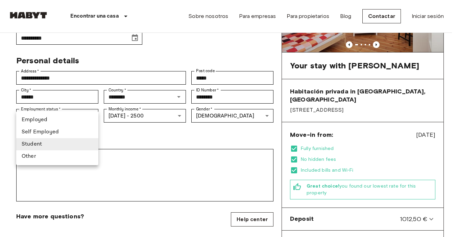
click at [70, 128] on li "Self Employed" at bounding box center [57, 132] width 82 height 12
type input "**********"
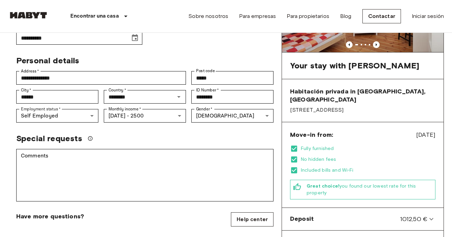
click at [146, 193] on div "**********" at bounding box center [144, 169] width 273 height 451
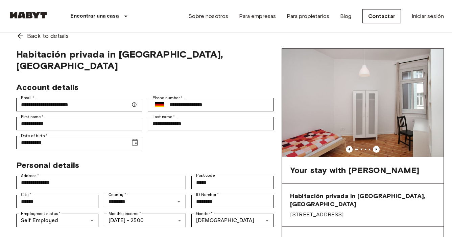
scroll to position [0, 0]
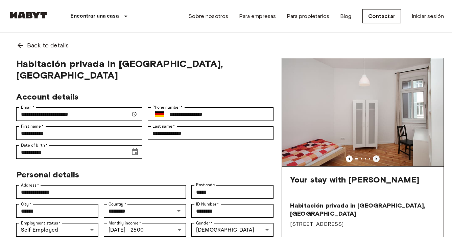
click at [376, 158] on icon "Previous image" at bounding box center [376, 158] width 1 height 3
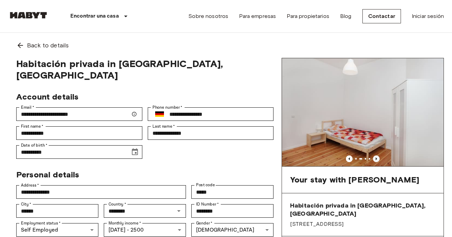
click at [376, 158] on icon "Previous image" at bounding box center [376, 158] width 1 height 3
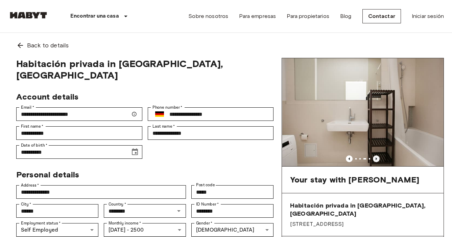
click at [376, 158] on icon "Previous image" at bounding box center [376, 158] width 1 height 3
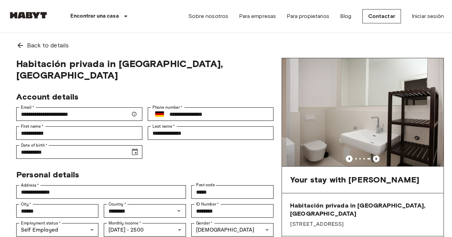
click at [376, 158] on icon "Previous image" at bounding box center [376, 158] width 1 height 3
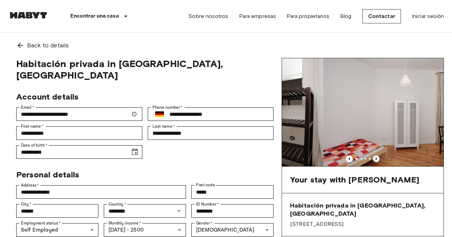
click at [376, 158] on icon "Previous image" at bounding box center [376, 158] width 1 height 3
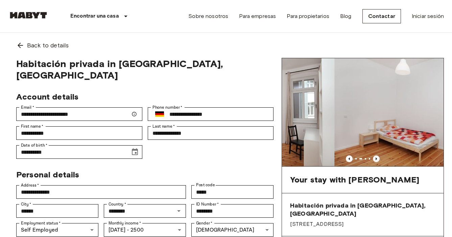
click at [376, 158] on icon "Previous image" at bounding box center [376, 158] width 1 height 3
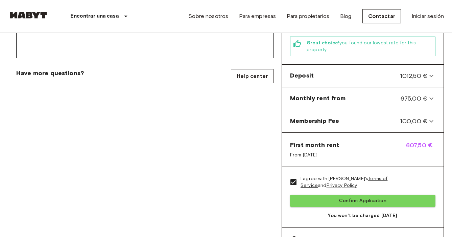
scroll to position [246, 0]
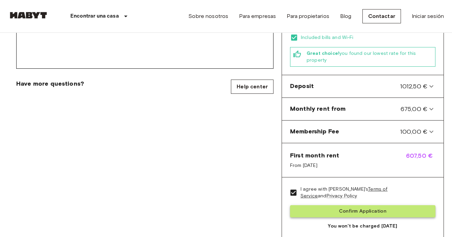
click at [362, 205] on button "Confirm Application" at bounding box center [362, 211] width 145 height 13
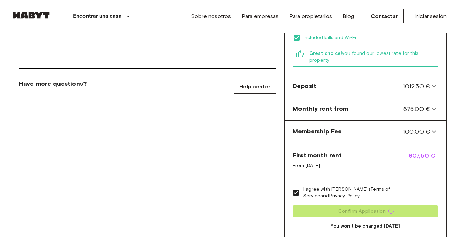
scroll to position [254, 0]
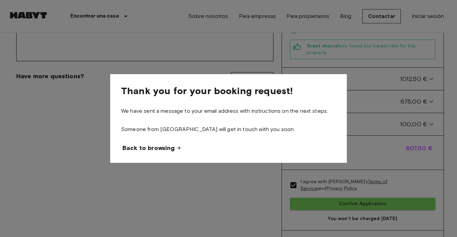
click at [158, 149] on span "Back to browsing" at bounding box center [148, 148] width 52 height 8
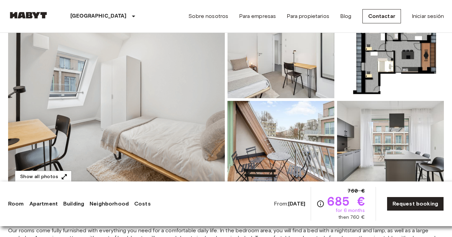
scroll to position [88, 0]
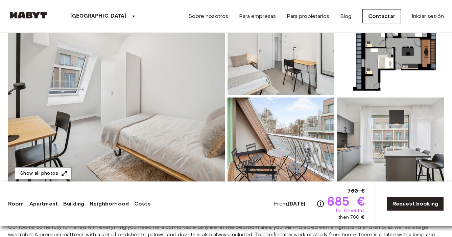
click at [109, 103] on img at bounding box center [116, 96] width 217 height 180
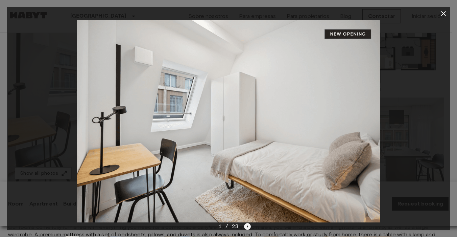
click at [247, 227] on icon "Next image" at bounding box center [247, 226] width 7 height 7
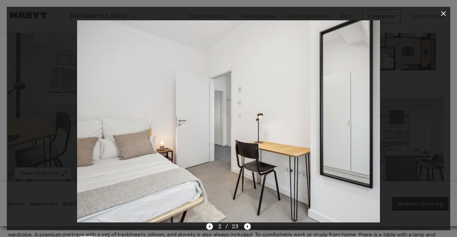
click at [247, 227] on icon "Next image" at bounding box center [247, 226] width 7 height 7
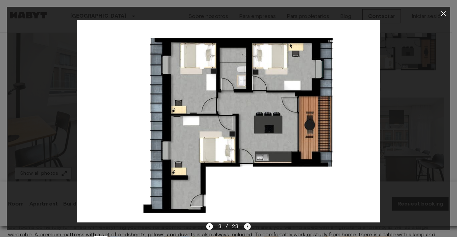
click at [247, 227] on icon "Next image" at bounding box center [247, 226] width 7 height 7
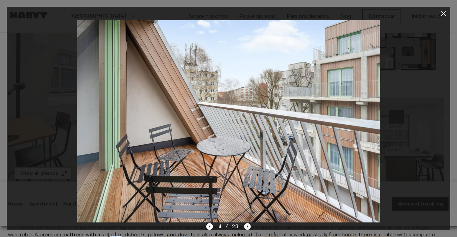
click at [247, 227] on icon "Next image" at bounding box center [247, 226] width 7 height 7
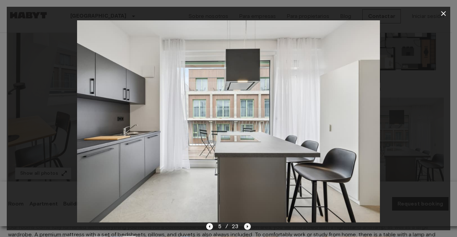
click at [247, 227] on icon "Next image" at bounding box center [247, 226] width 7 height 7
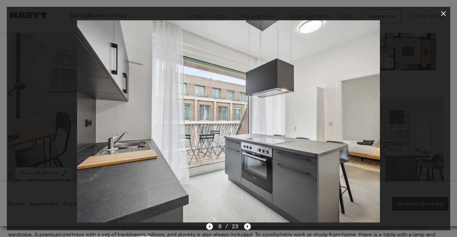
click at [247, 227] on icon "Next image" at bounding box center [247, 226] width 7 height 7
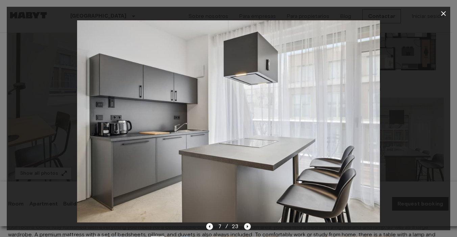
click at [247, 227] on icon "Next image" at bounding box center [247, 226] width 7 height 7
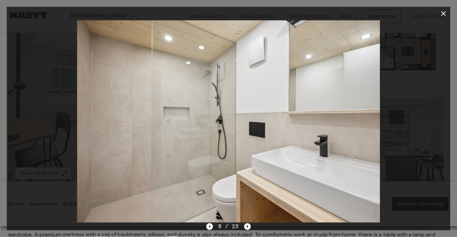
click at [247, 227] on icon "Next image" at bounding box center [247, 226] width 7 height 7
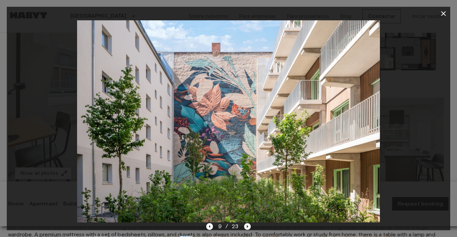
click at [247, 227] on icon "Next image" at bounding box center [247, 226] width 7 height 7
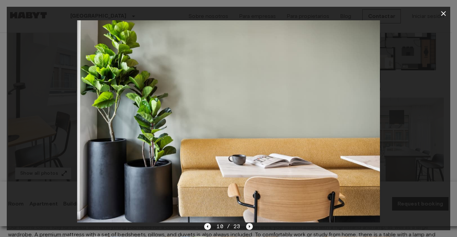
click at [247, 227] on icon "Next image" at bounding box center [249, 226] width 7 height 7
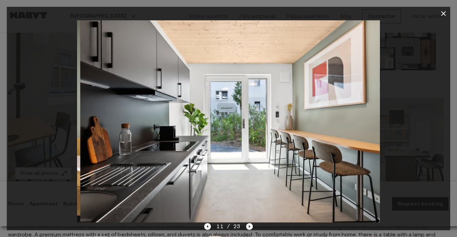
click at [247, 227] on icon "Next image" at bounding box center [249, 226] width 7 height 7
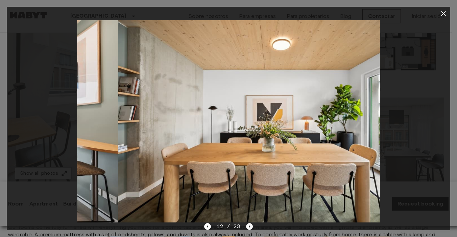
click at [247, 227] on icon "Next image" at bounding box center [249, 226] width 7 height 7
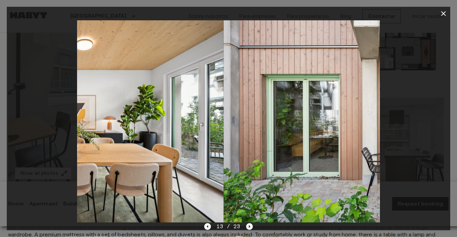
click at [247, 227] on icon "Next image" at bounding box center [249, 226] width 7 height 7
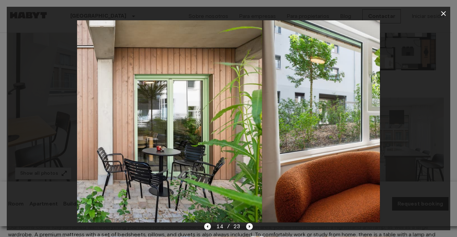
click at [247, 227] on icon "Next image" at bounding box center [249, 226] width 7 height 7
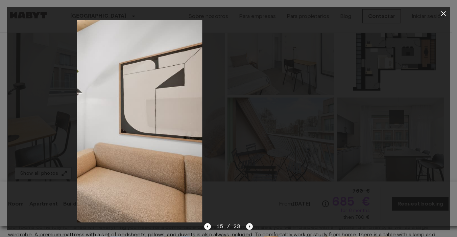
click at [247, 227] on icon "Next image" at bounding box center [249, 226] width 7 height 7
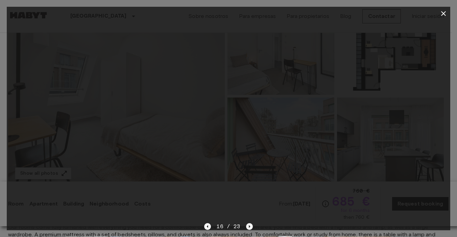
click at [247, 227] on icon "Next image" at bounding box center [249, 226] width 7 height 7
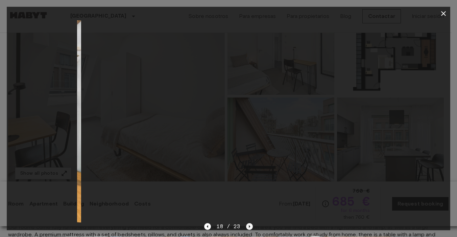
click at [247, 227] on icon "Next image" at bounding box center [249, 226] width 7 height 7
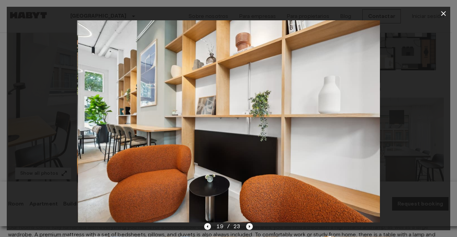
click at [247, 227] on icon "Next image" at bounding box center [249, 226] width 7 height 7
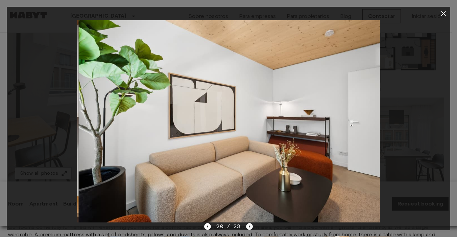
click at [247, 227] on icon "Next image" at bounding box center [249, 226] width 7 height 7
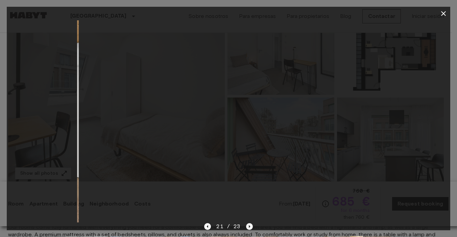
click at [247, 227] on icon "Next image" at bounding box center [249, 226] width 7 height 7
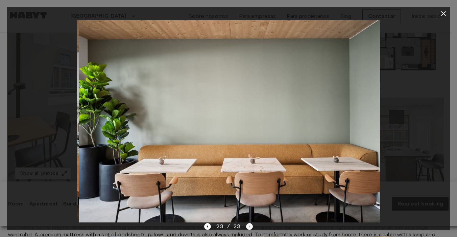
click at [247, 227] on div "23 / 23" at bounding box center [228, 226] width 48 height 8
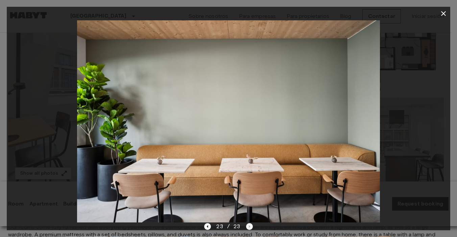
click at [247, 227] on div "23 / 23" at bounding box center [228, 226] width 48 height 8
click at [395, 130] on div at bounding box center [228, 121] width 443 height 202
click at [442, 13] on icon "button" at bounding box center [443, 13] width 8 height 8
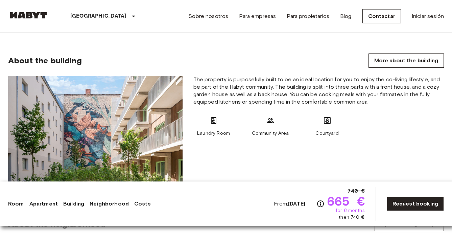
scroll to position [550, 0]
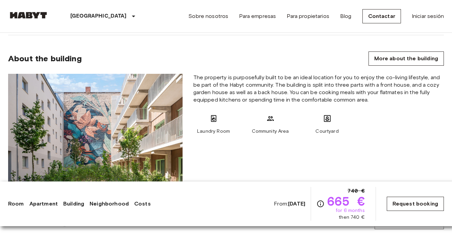
click at [408, 199] on link "Request booking" at bounding box center [415, 203] width 57 height 14
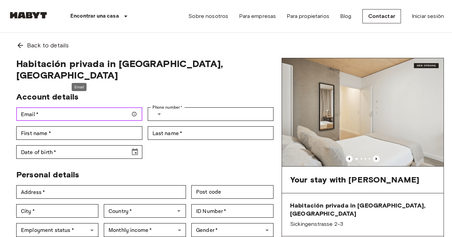
click at [117, 107] on input "Email   *" at bounding box center [79, 114] width 126 height 14
type input "**********"
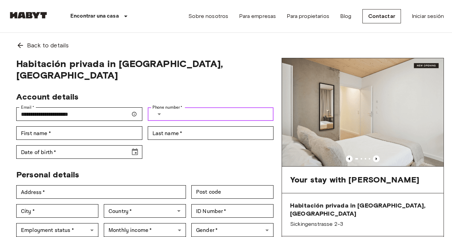
click at [185, 107] on input "Phone number   *" at bounding box center [221, 114] width 105 height 14
type input "**********"
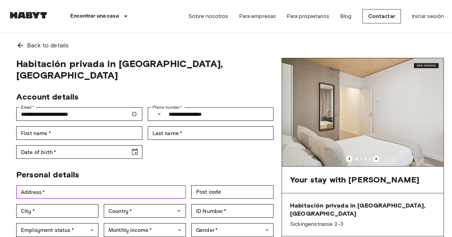
type input "**********"
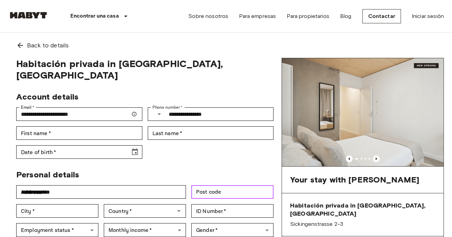
type input "*****"
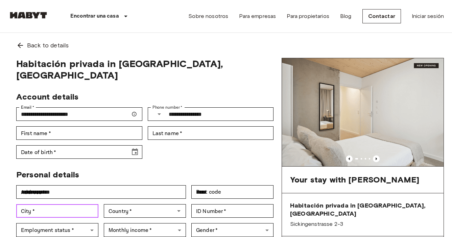
type input "******"
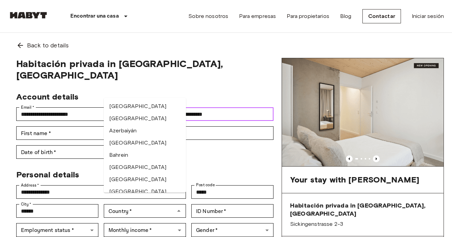
scroll to position [152, 0]
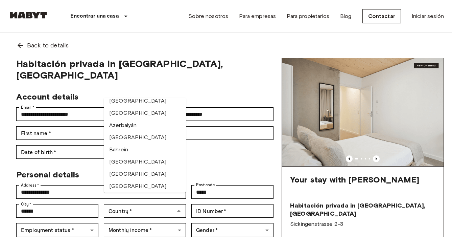
click at [192, 164] on div "Personal details" at bounding box center [142, 172] width 263 height 16
click at [165, 206] on input "Country   *" at bounding box center [139, 210] width 67 height 9
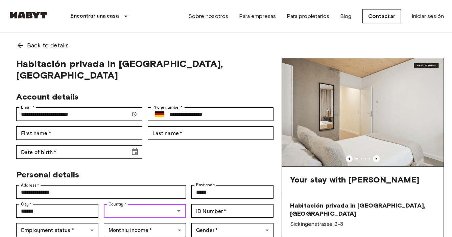
type input "********"
click at [145, 214] on li "[GEOGRAPHIC_DATA]" at bounding box center [145, 215] width 82 height 12
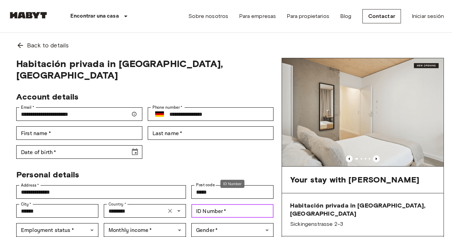
click at [204, 204] on div "ID Number   * ID Number   *" at bounding box center [232, 211] width 82 height 14
type input "********"
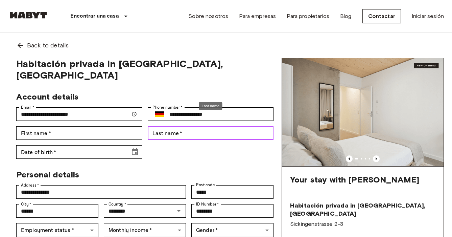
click at [166, 126] on div "Last name   * Last name   *" at bounding box center [211, 133] width 126 height 14
type input "**********"
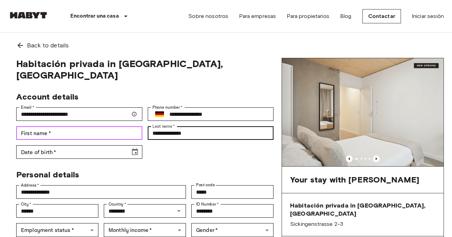
type input "**********"
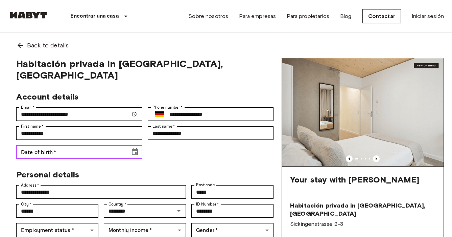
click at [66, 145] on input "Date of birth   *" at bounding box center [70, 152] width 109 height 14
type input "**********"
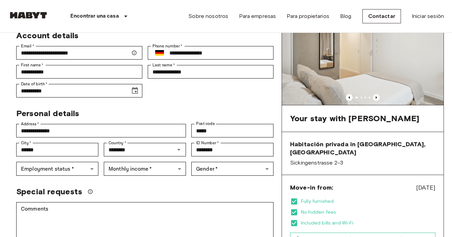
scroll to position [69, 0]
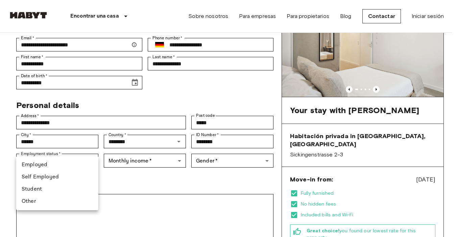
click at [55, 178] on li "Self Employed" at bounding box center [57, 177] width 82 height 12
type input "**********"
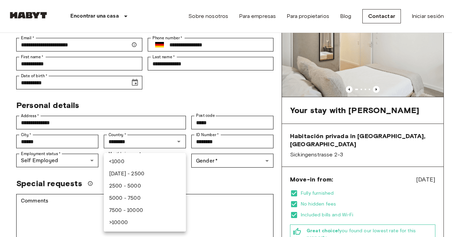
click at [129, 173] on li "[DATE] - 2500" at bounding box center [145, 174] width 82 height 12
type input "***"
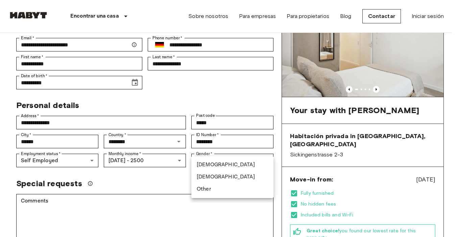
click at [215, 174] on li "[DEMOGRAPHIC_DATA]" at bounding box center [232, 177] width 82 height 12
type input "******"
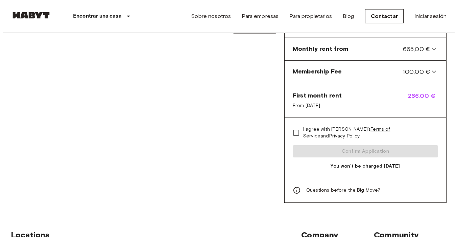
scroll to position [311, 0]
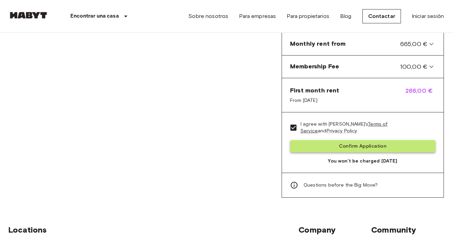
click at [313, 140] on button "Confirm Application" at bounding box center [362, 146] width 145 height 13
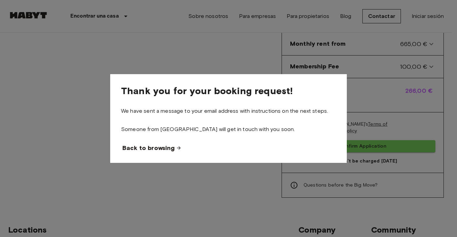
click at [147, 148] on span "Back to browsing" at bounding box center [148, 148] width 52 height 8
